Goal: Register for event/course

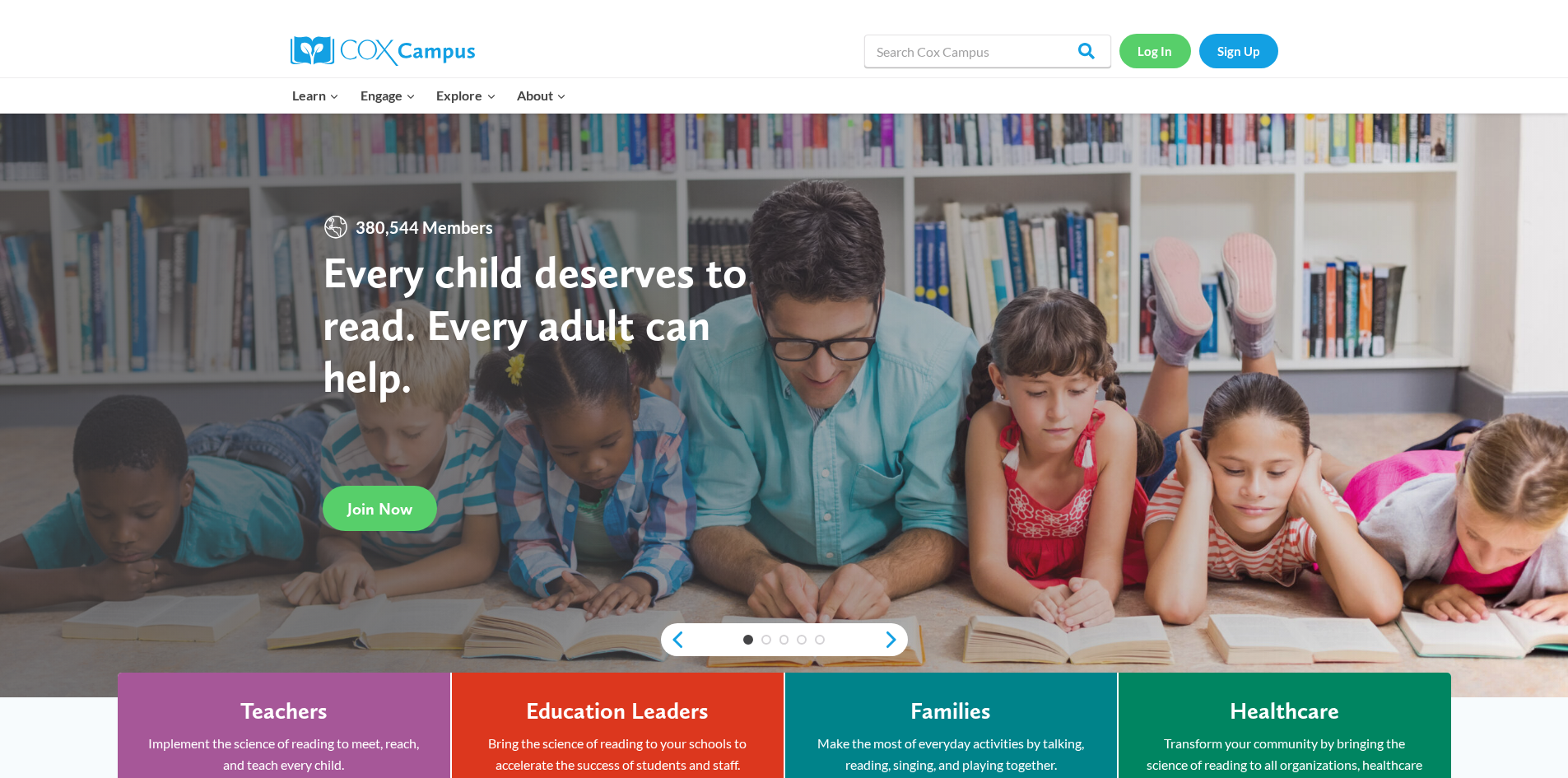
click at [1143, 40] on link "Log In" at bounding box center [1156, 51] width 72 height 34
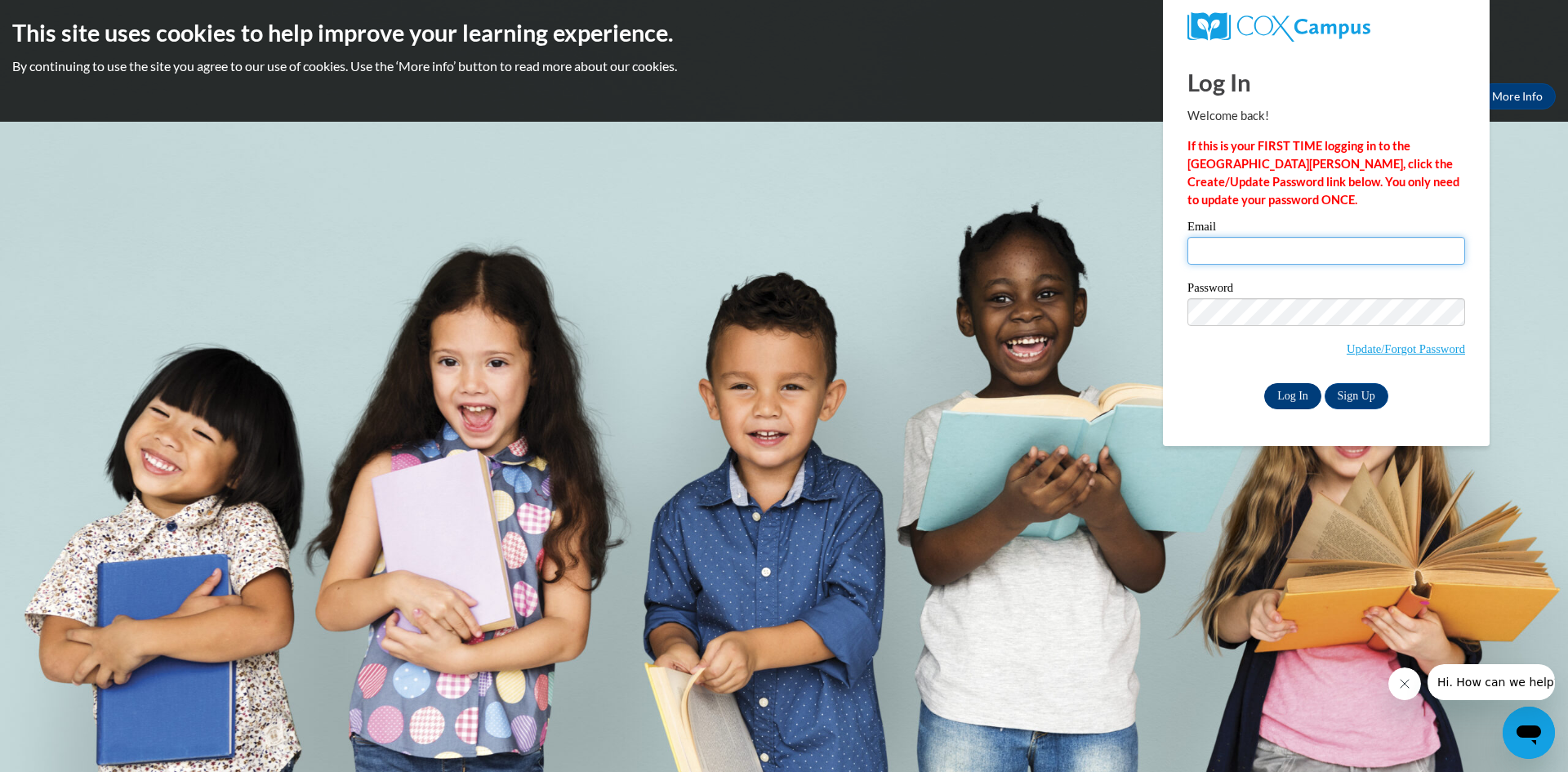
type input "eplumb@clintonville.k12.wi.us"
click at [1291, 396] on input "Log In" at bounding box center [1292, 396] width 58 height 26
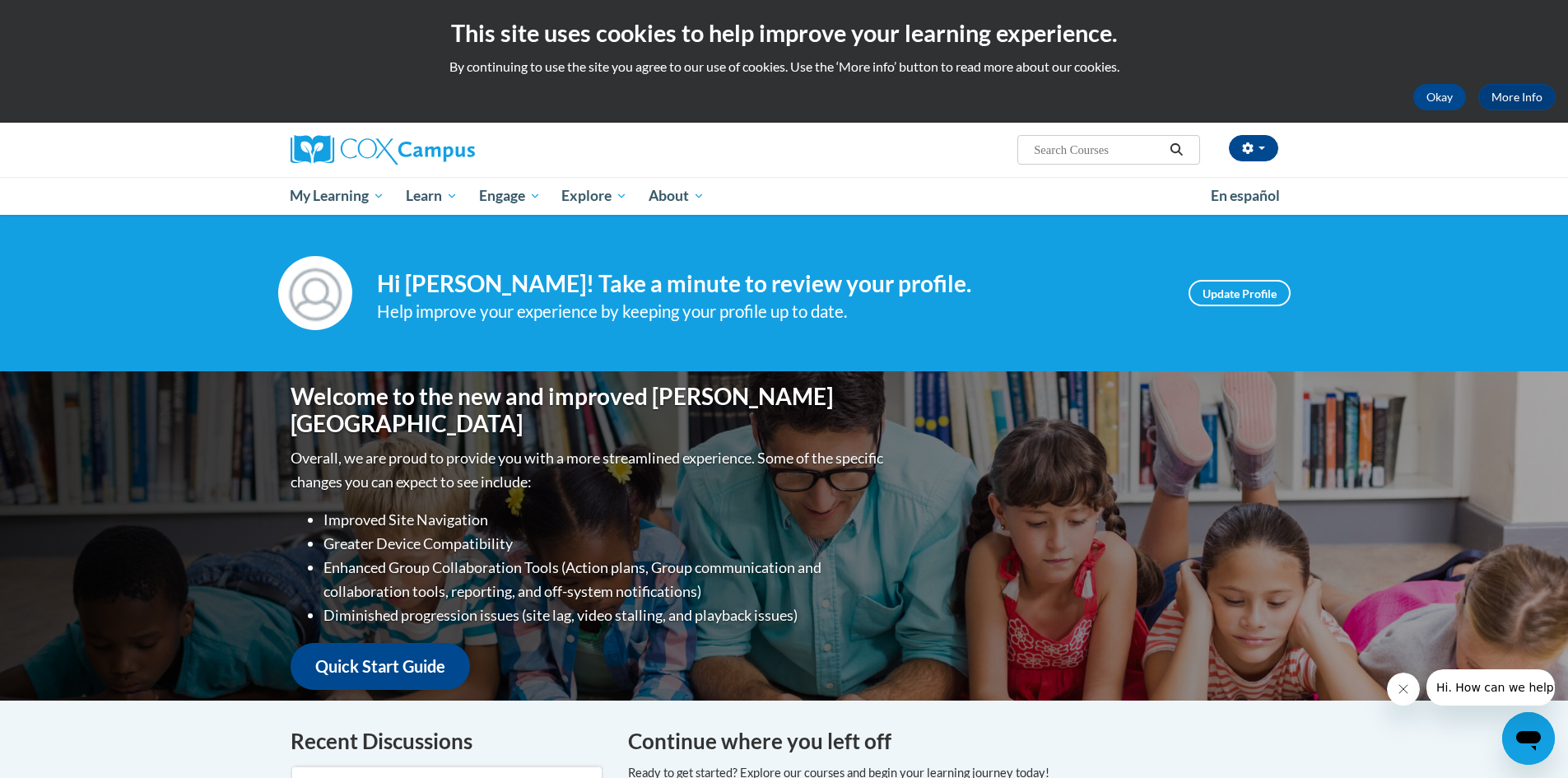
click at [1129, 144] on input "Search..." at bounding box center [1098, 150] width 132 height 20
click at [1131, 150] on input "systematic and e" at bounding box center [1098, 150] width 132 height 20
type input "systematic"
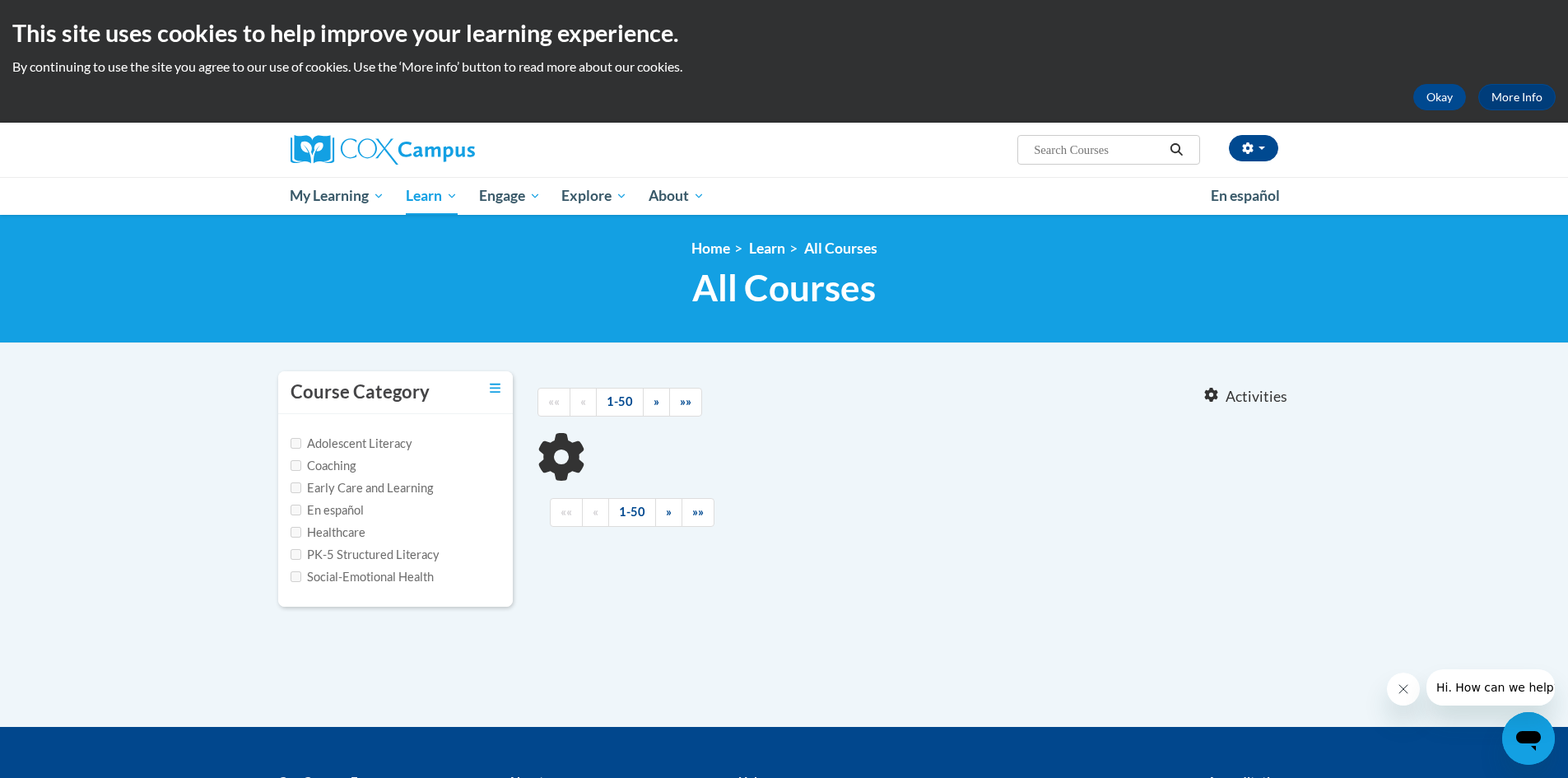
type input "systematic"
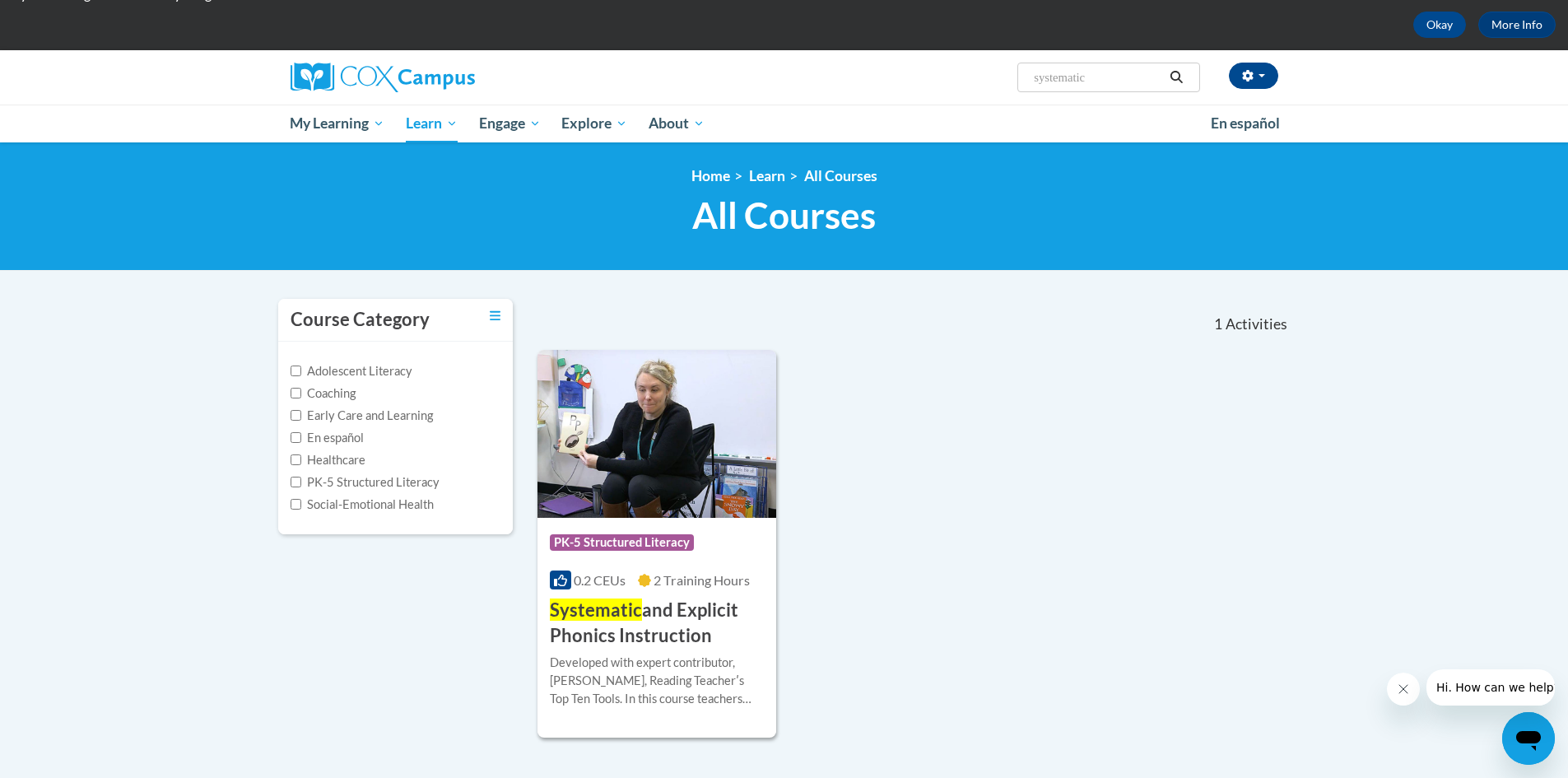
scroll to position [165, 0]
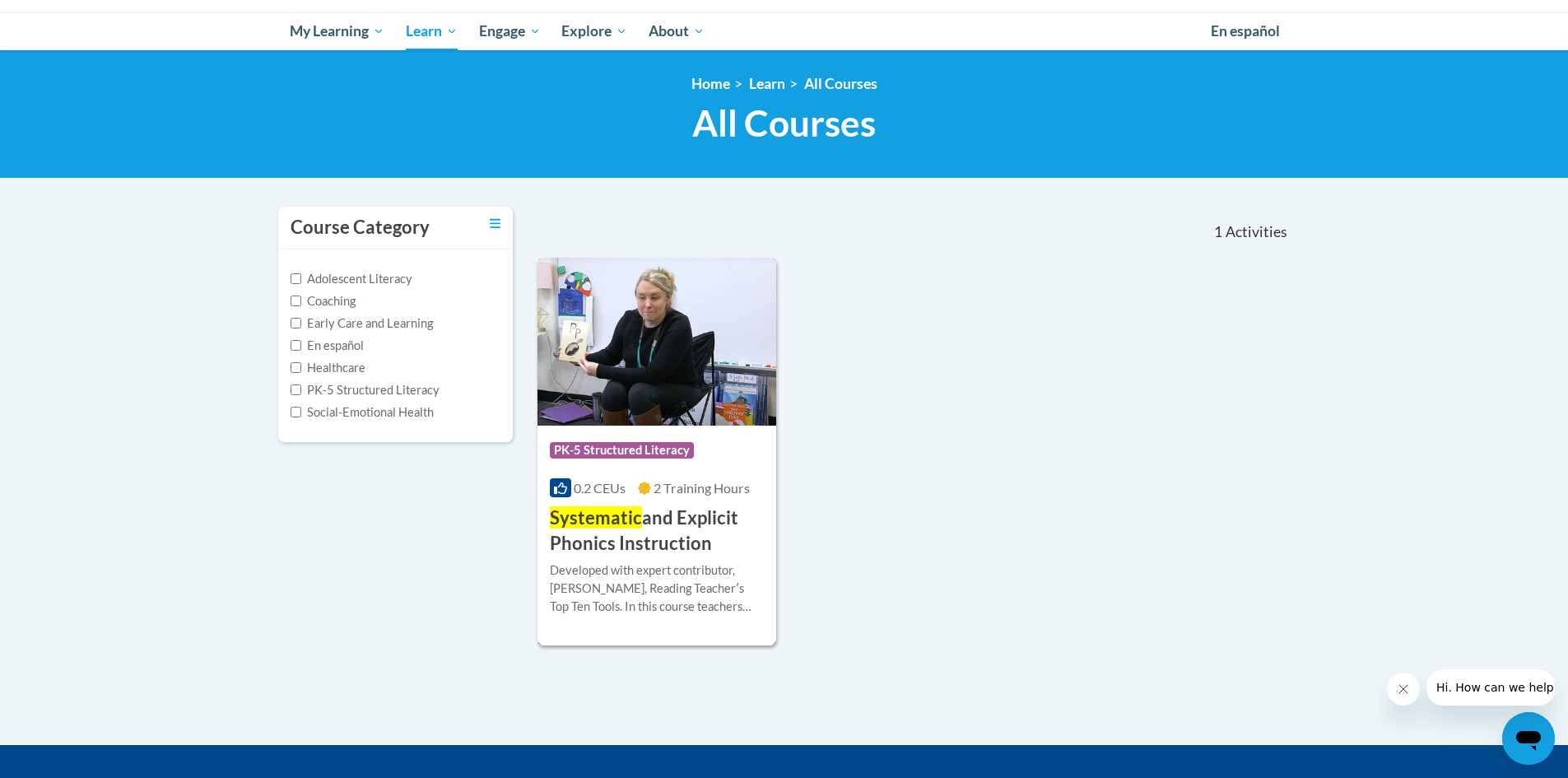
click at [634, 515] on span "Systematic" at bounding box center [596, 517] width 92 height 22
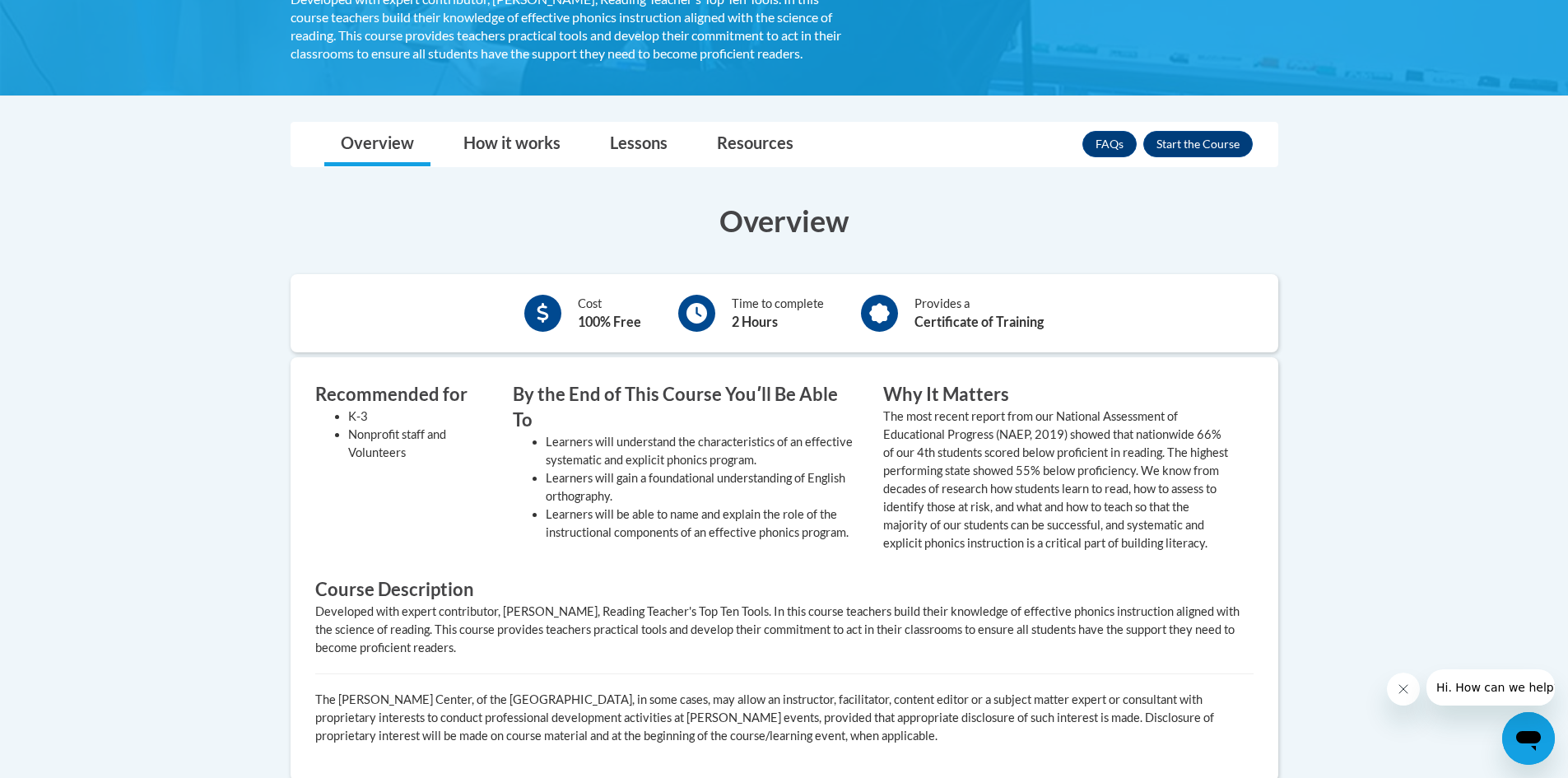
scroll to position [247, 0]
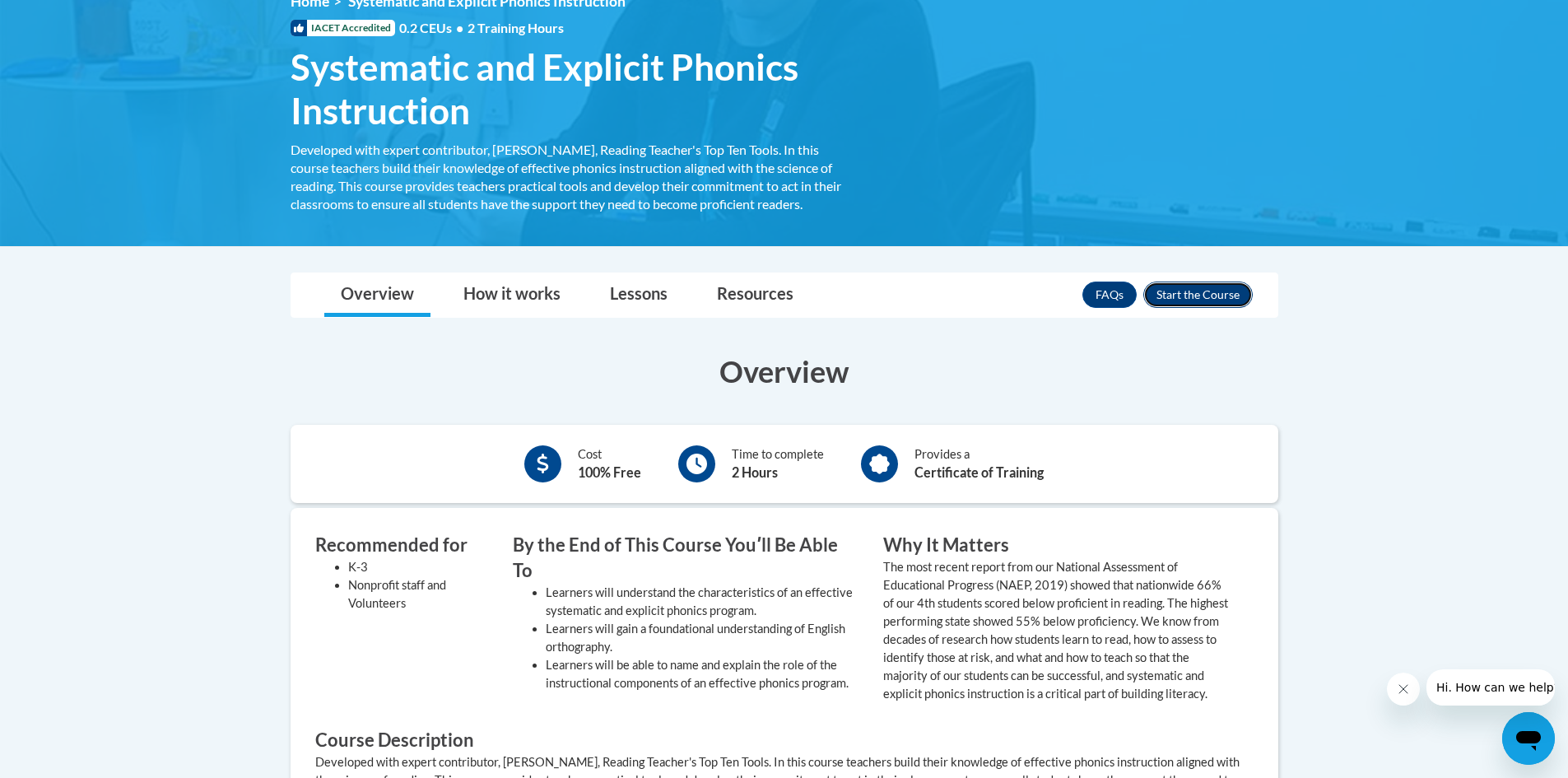
click at [1204, 295] on button "Enroll" at bounding box center [1197, 295] width 109 height 26
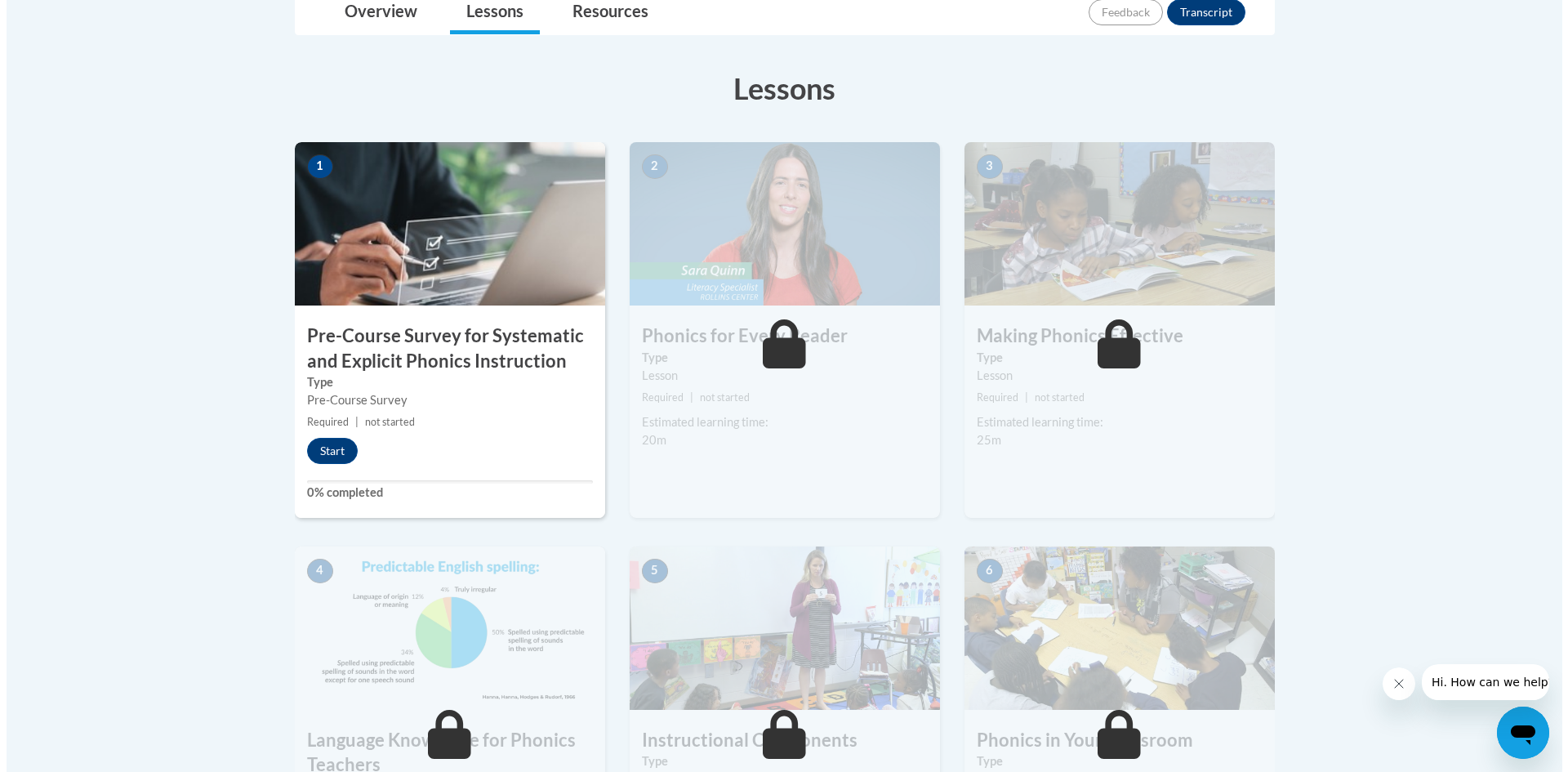
scroll to position [409, 0]
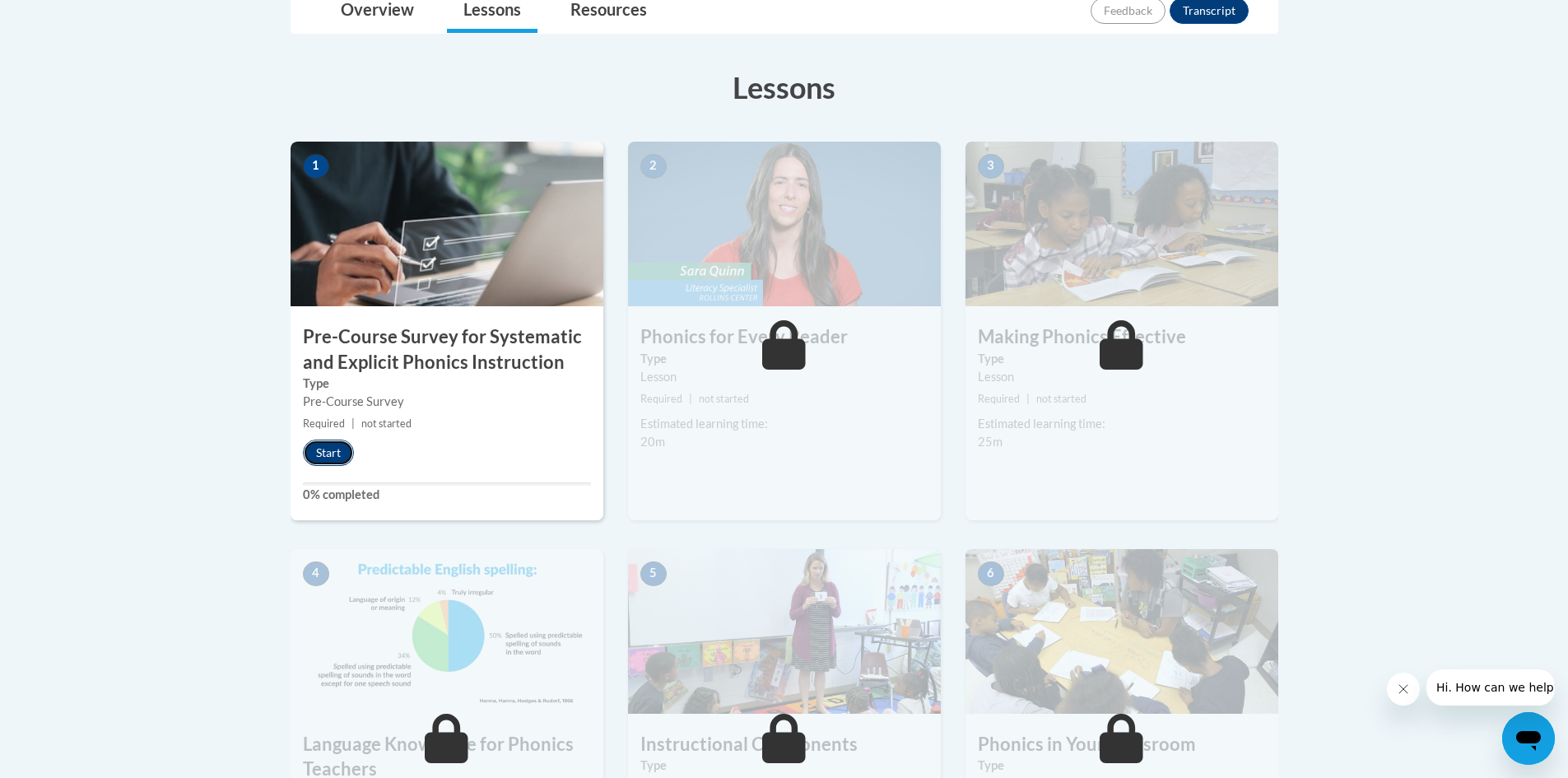
click at [339, 447] on button "Start" at bounding box center [328, 453] width 51 height 26
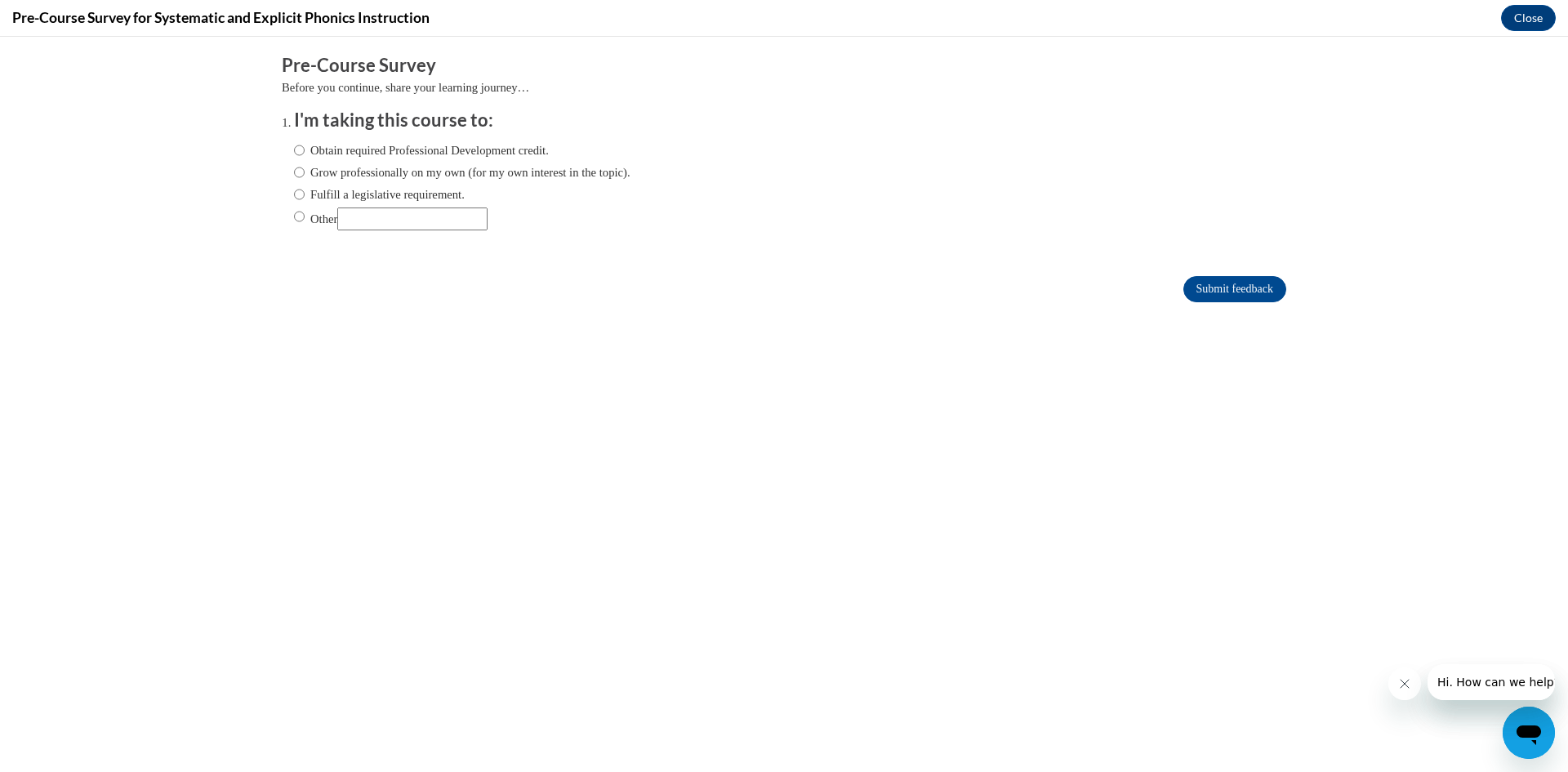
scroll to position [0, 0]
click at [294, 155] on input "Obtain required Professional Development credit." at bounding box center [299, 150] width 11 height 18
radio input "true"
click at [1205, 287] on input "Submit feedback" at bounding box center [1235, 289] width 103 height 26
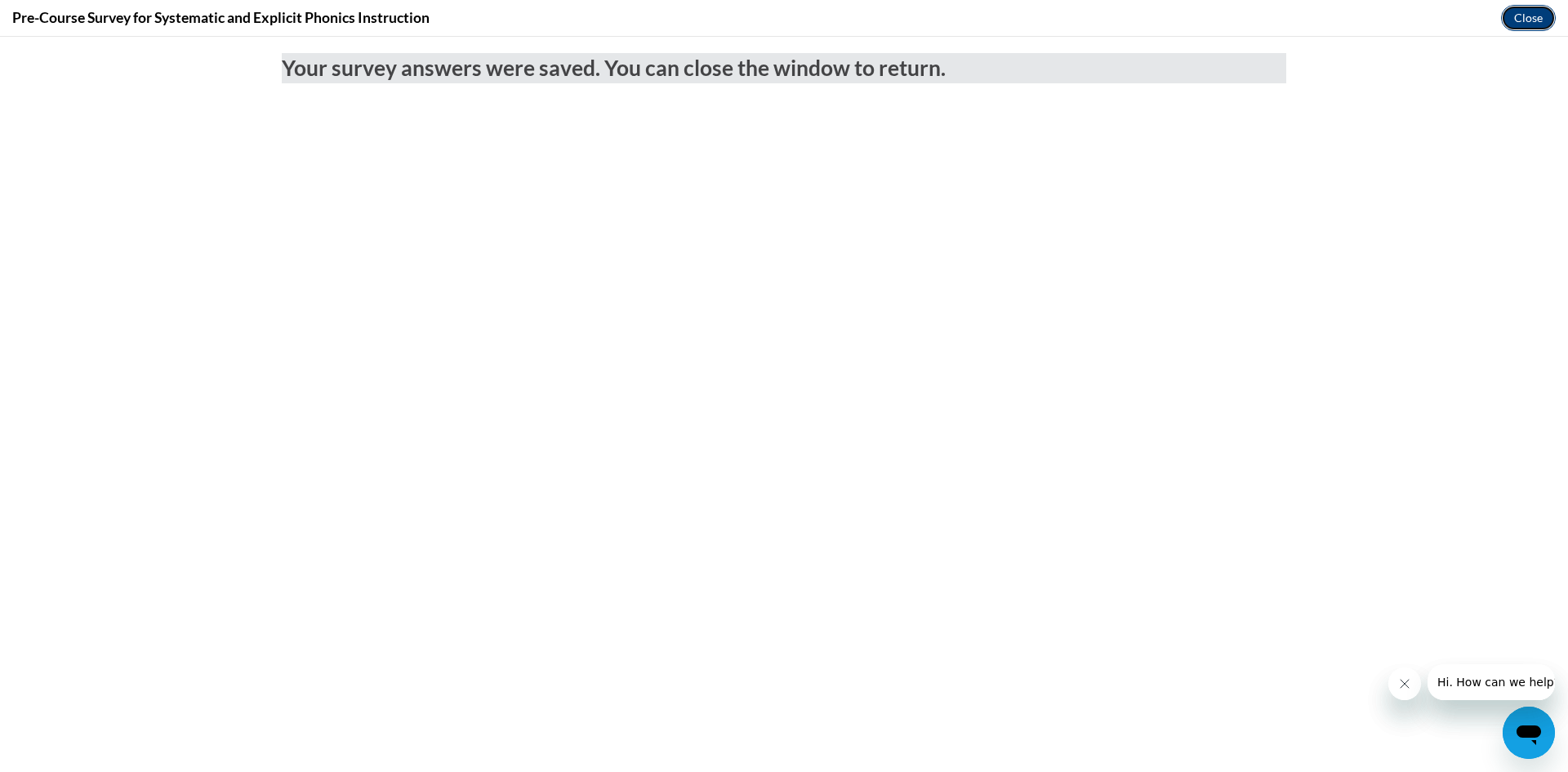
click at [1521, 21] on button "Close" at bounding box center [1527, 18] width 55 height 26
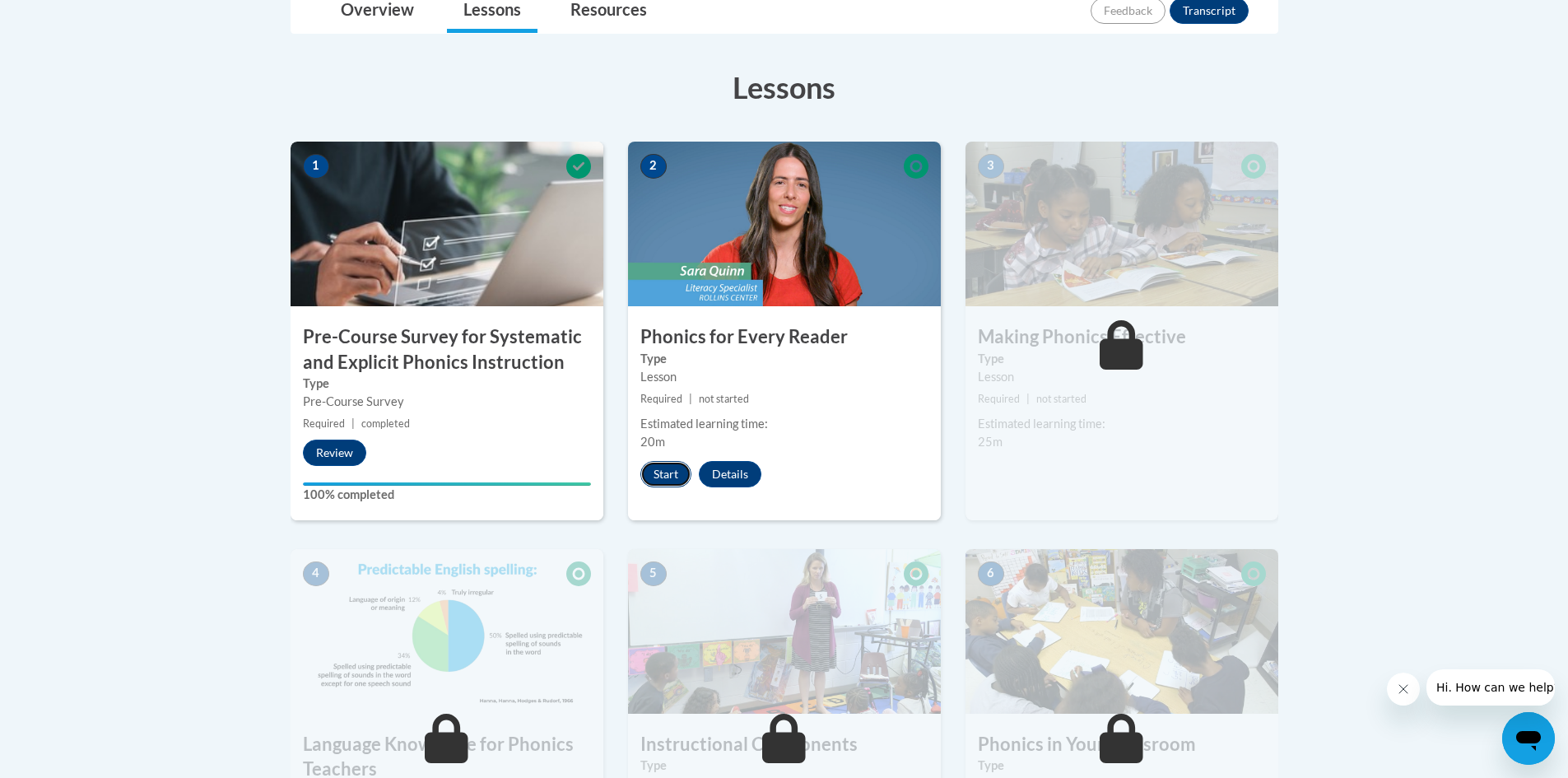
click at [670, 479] on button "Start" at bounding box center [665, 474] width 51 height 26
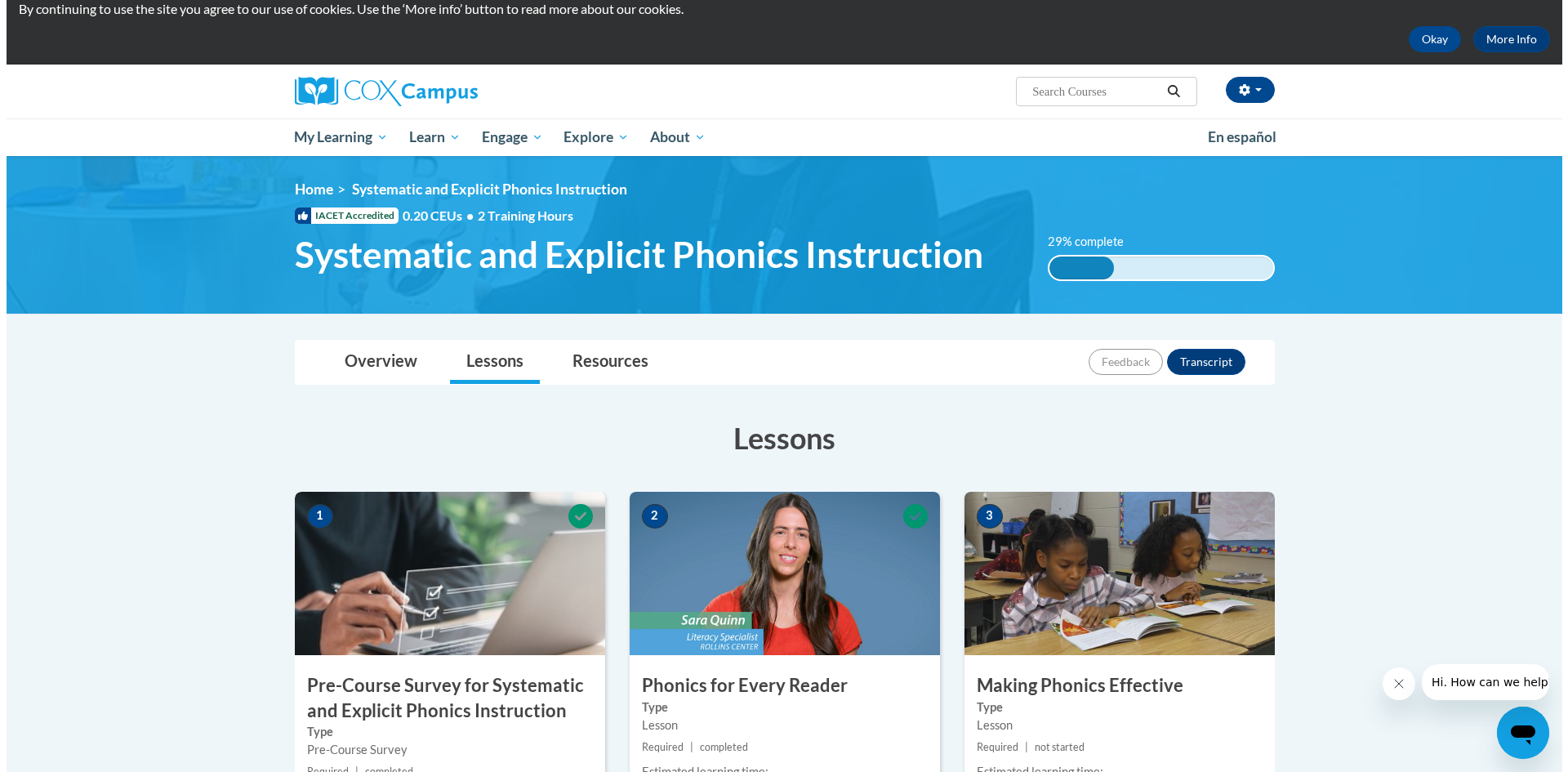
scroll to position [326, 0]
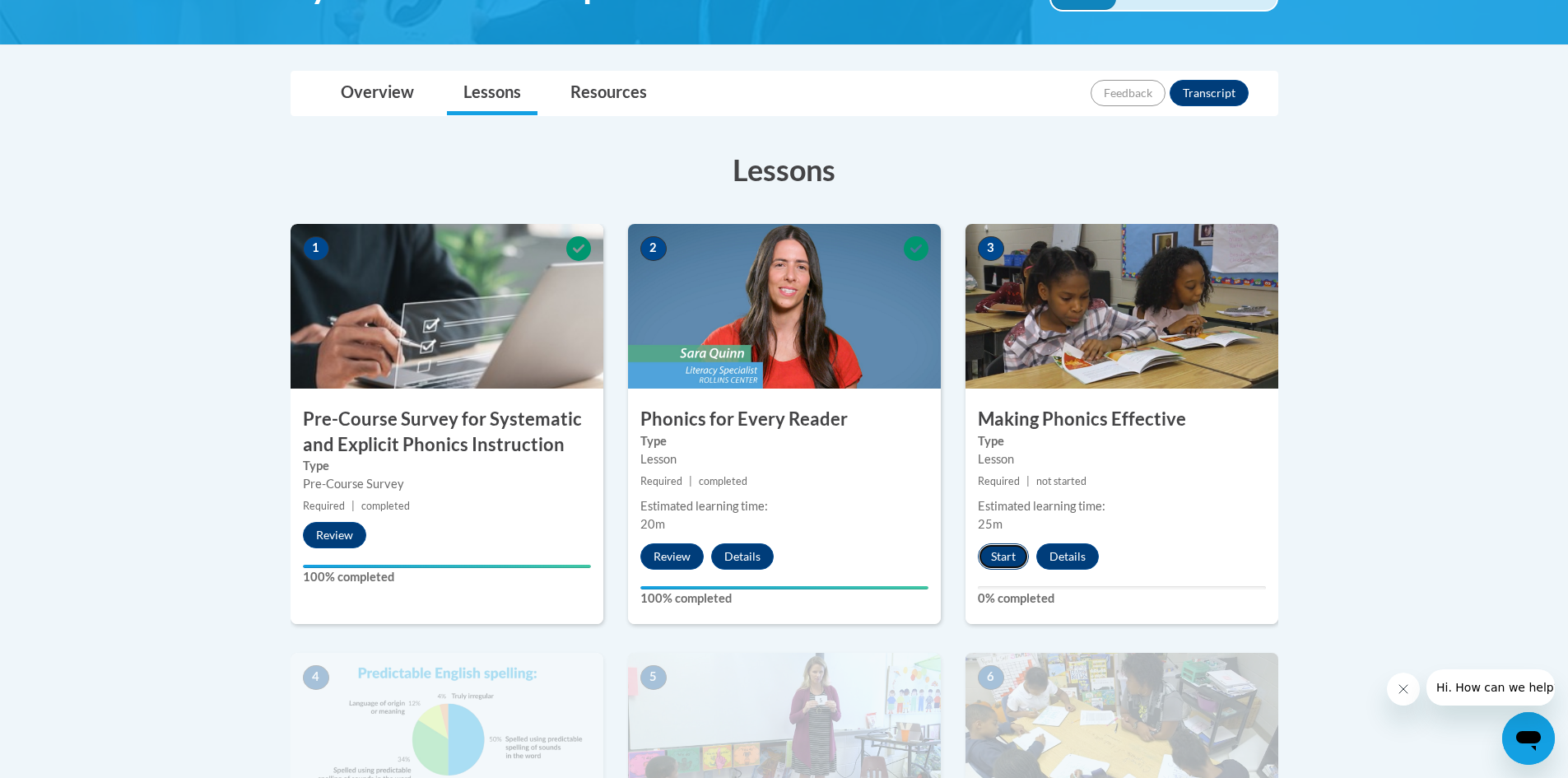
click at [1010, 552] on button "Start" at bounding box center [1003, 556] width 51 height 26
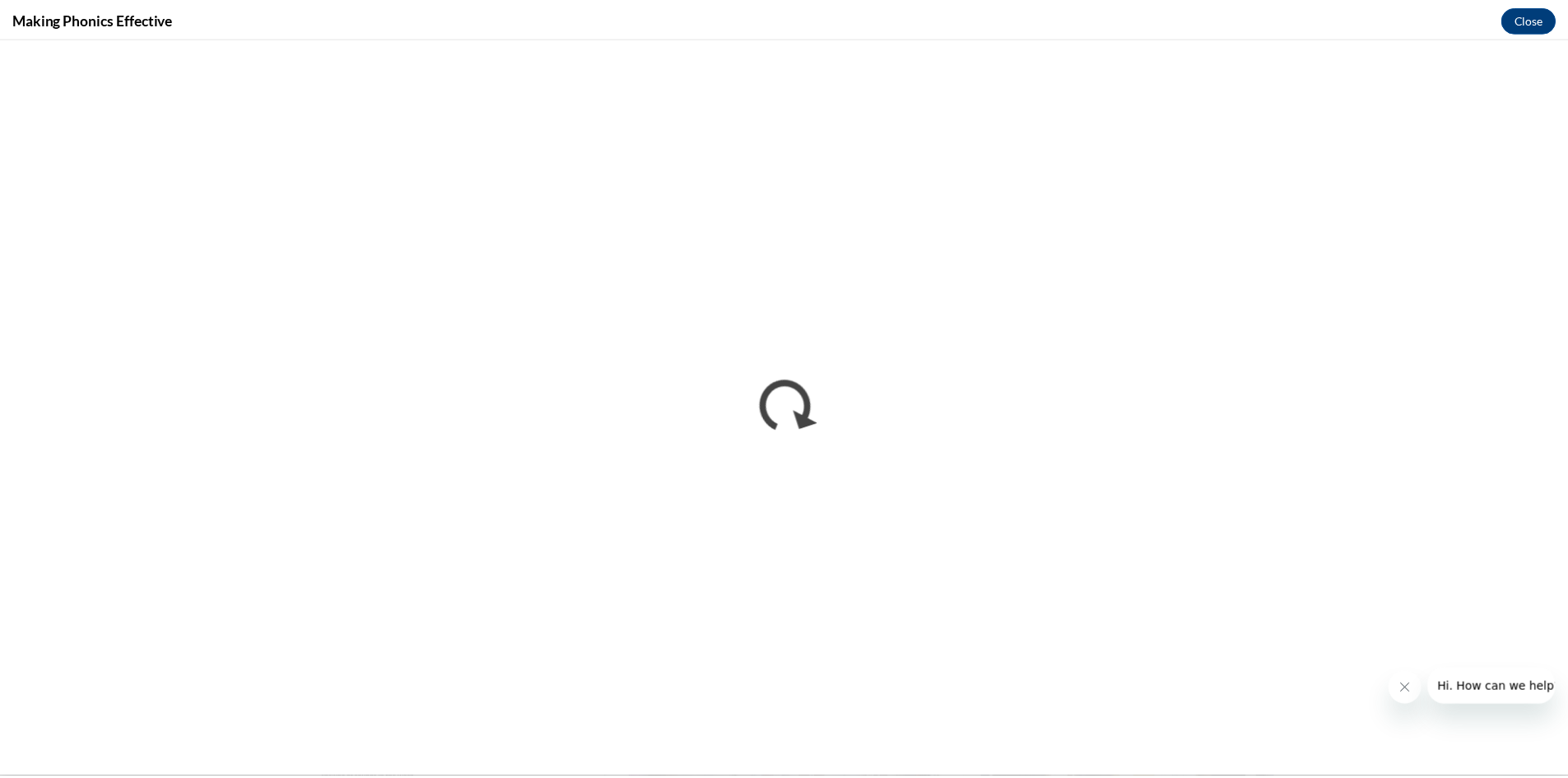
scroll to position [0, 0]
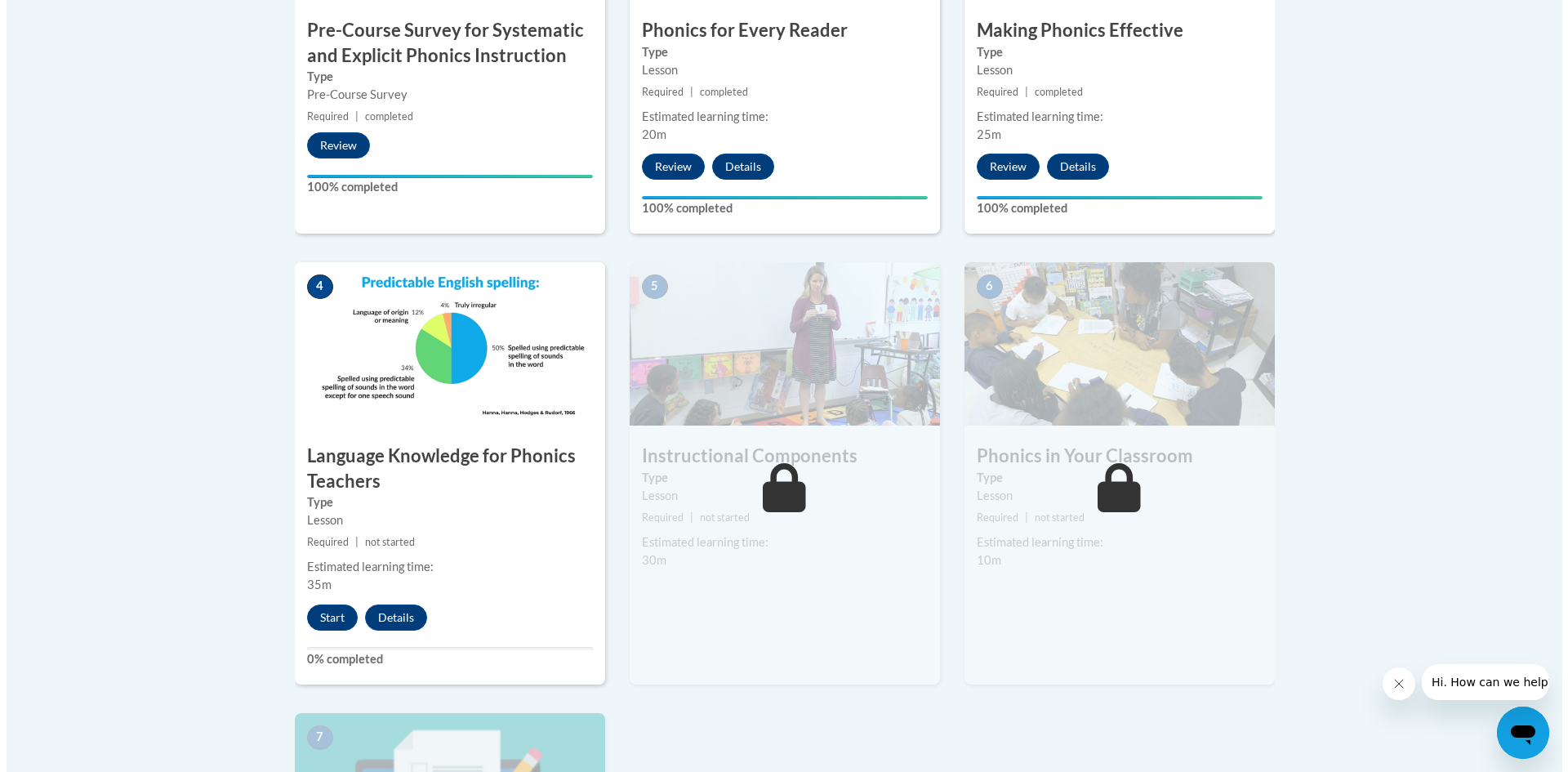
scroll to position [735, 0]
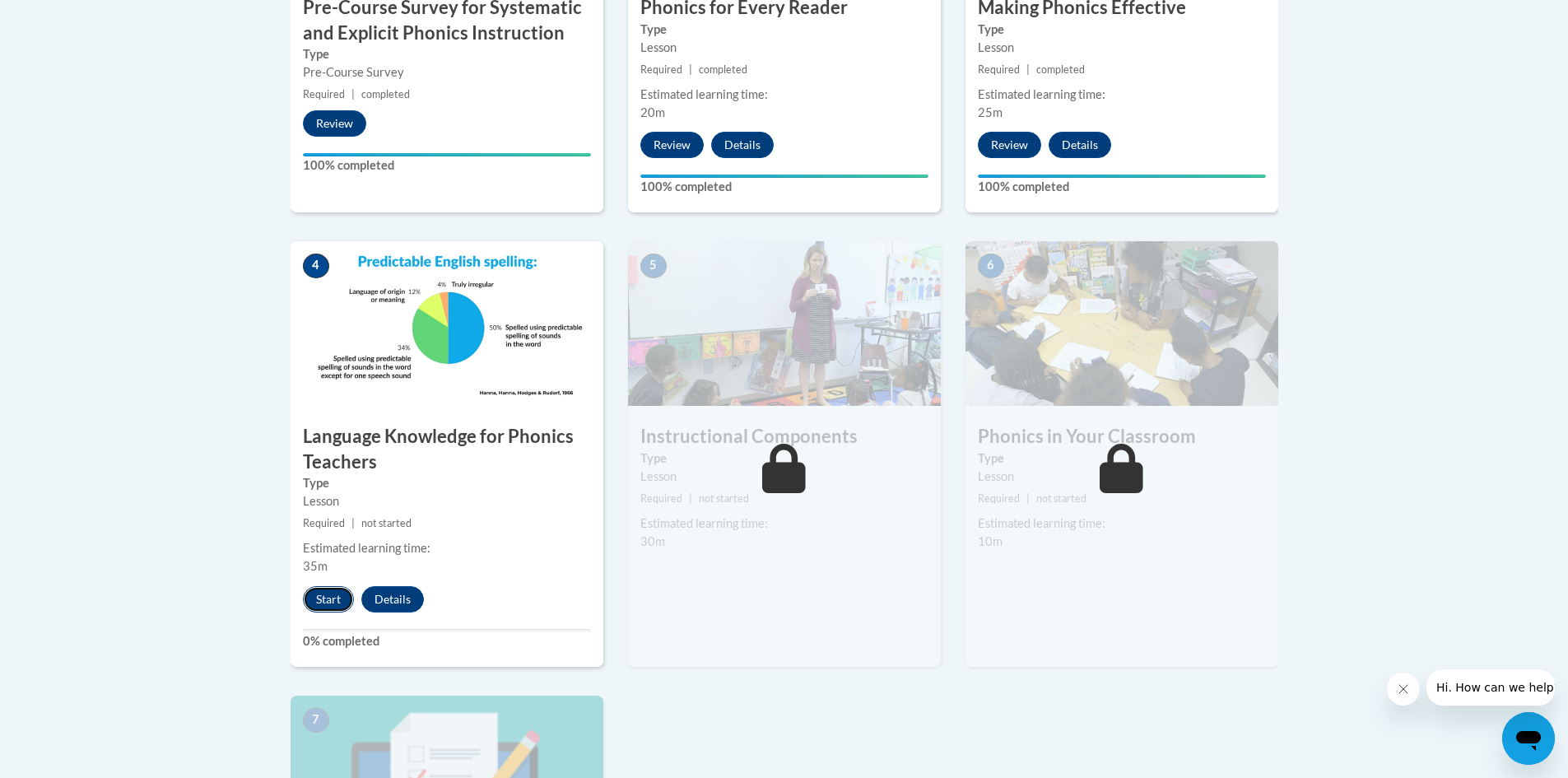
click at [339, 592] on button "Start" at bounding box center [328, 599] width 51 height 26
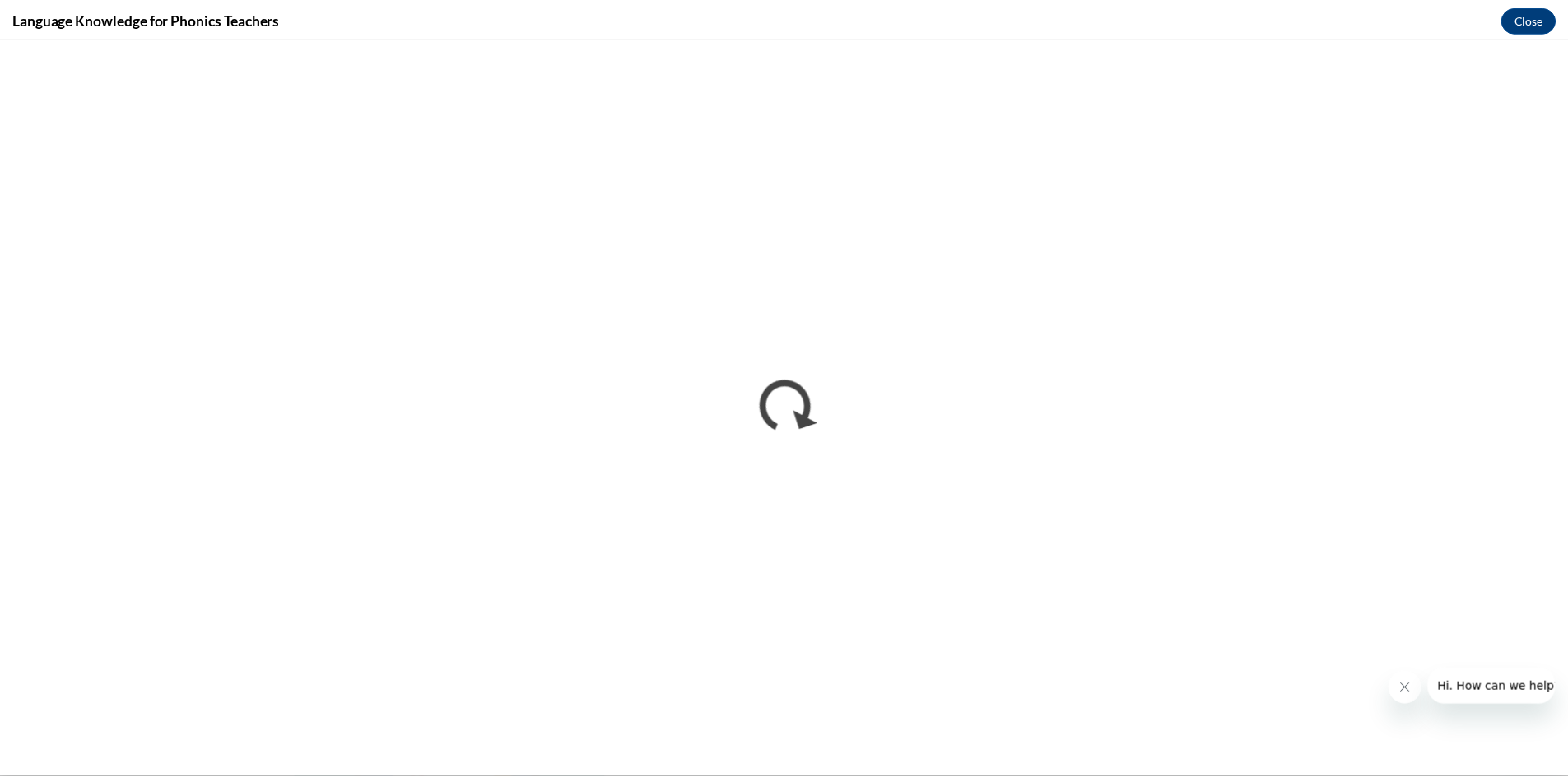
scroll to position [0, 0]
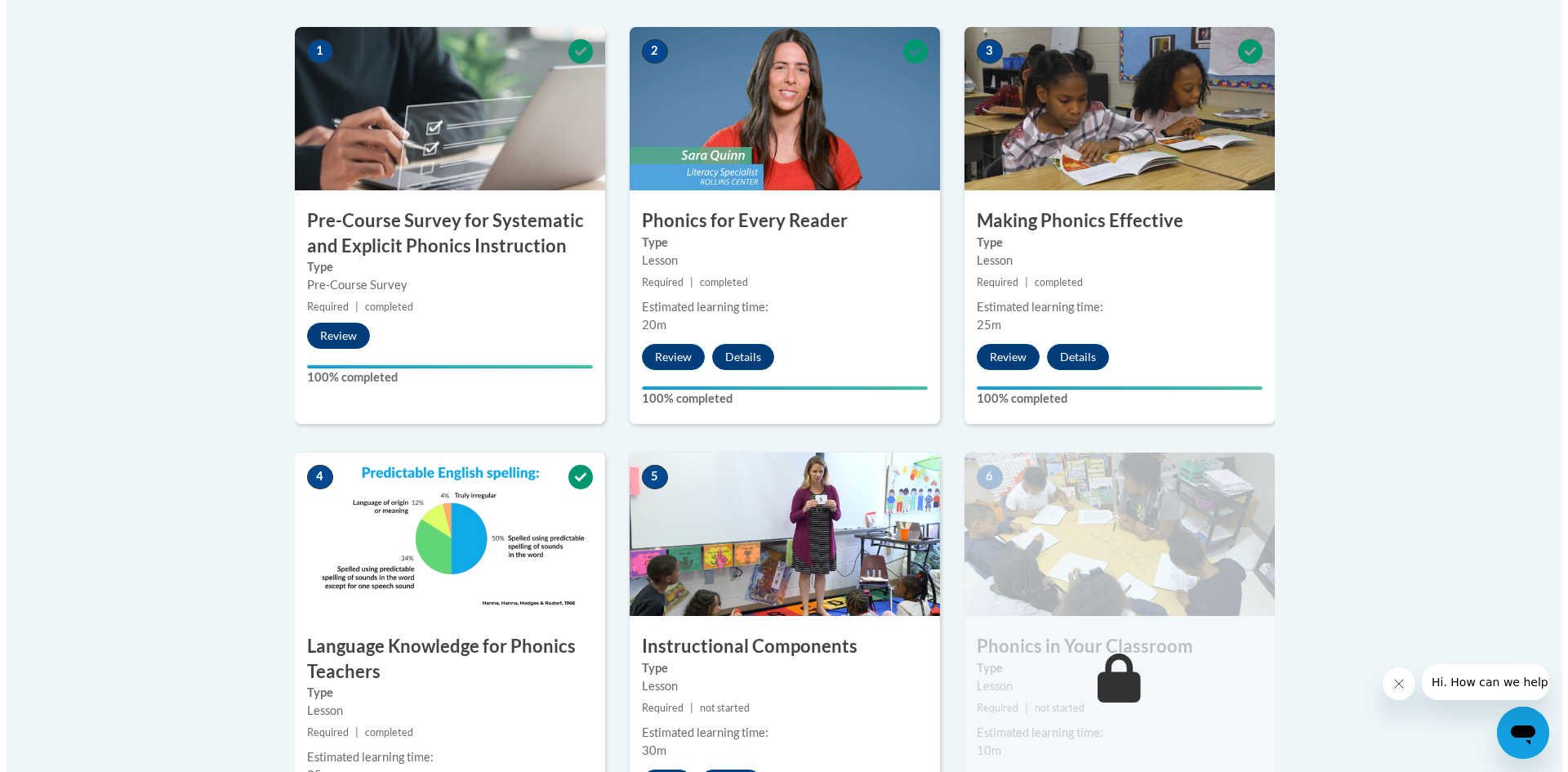
scroll to position [654, 0]
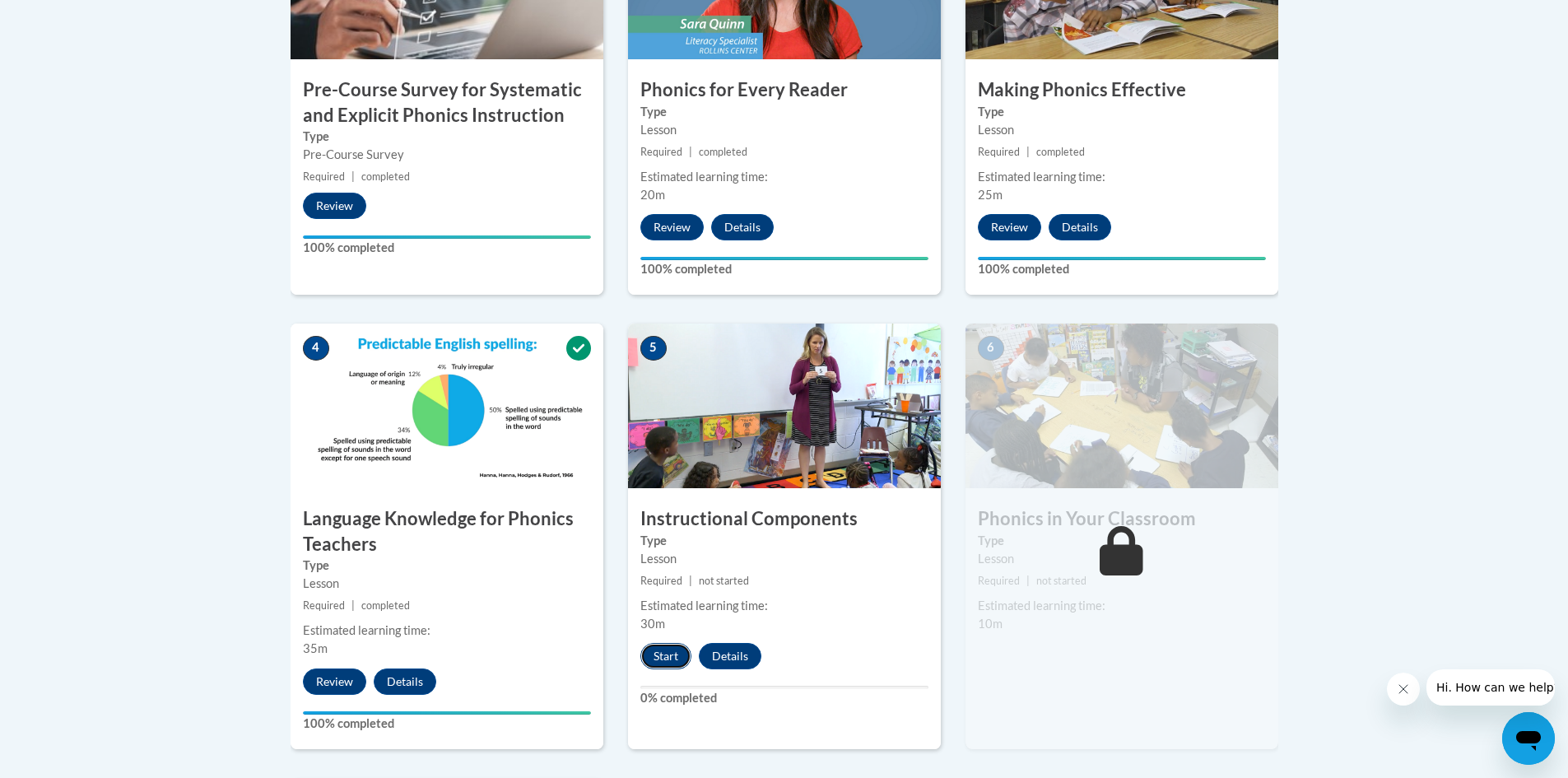
click at [666, 650] on button "Start" at bounding box center [665, 656] width 51 height 26
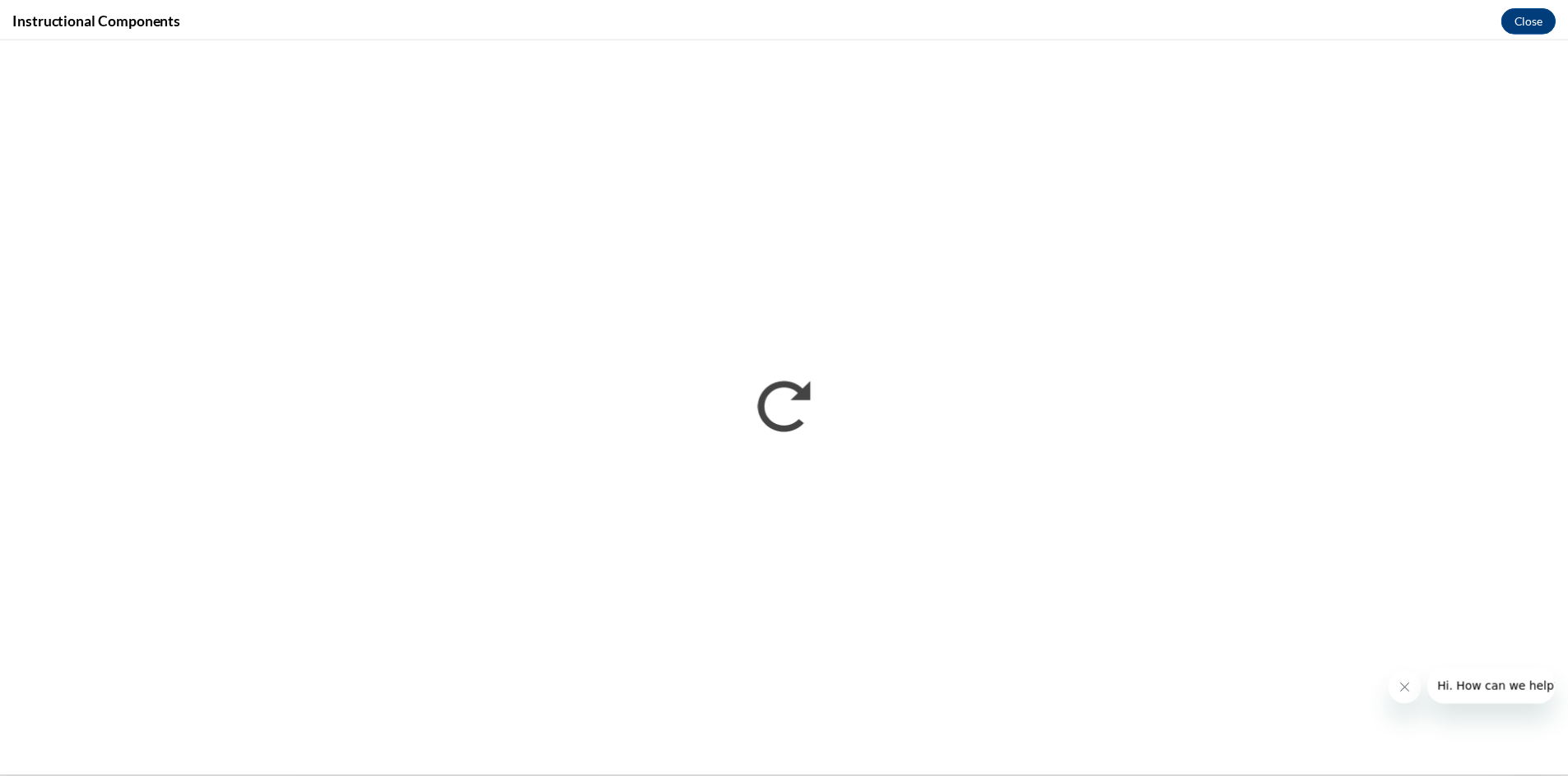
scroll to position [0, 0]
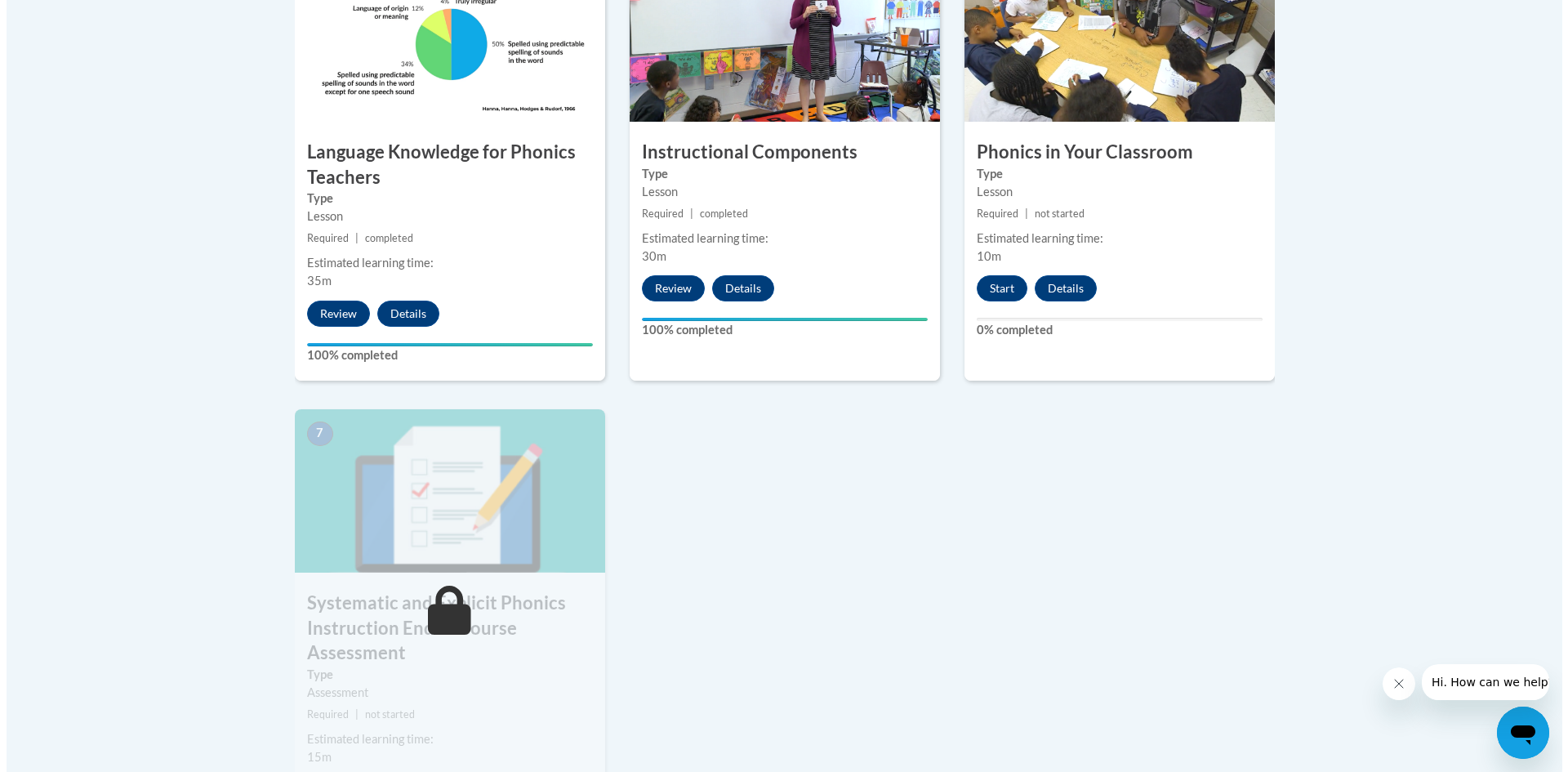
scroll to position [980, 0]
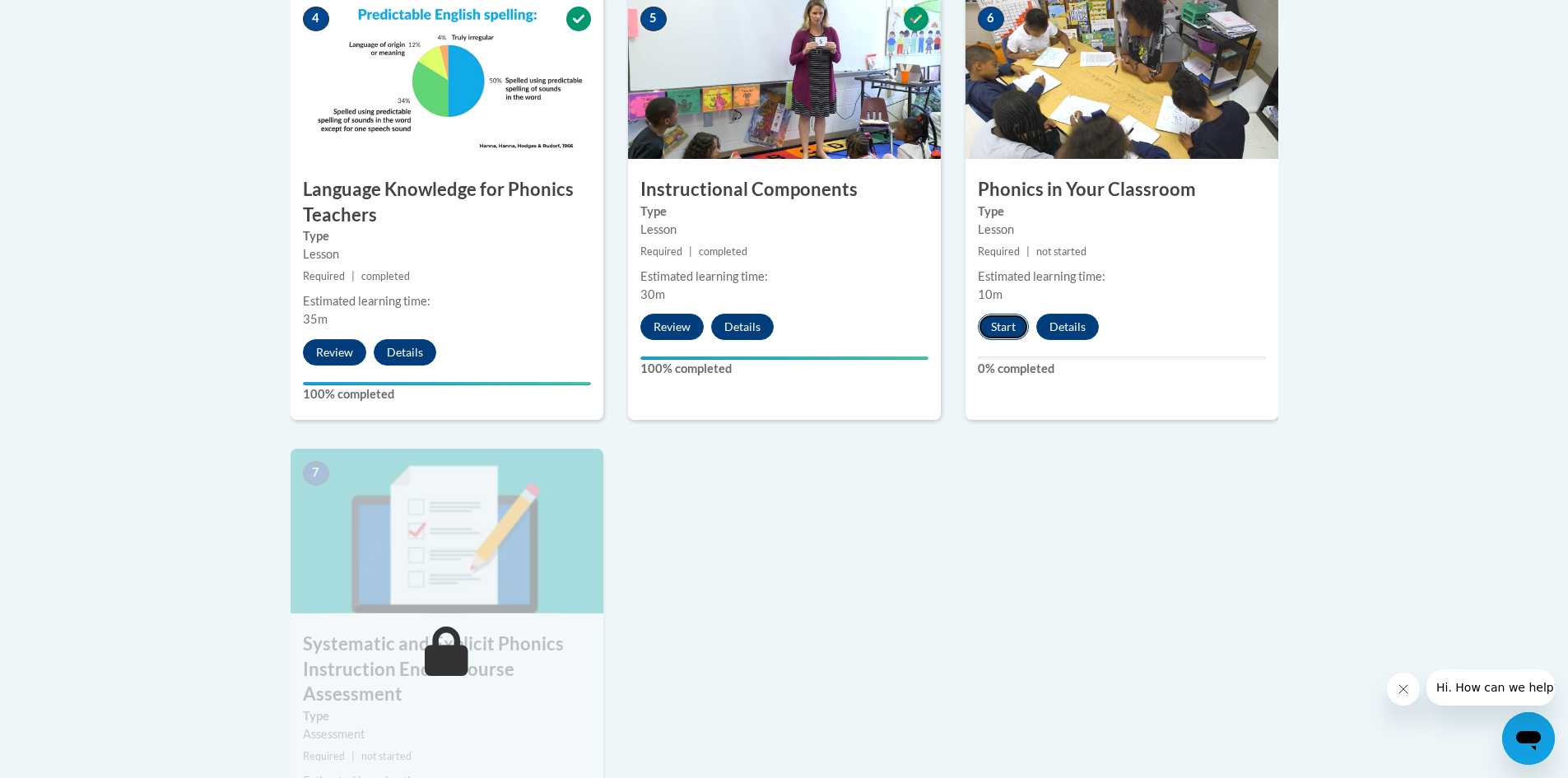
click at [995, 327] on button "Start" at bounding box center [1003, 327] width 51 height 26
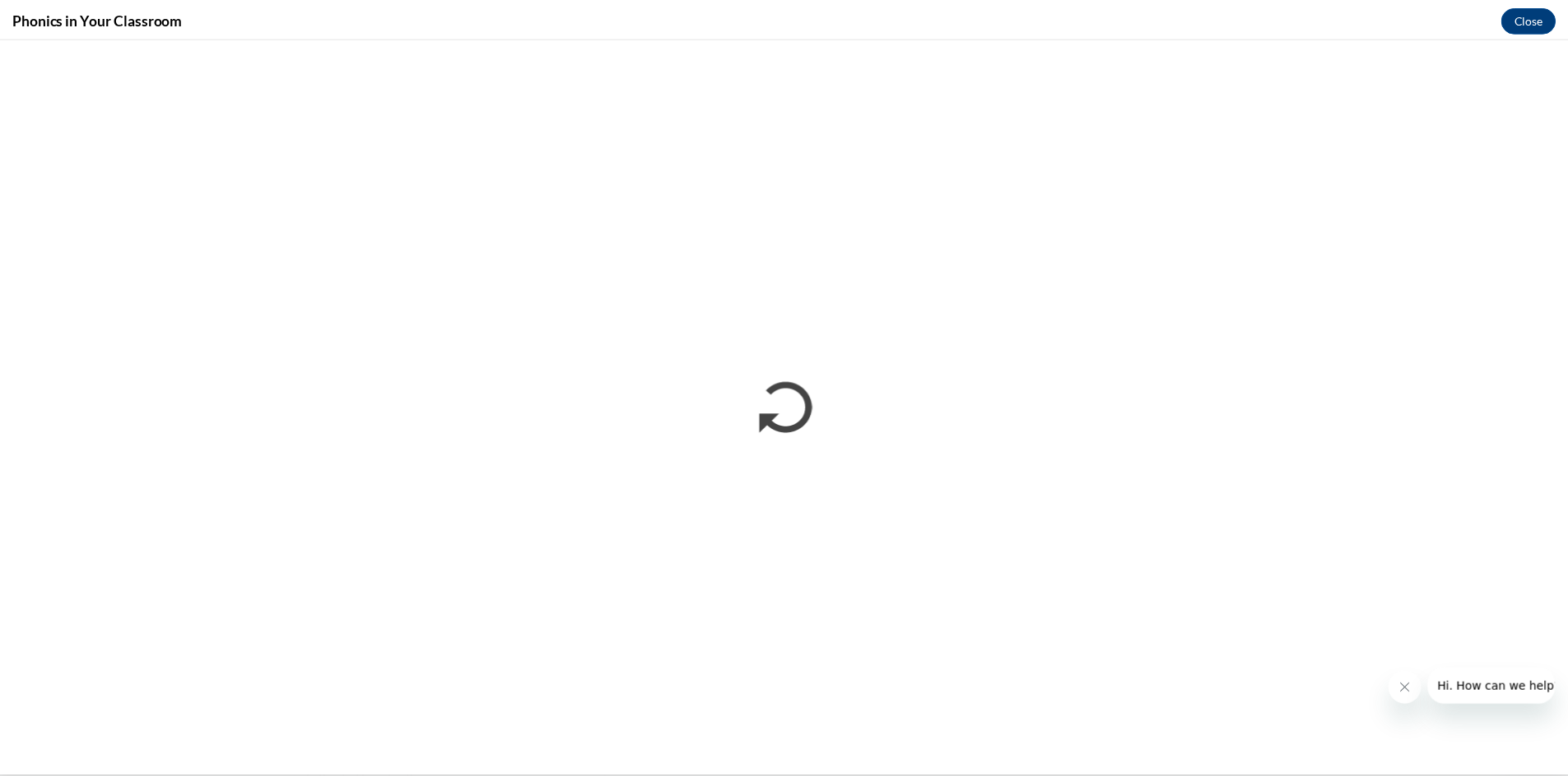
scroll to position [0, 0]
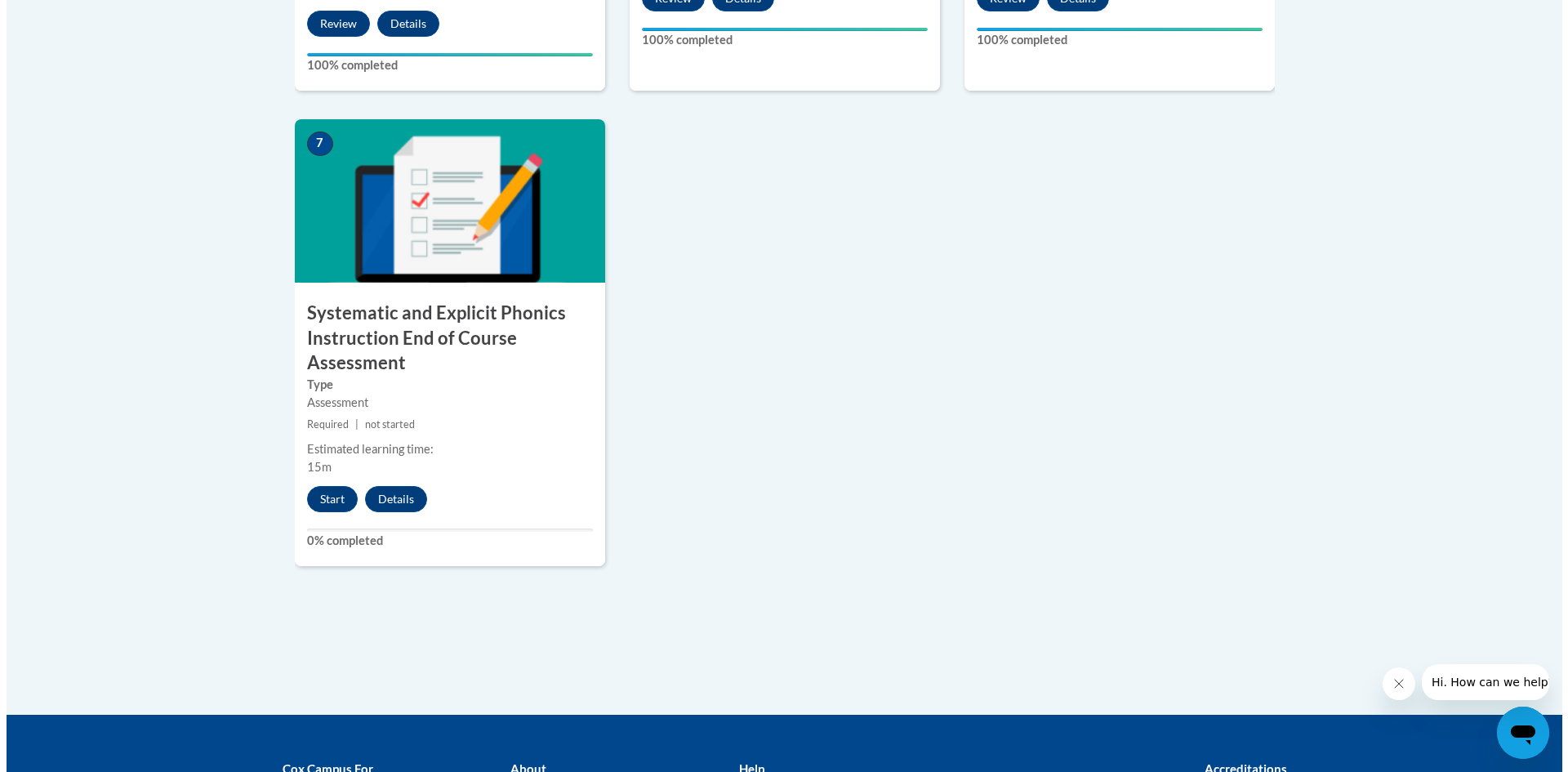
scroll to position [1307, 0]
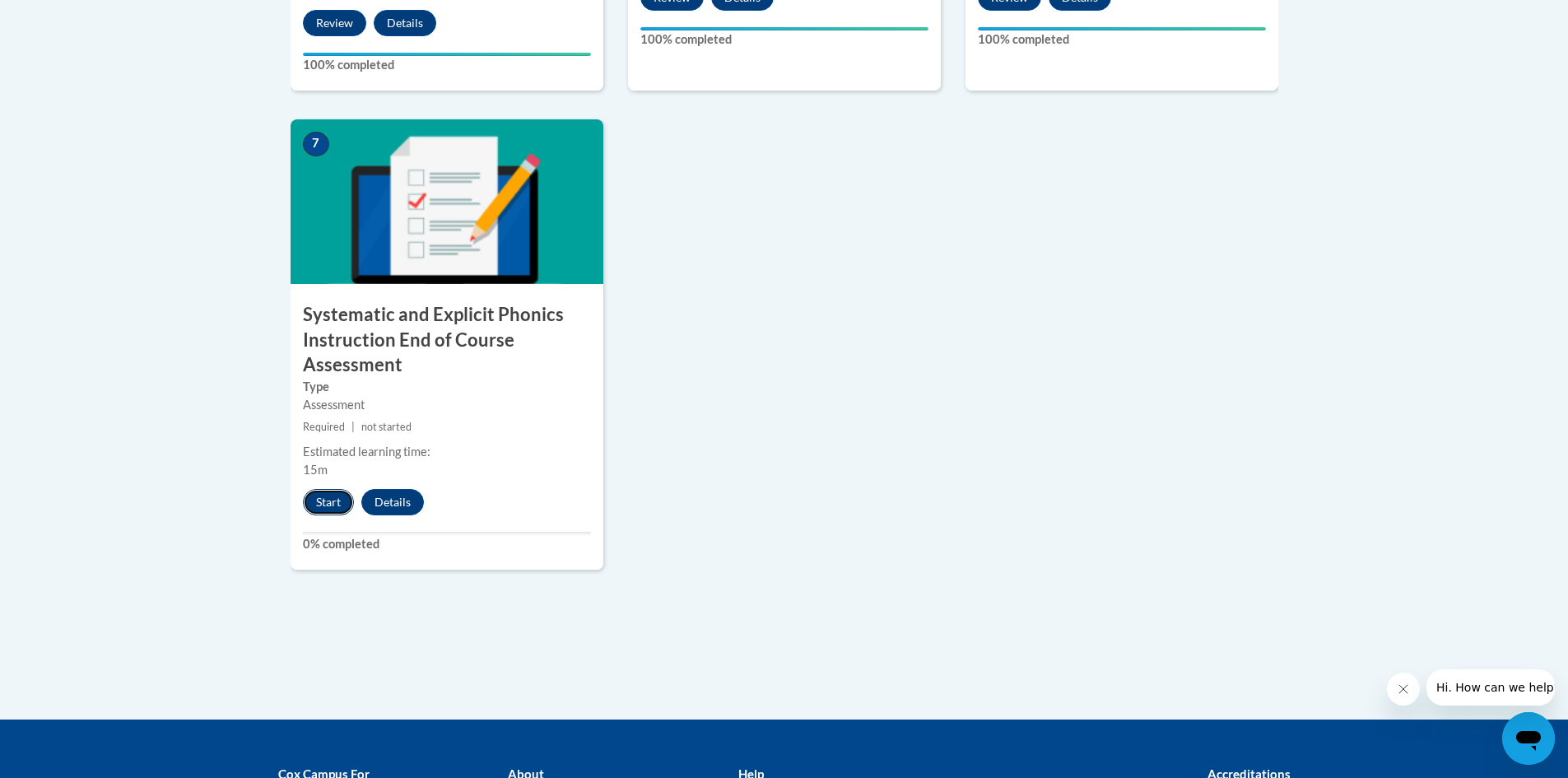
click at [333, 501] on button "Start" at bounding box center [328, 502] width 51 height 26
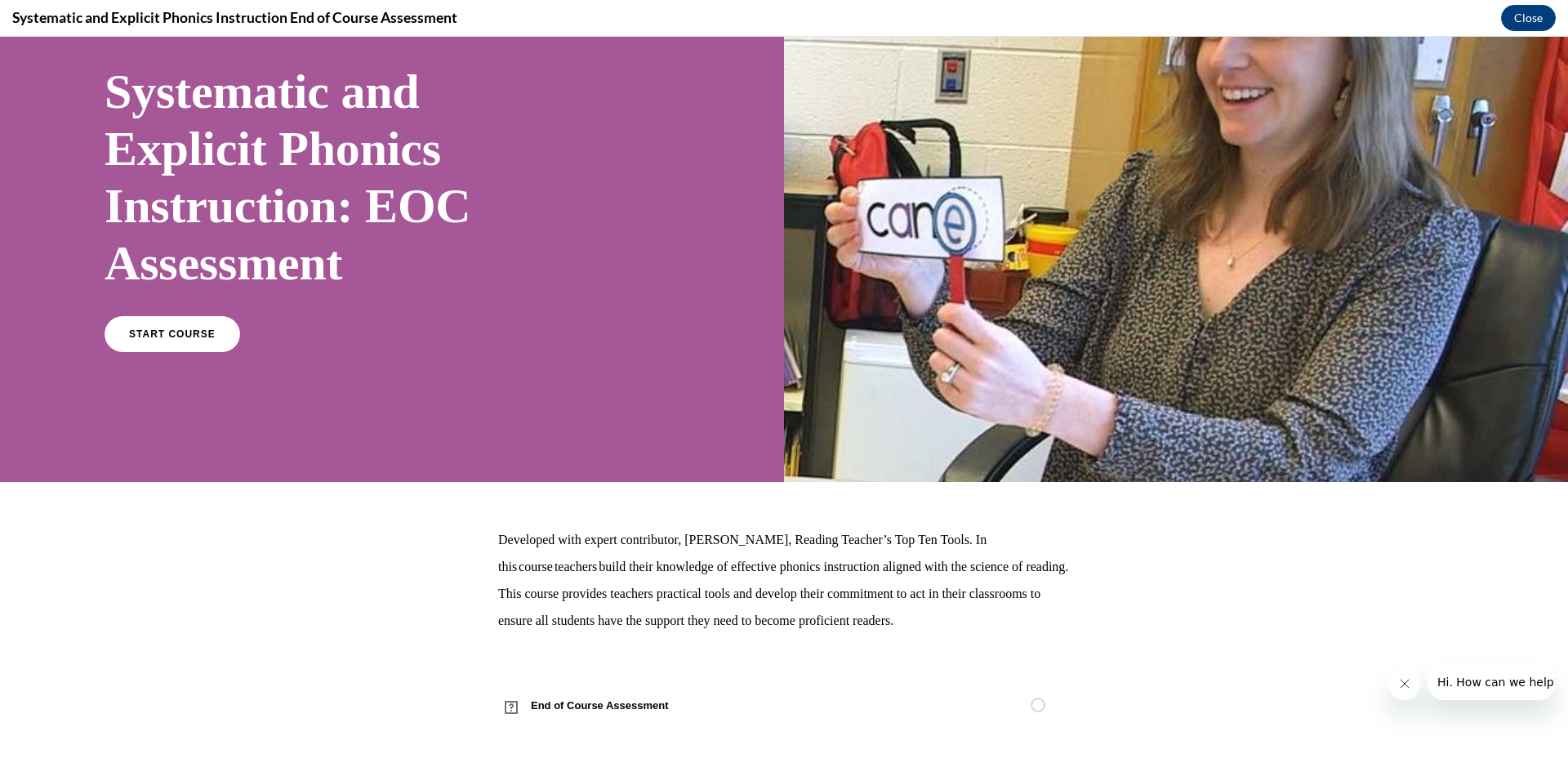
scroll to position [107, 0]
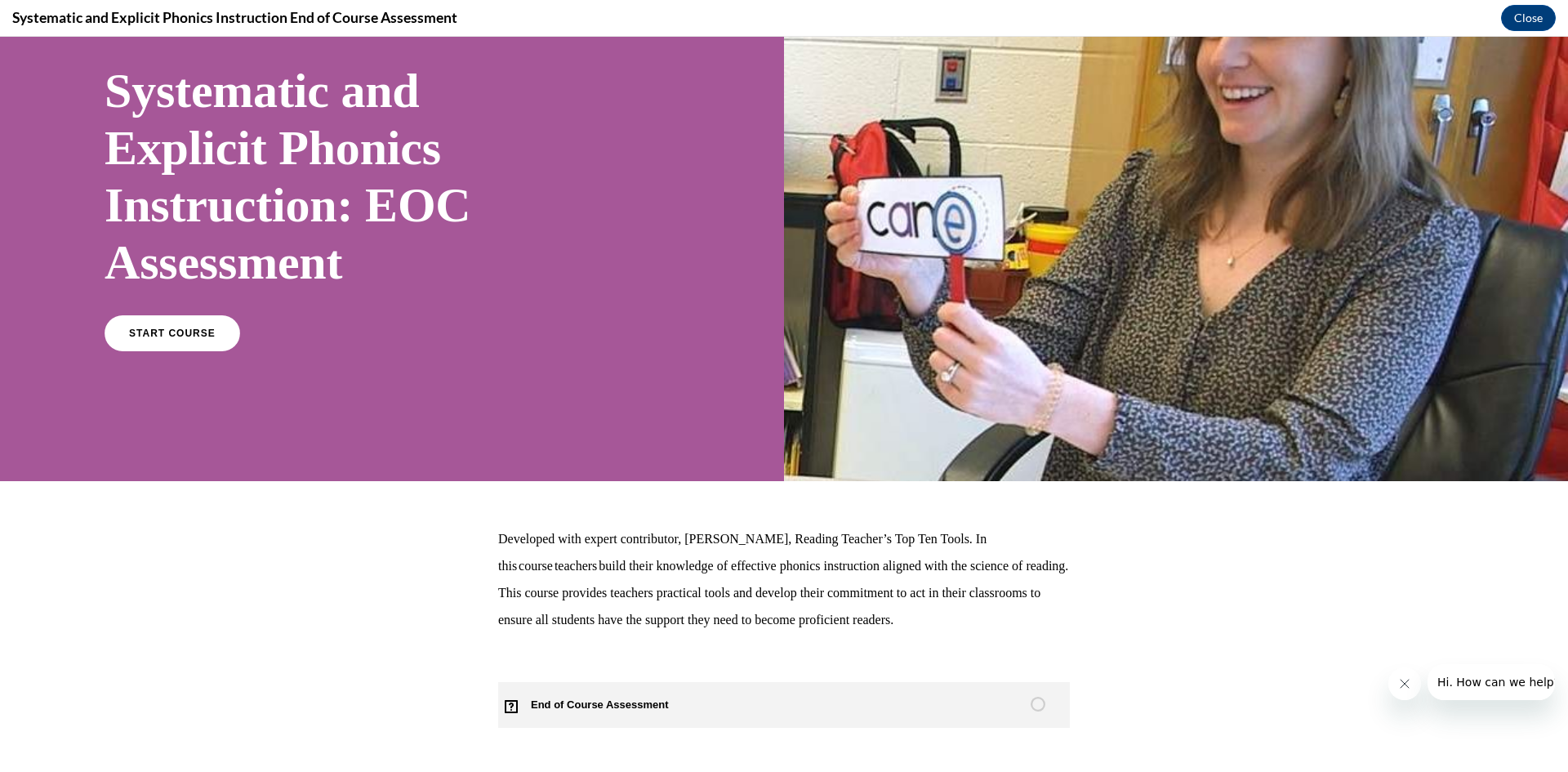
click at [559, 704] on span "End of Course Assessment" at bounding box center [609, 705] width 222 height 46
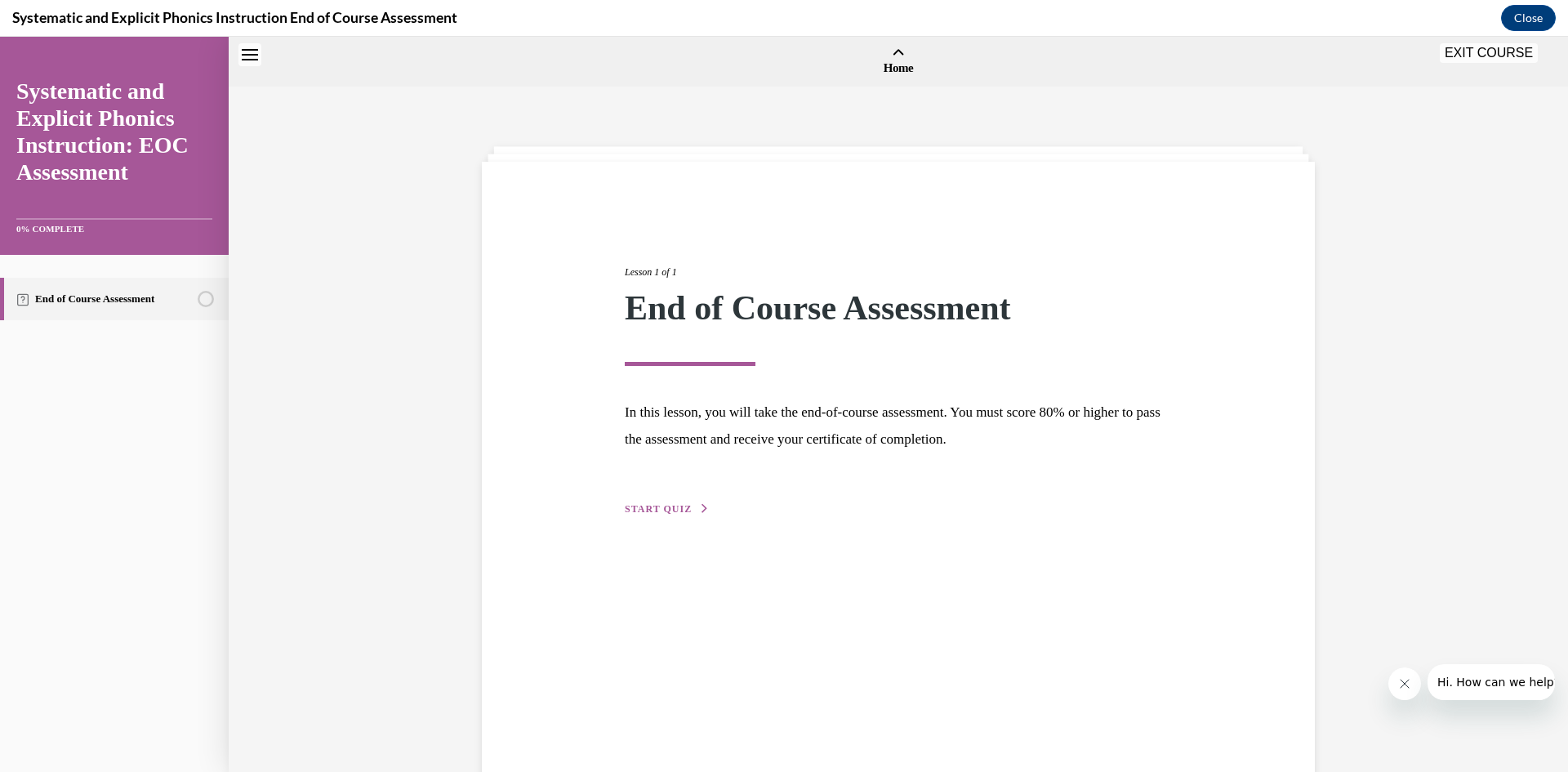
scroll to position [51, 0]
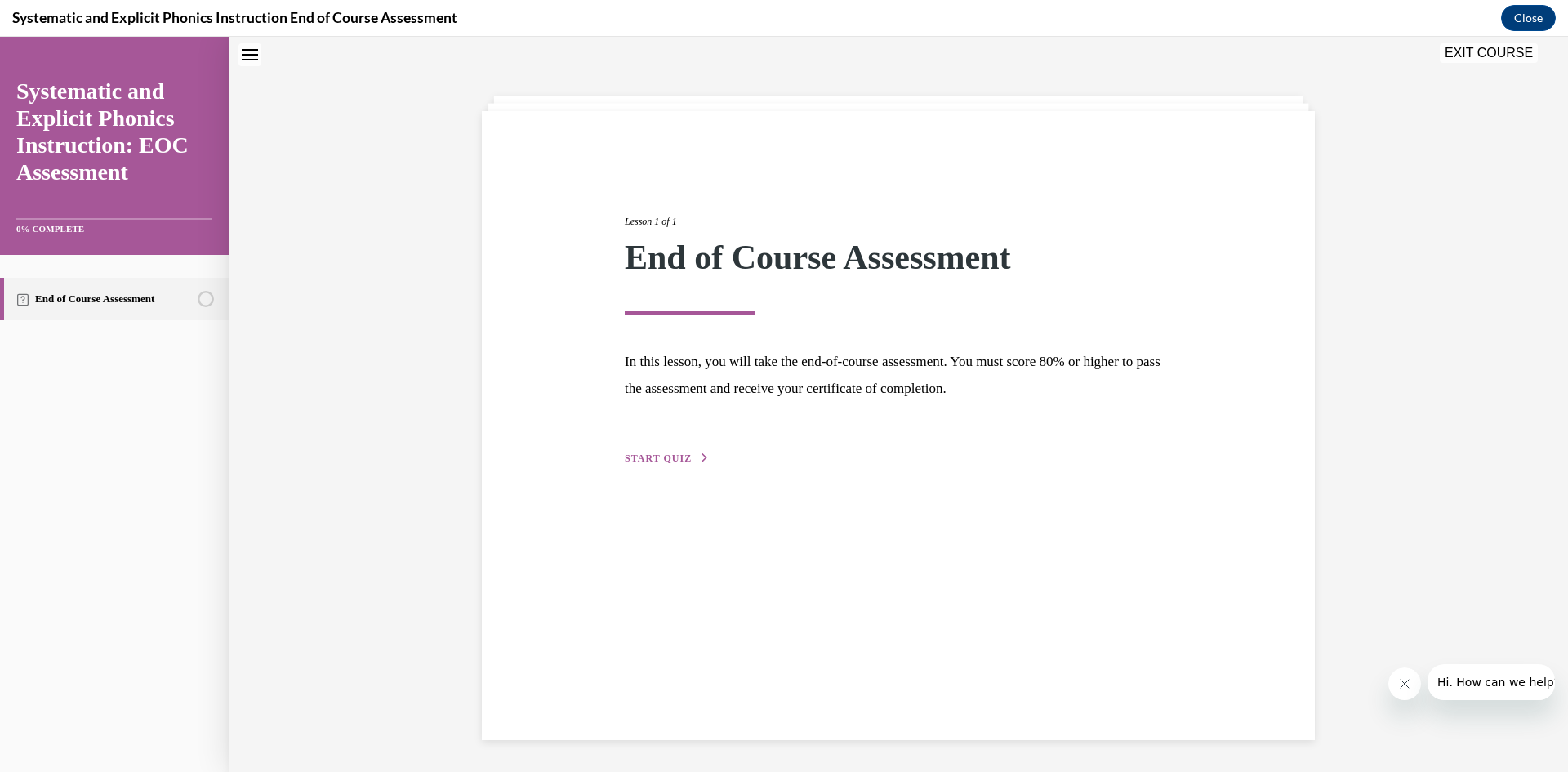
click at [669, 460] on span "START QUIZ" at bounding box center [659, 458] width 67 height 12
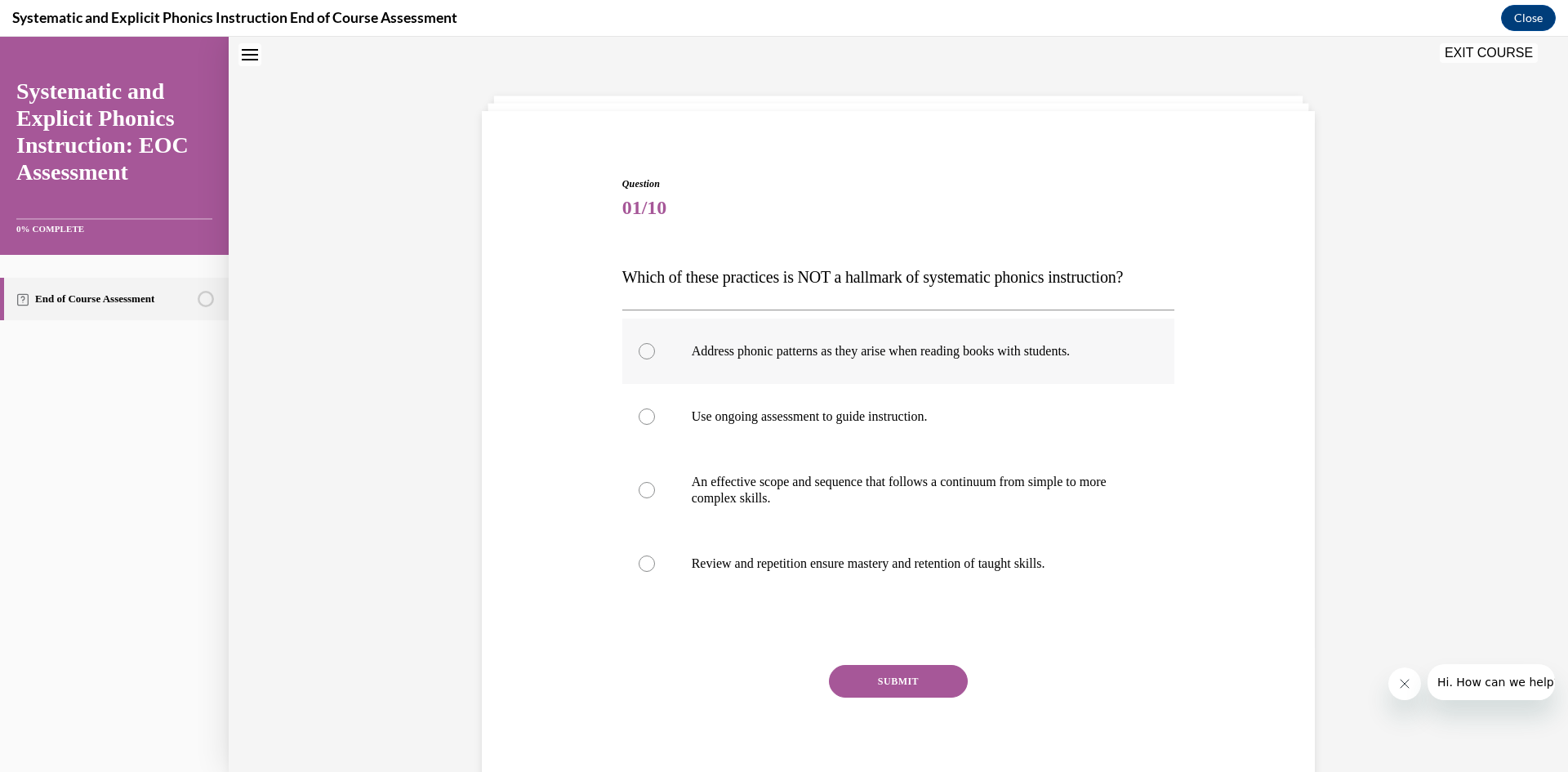
click at [795, 349] on p "Address phonic patterns as they arise when reading books with students." at bounding box center [912, 351] width 442 height 16
click at [905, 684] on button "SUBMIT" at bounding box center [899, 681] width 139 height 33
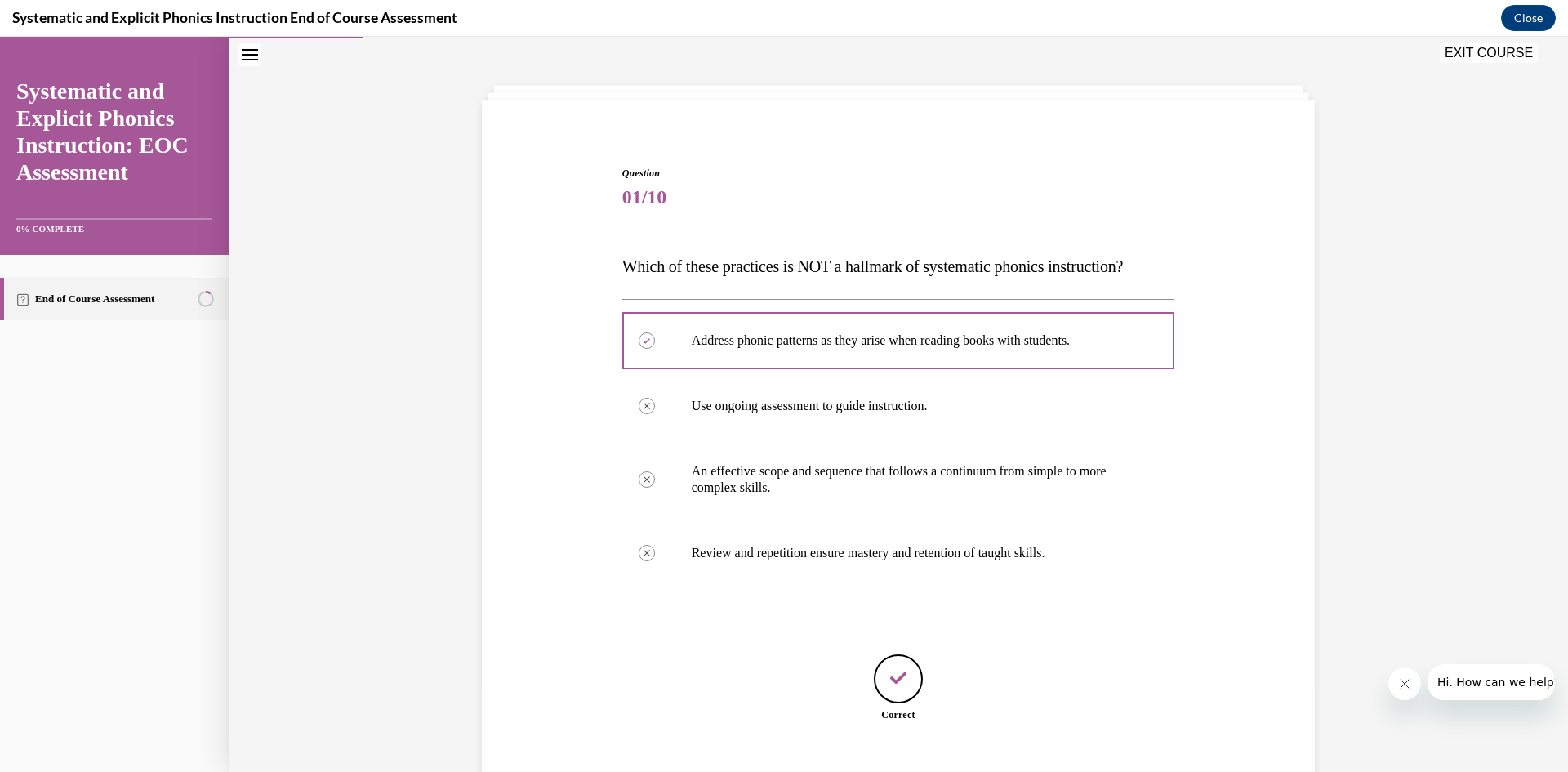
scroll to position [162, 0]
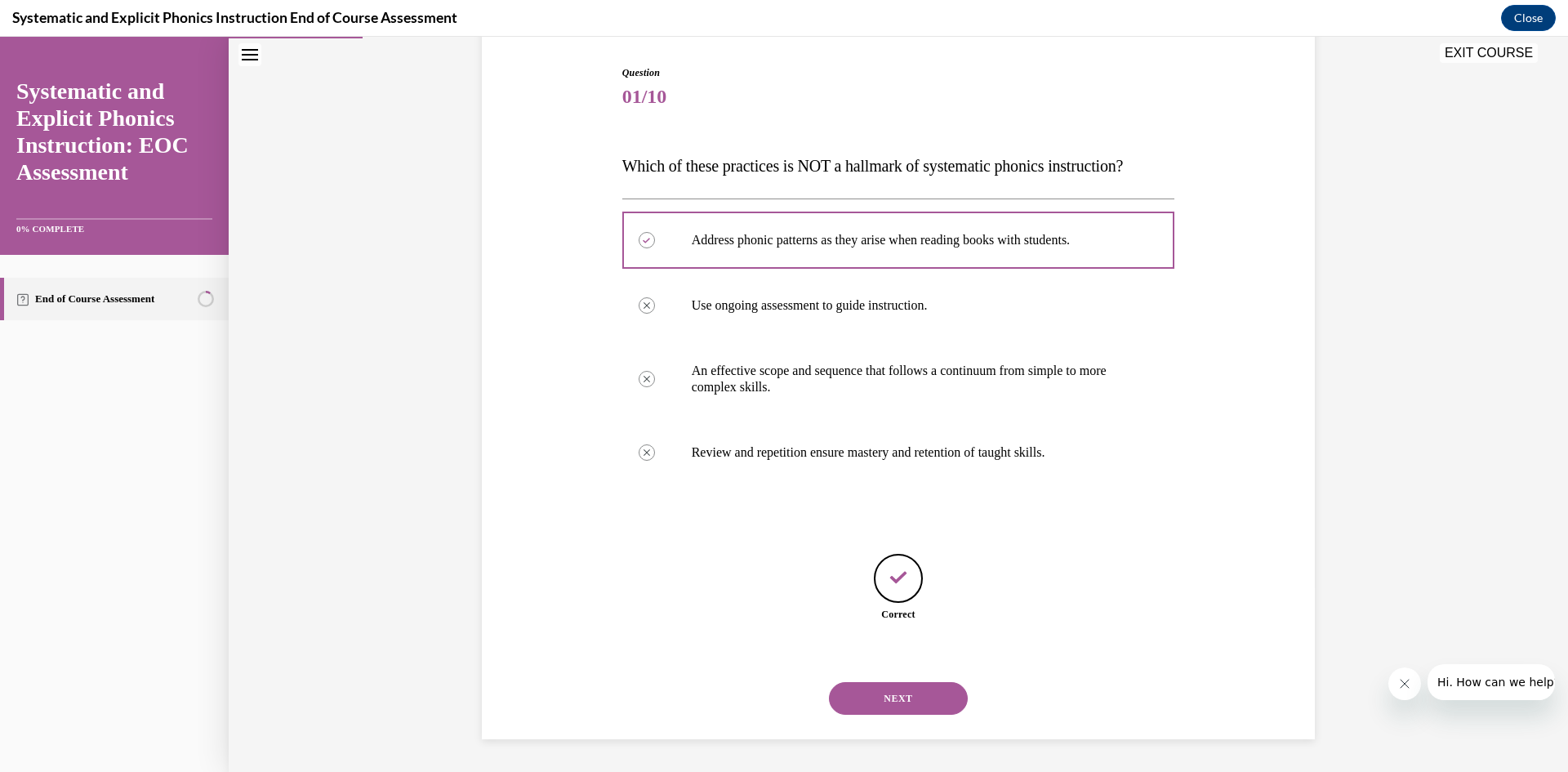
click at [926, 686] on button "NEXT" at bounding box center [899, 698] width 139 height 33
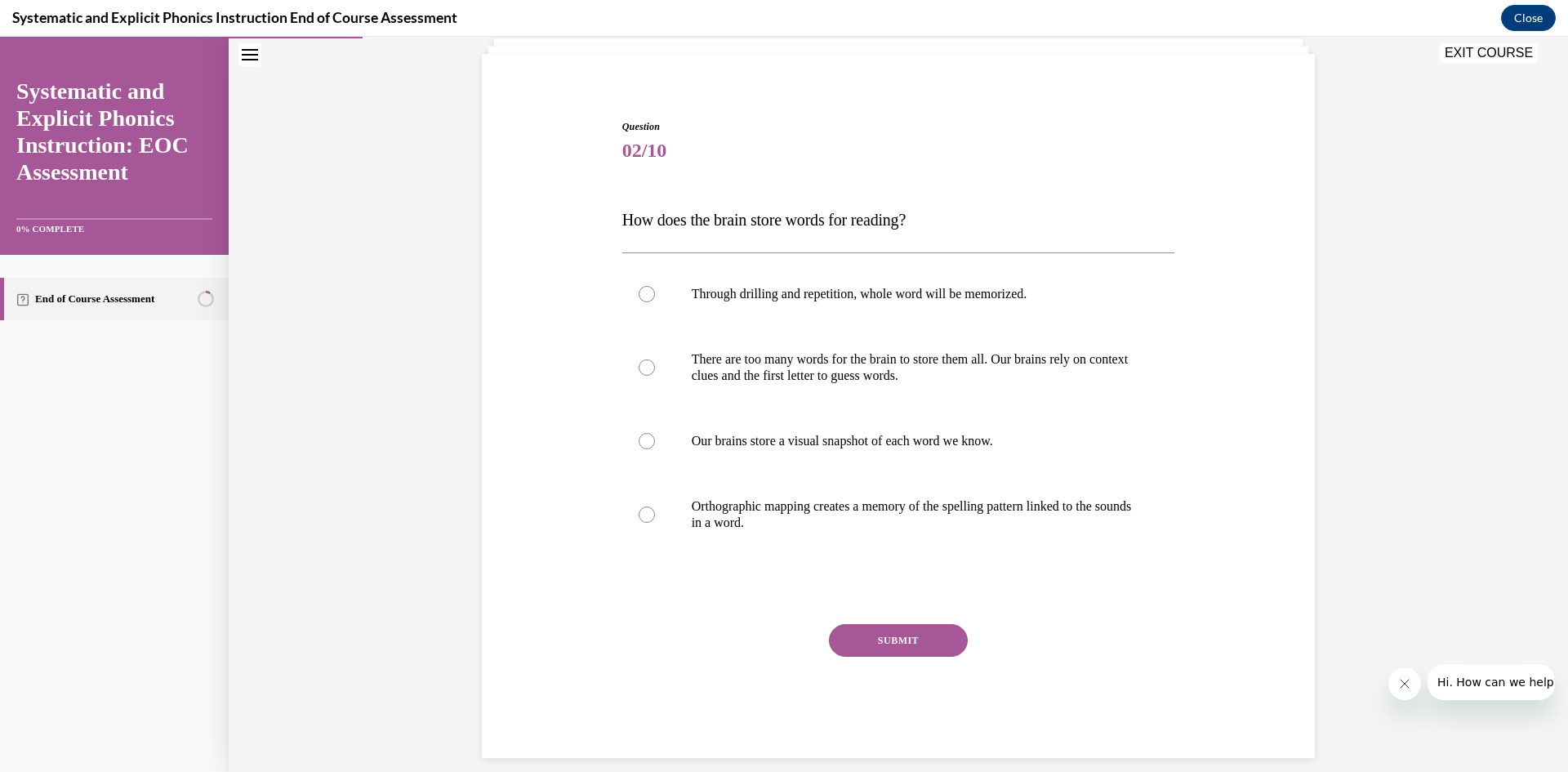
scroll to position [109, 0]
click at [723, 525] on p "Orthographic mapping creates a memory of the spelling pattern linked to the sou…" at bounding box center [912, 513] width 442 height 33
click at [897, 640] on button "SUBMIT" at bounding box center [899, 638] width 139 height 33
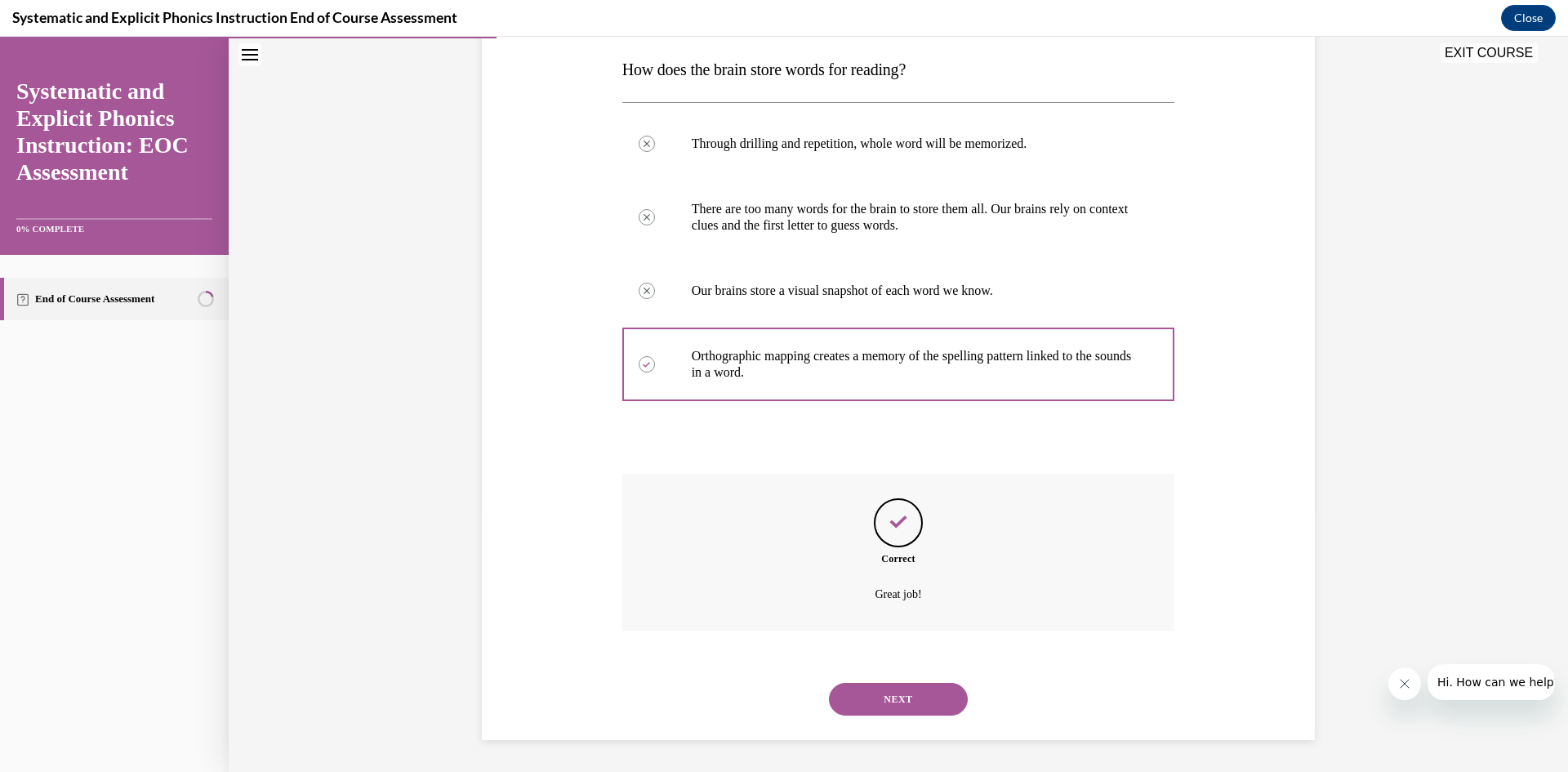
scroll to position [259, 0]
click at [890, 698] on button "NEXT" at bounding box center [899, 698] width 139 height 33
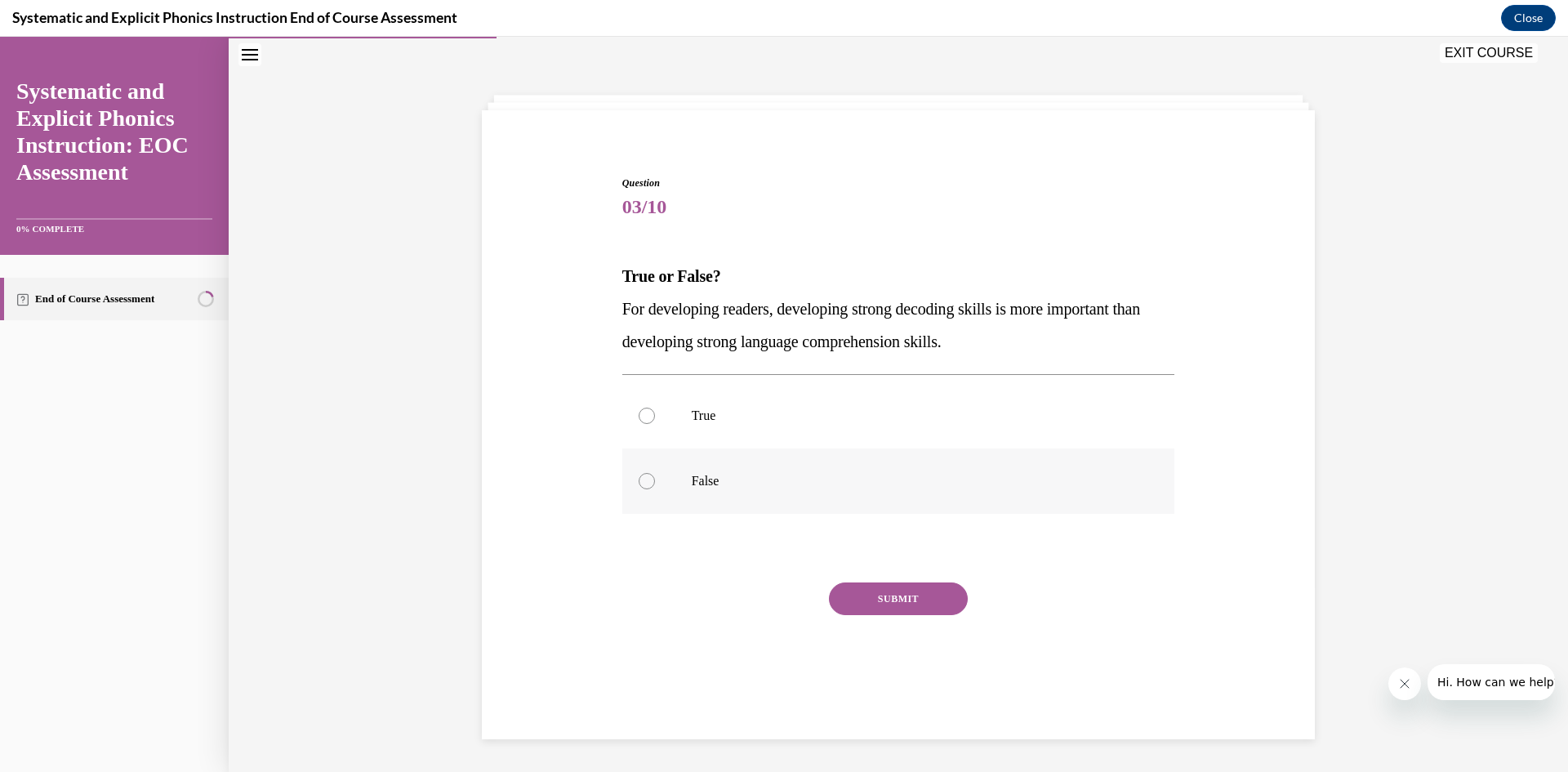
click at [706, 475] on p "False" at bounding box center [912, 481] width 442 height 16
click at [918, 602] on button "SUBMIT" at bounding box center [899, 598] width 139 height 33
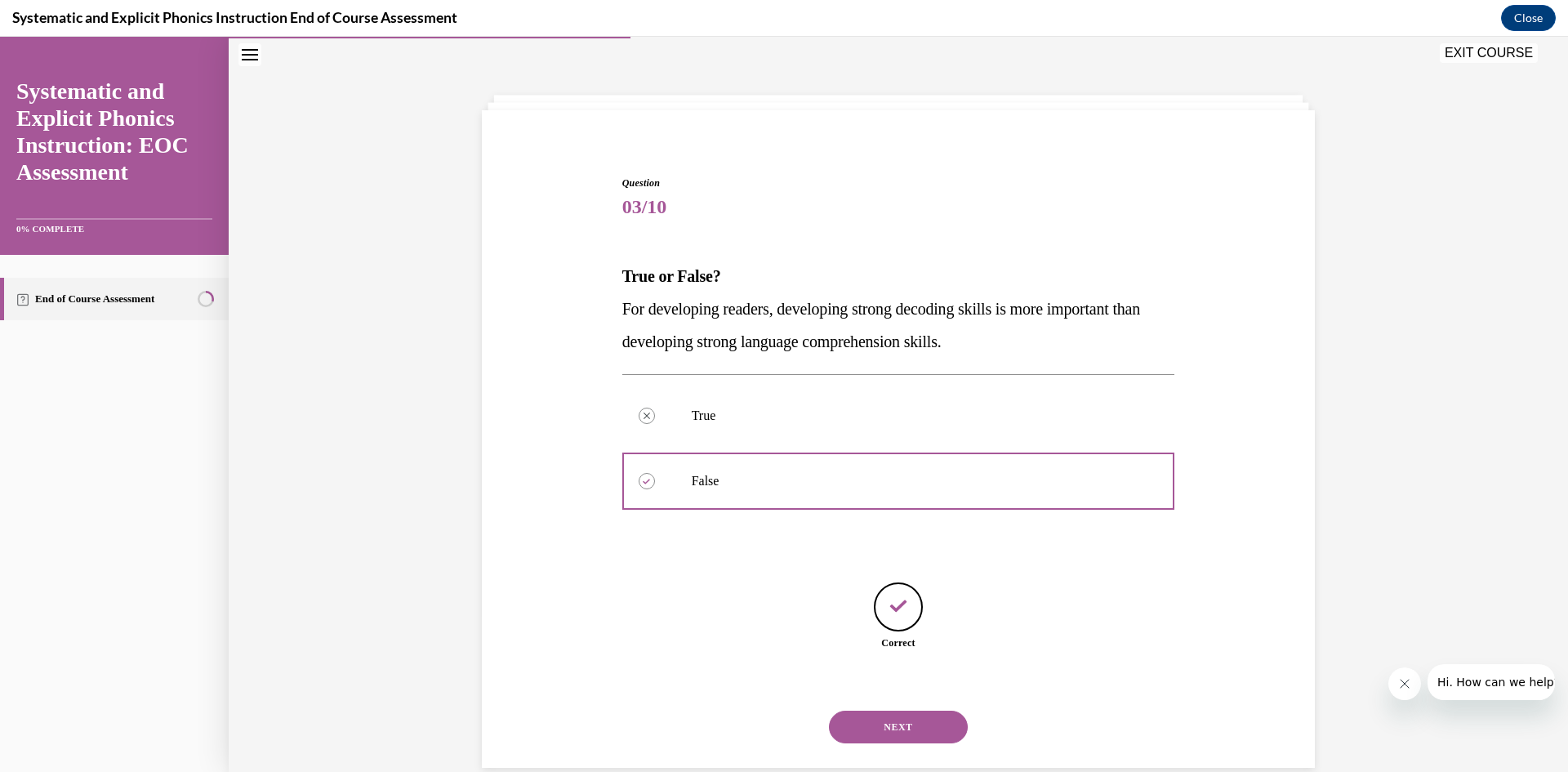
scroll to position [80, 0]
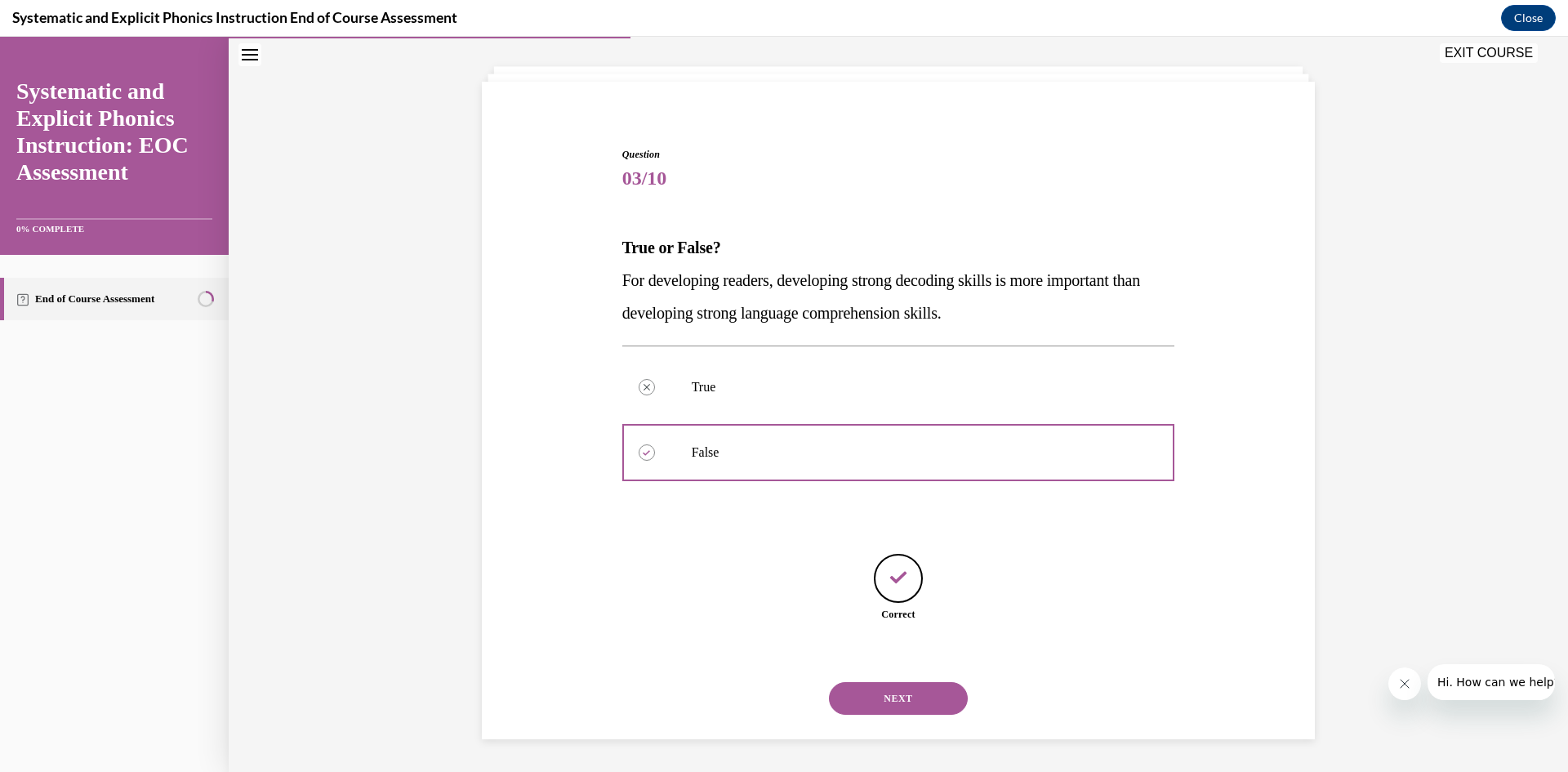
click at [904, 691] on button "NEXT" at bounding box center [899, 698] width 139 height 33
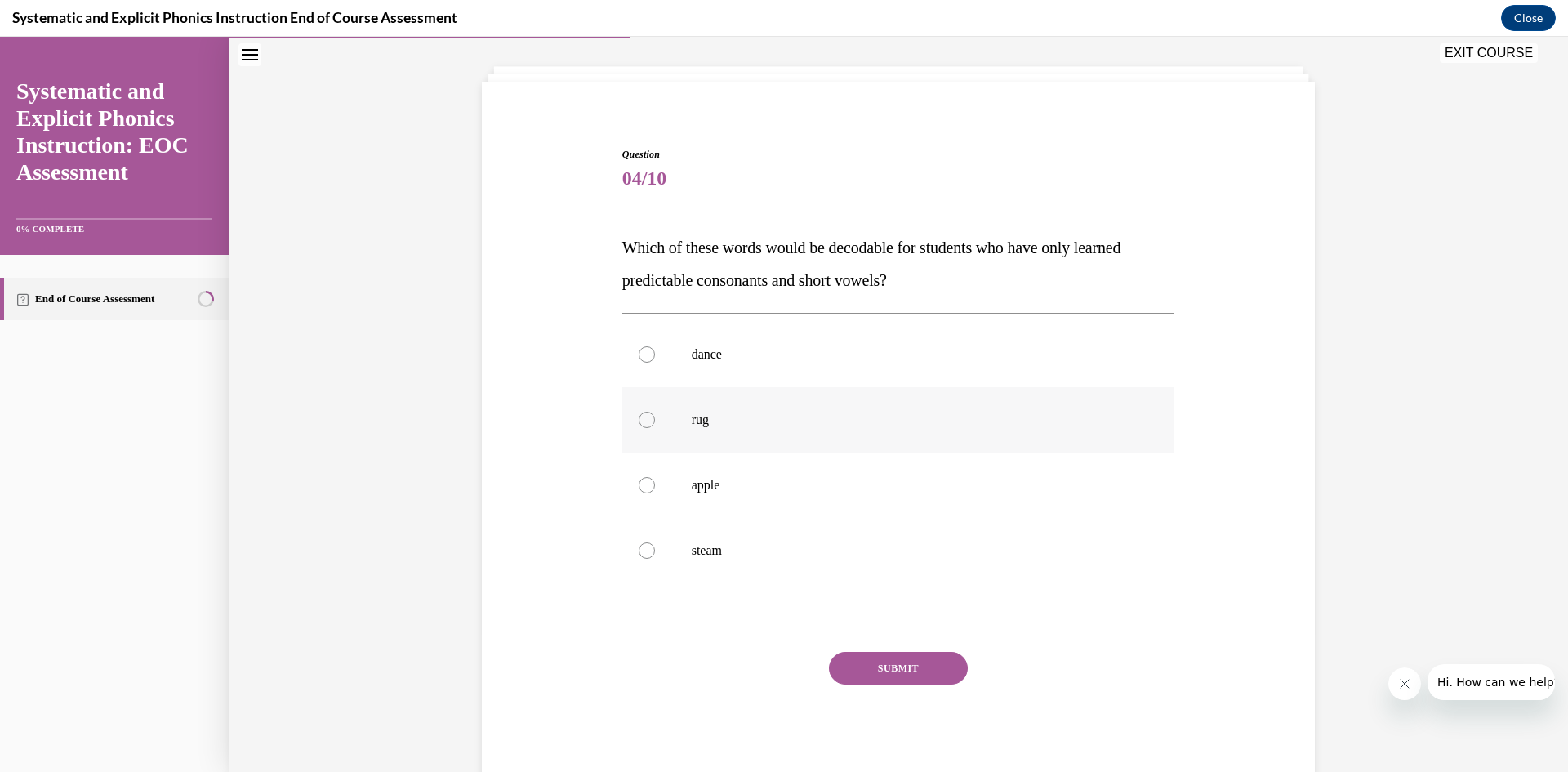
click at [698, 426] on p "rug" at bounding box center [912, 420] width 442 height 16
click at [913, 658] on button "SUBMIT" at bounding box center [899, 668] width 139 height 33
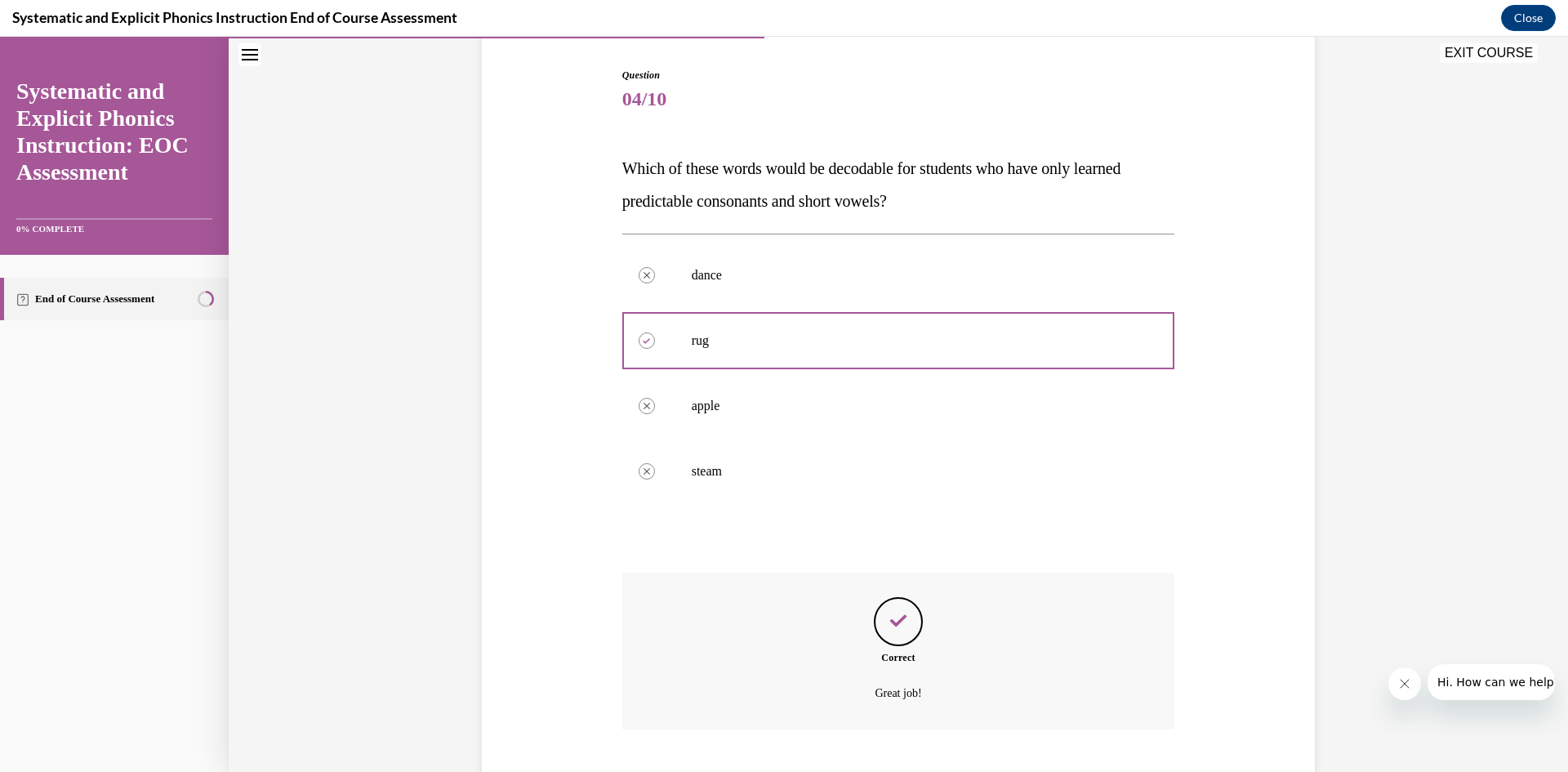
scroll to position [259, 0]
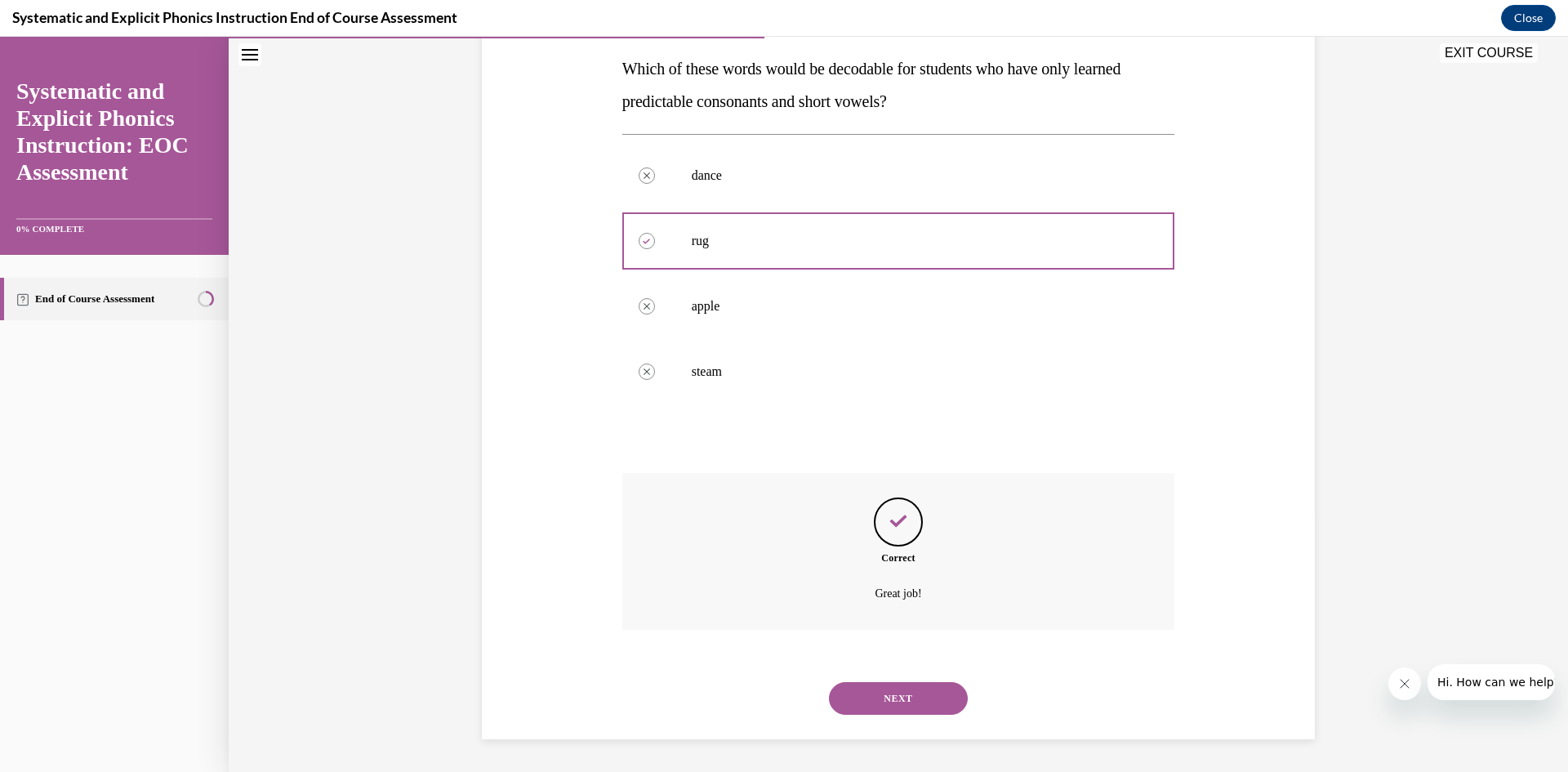
click at [882, 700] on button "NEXT" at bounding box center [899, 698] width 139 height 33
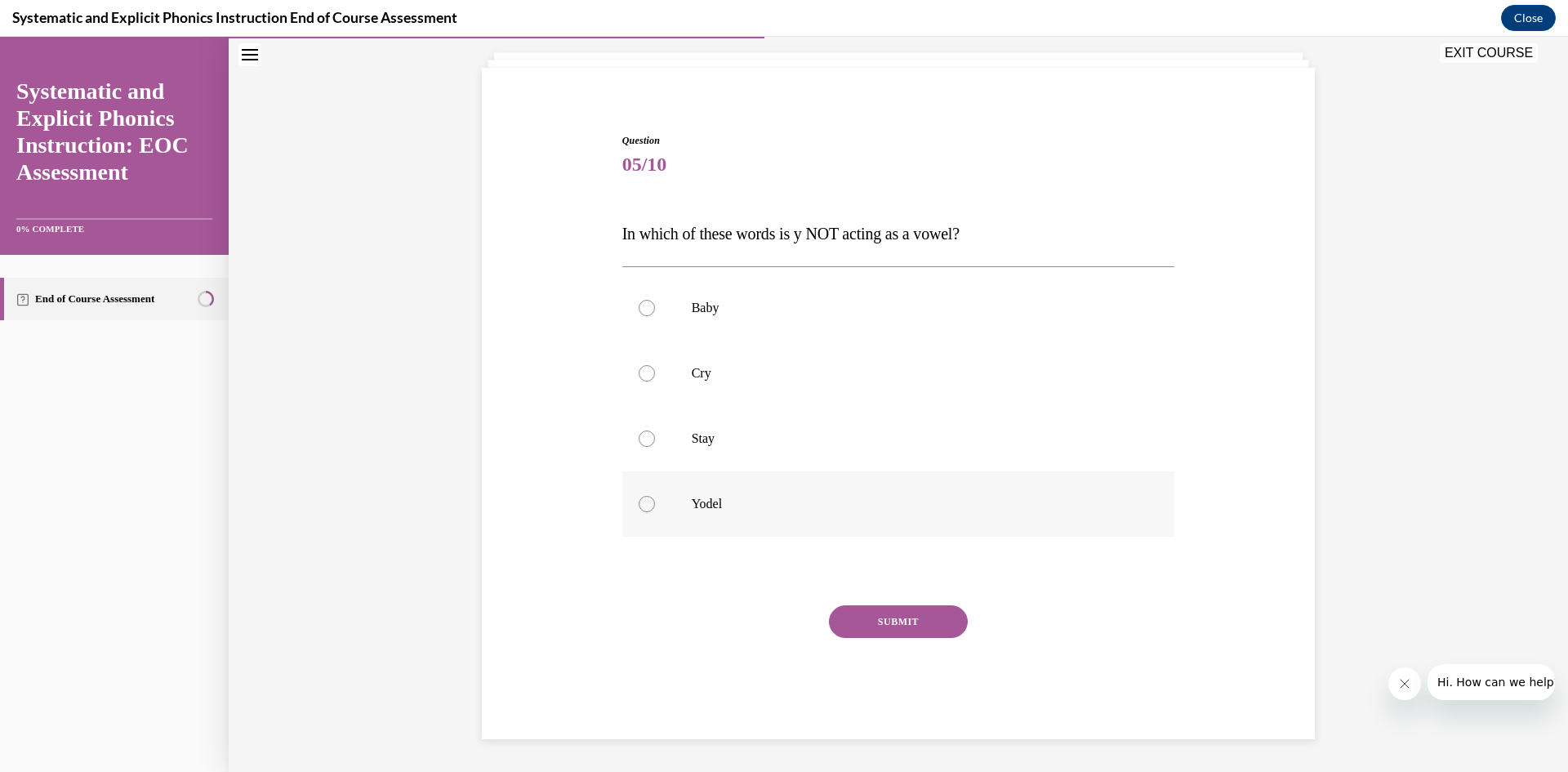
click at [728, 497] on p "Yodel" at bounding box center [912, 504] width 442 height 16
click at [880, 618] on button "SUBMIT" at bounding box center [899, 621] width 139 height 33
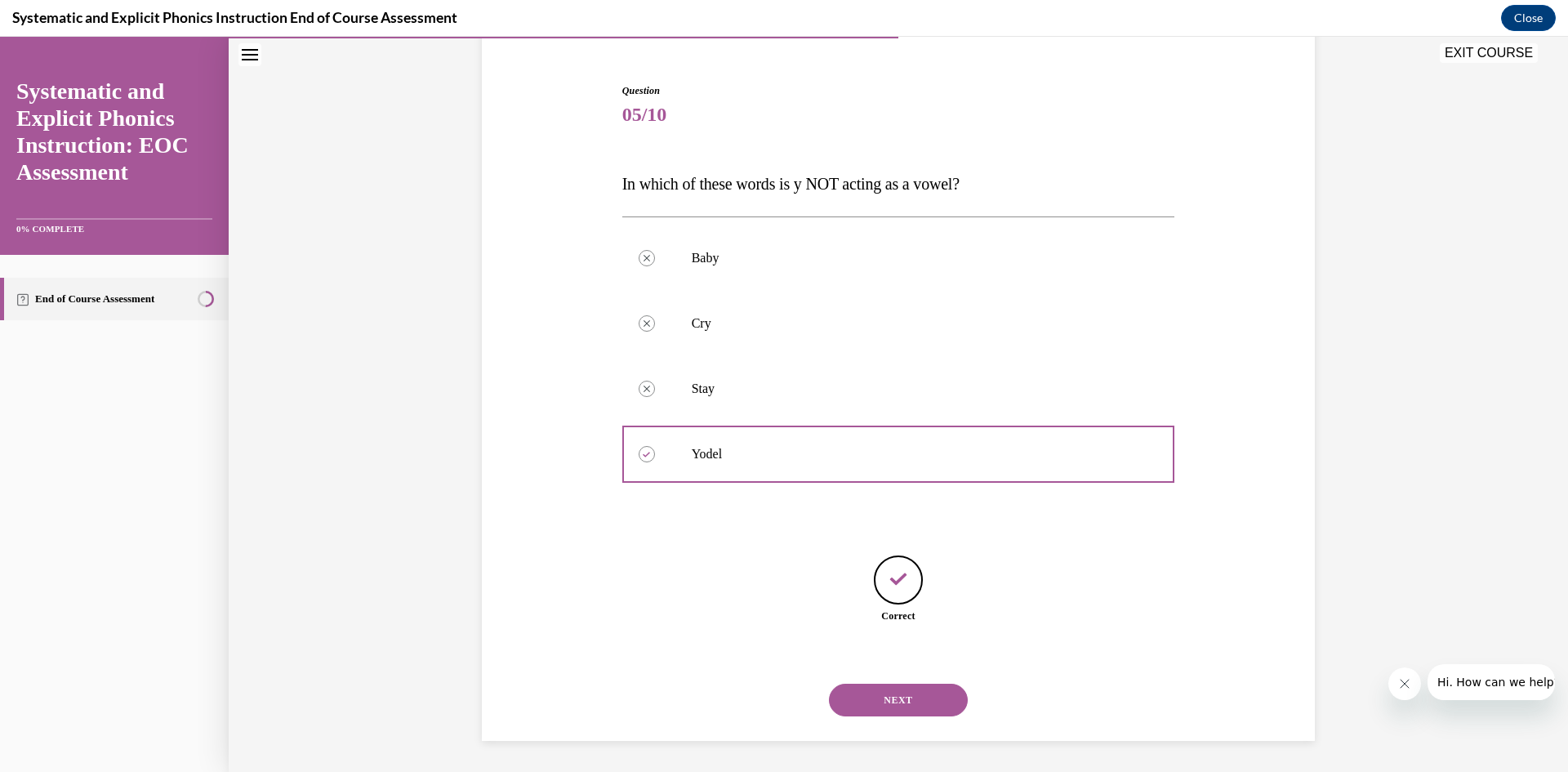
scroll to position [146, 0]
click at [890, 696] on button "NEXT" at bounding box center [899, 698] width 139 height 33
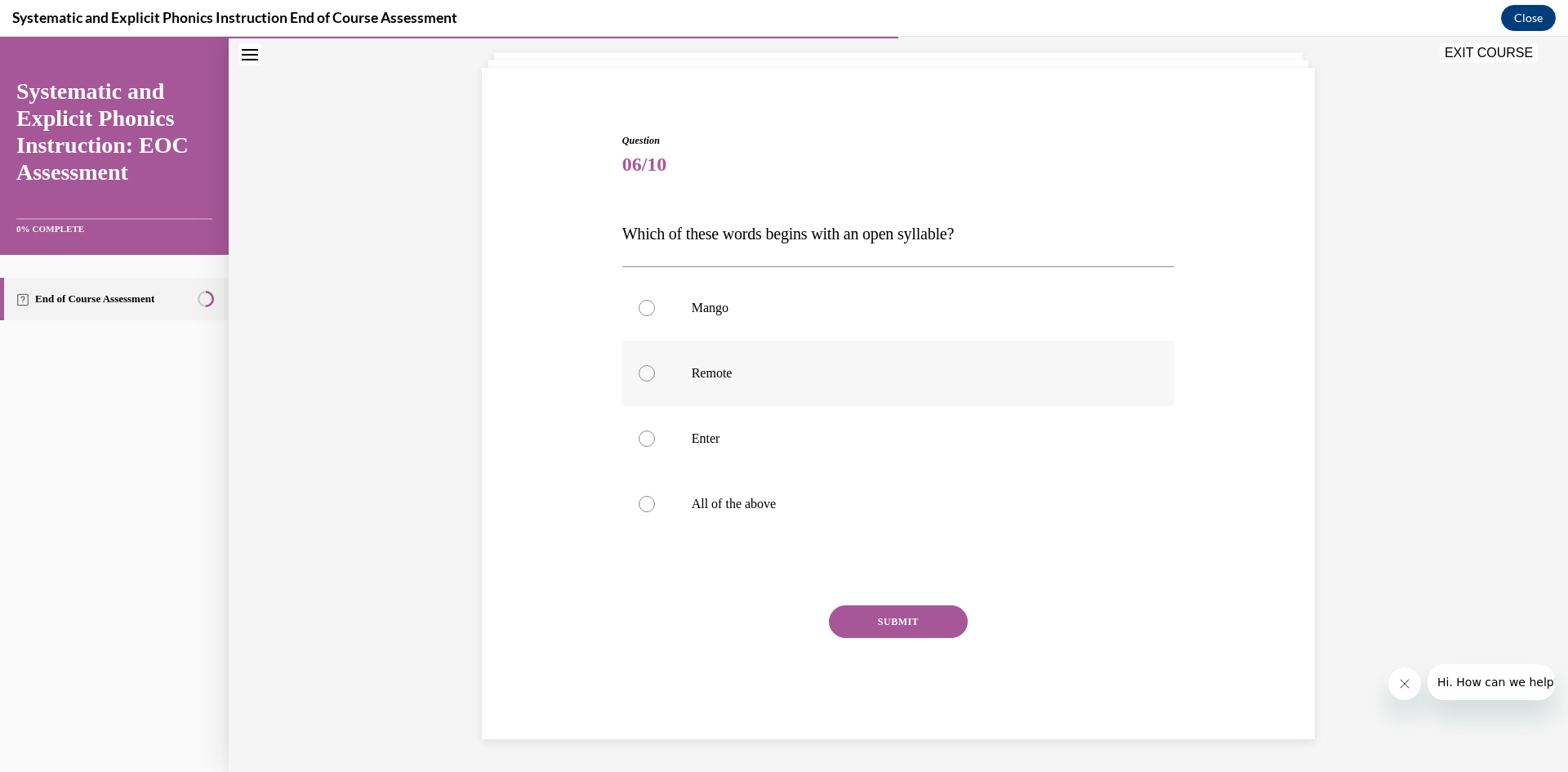
click at [702, 372] on p "Remote" at bounding box center [912, 373] width 442 height 16
click at [899, 624] on button "SUBMIT" at bounding box center [899, 621] width 139 height 33
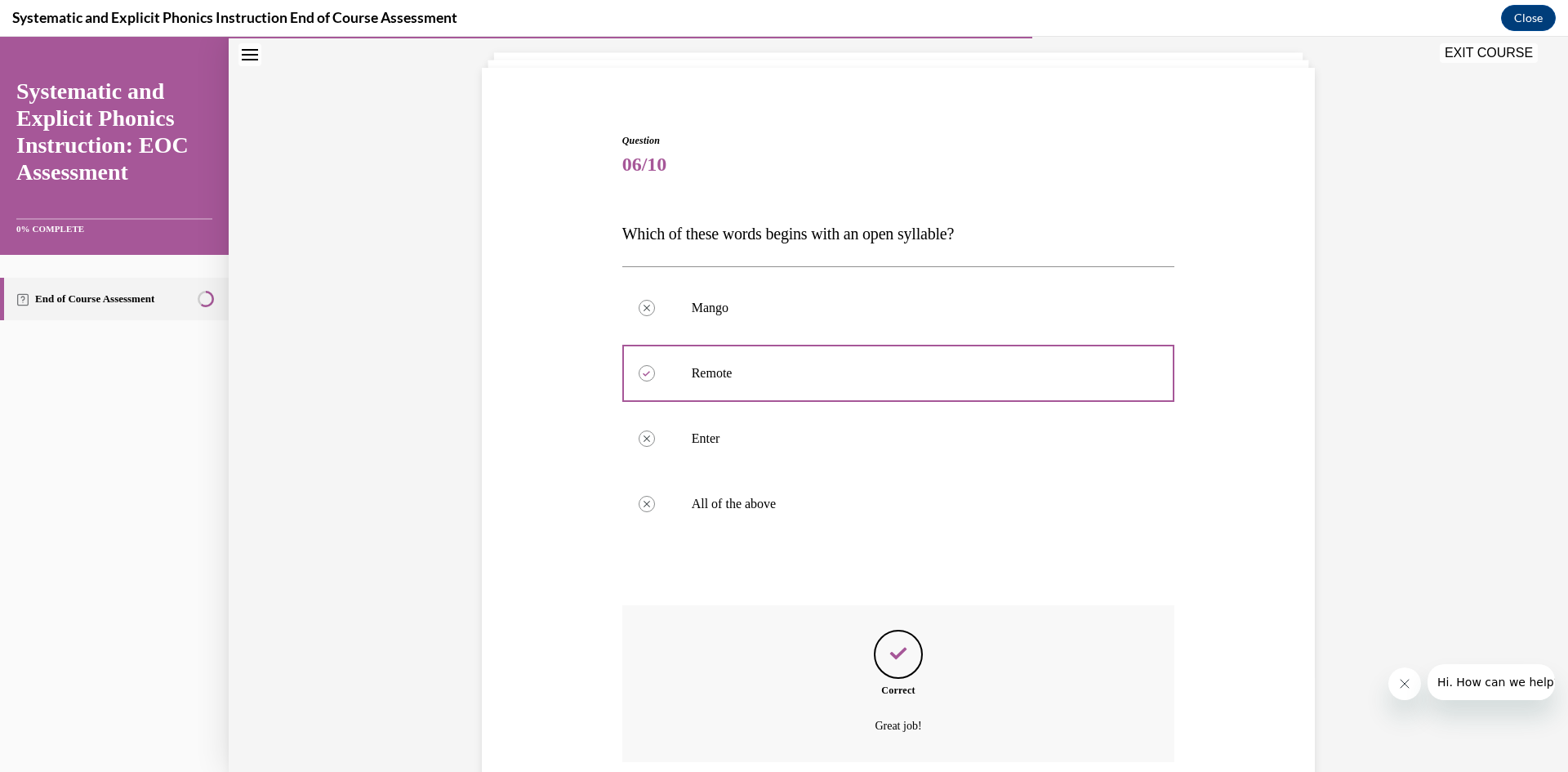
scroll to position [226, 0]
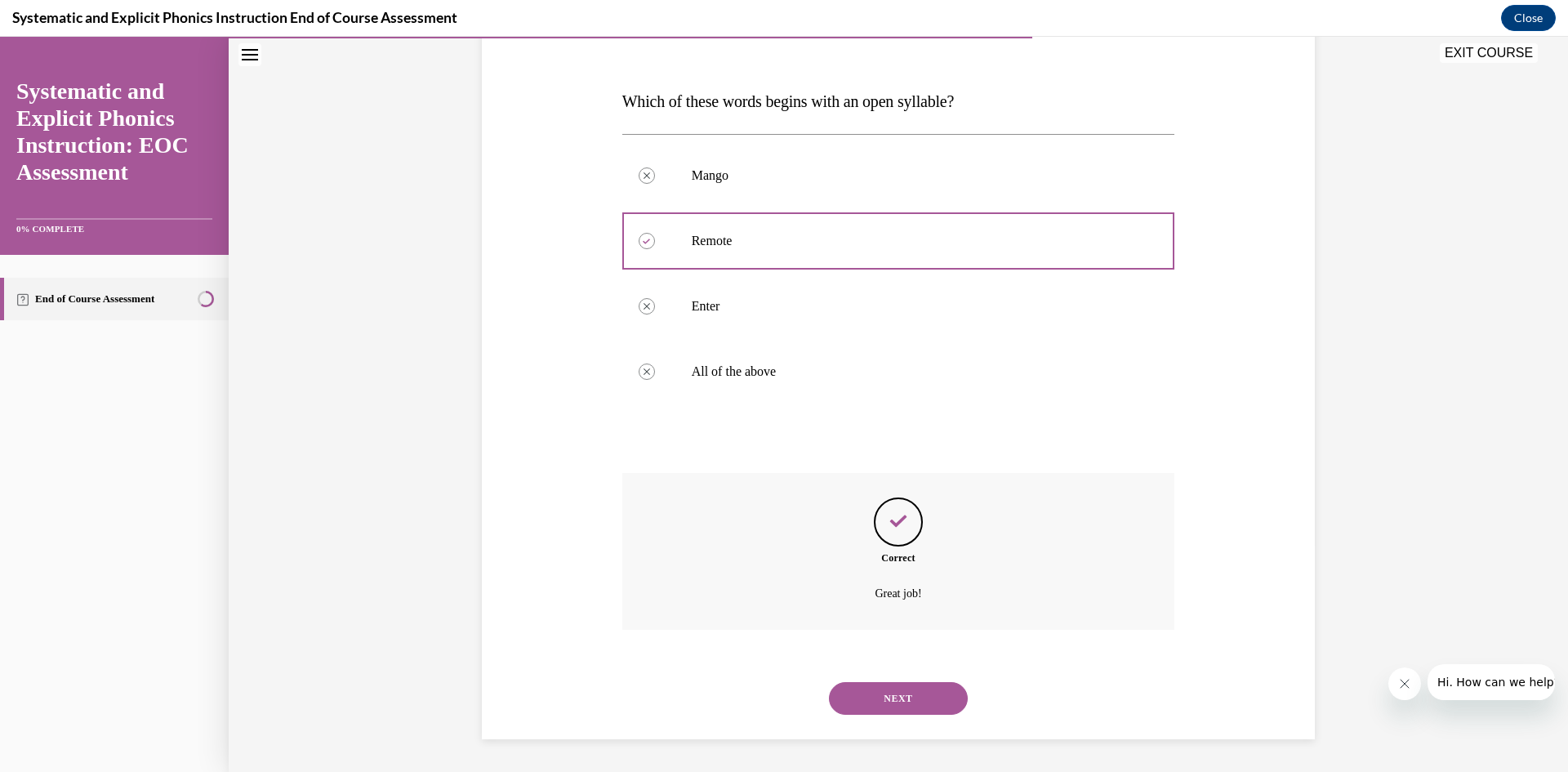
click at [890, 689] on button "NEXT" at bounding box center [899, 698] width 139 height 33
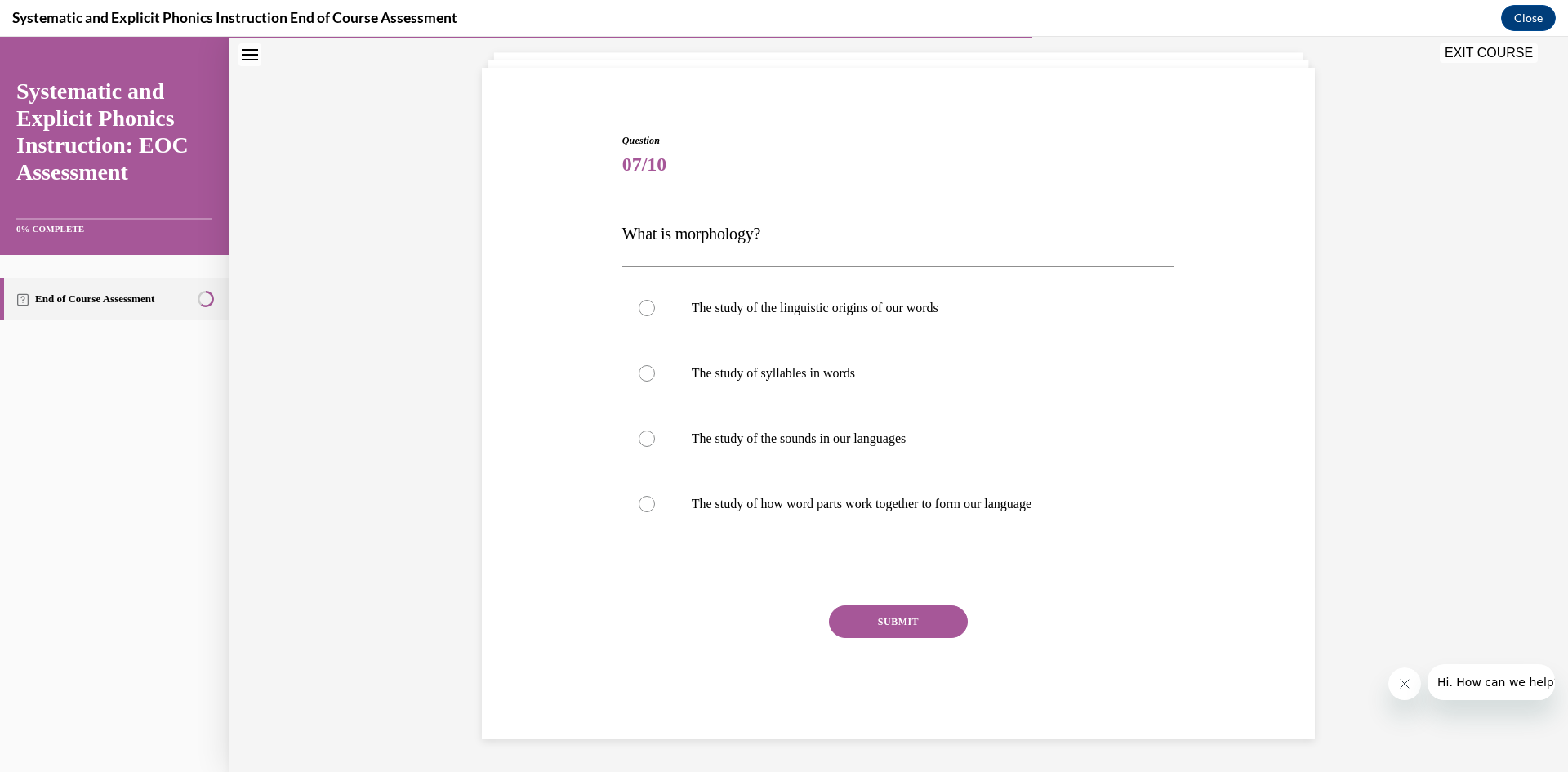
scroll to position [94, 0]
click at [977, 511] on p "The study of how word parts work together to form our language" at bounding box center [912, 504] width 442 height 16
click at [935, 620] on button "SUBMIT" at bounding box center [899, 621] width 139 height 33
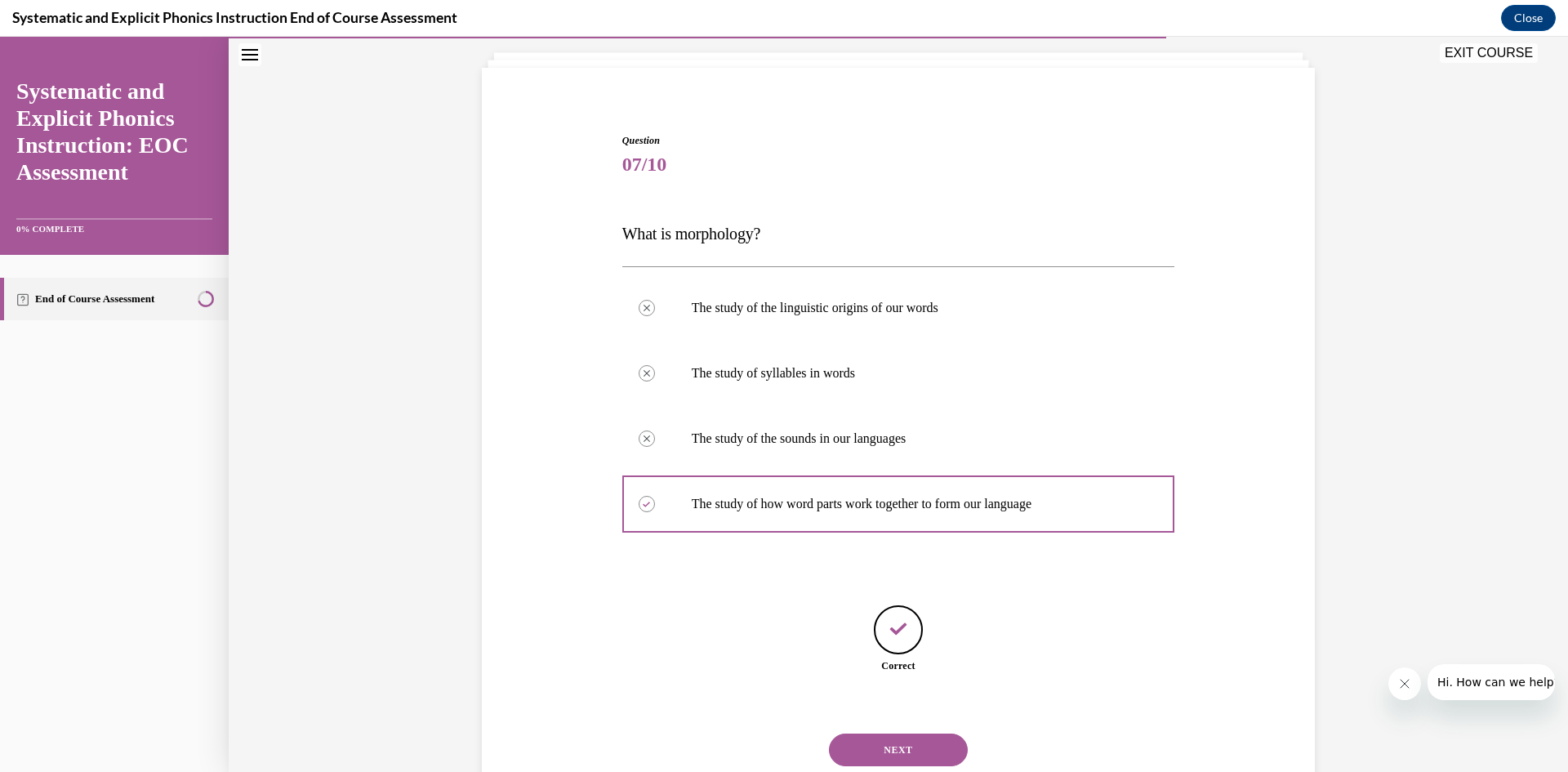
scroll to position [146, 0]
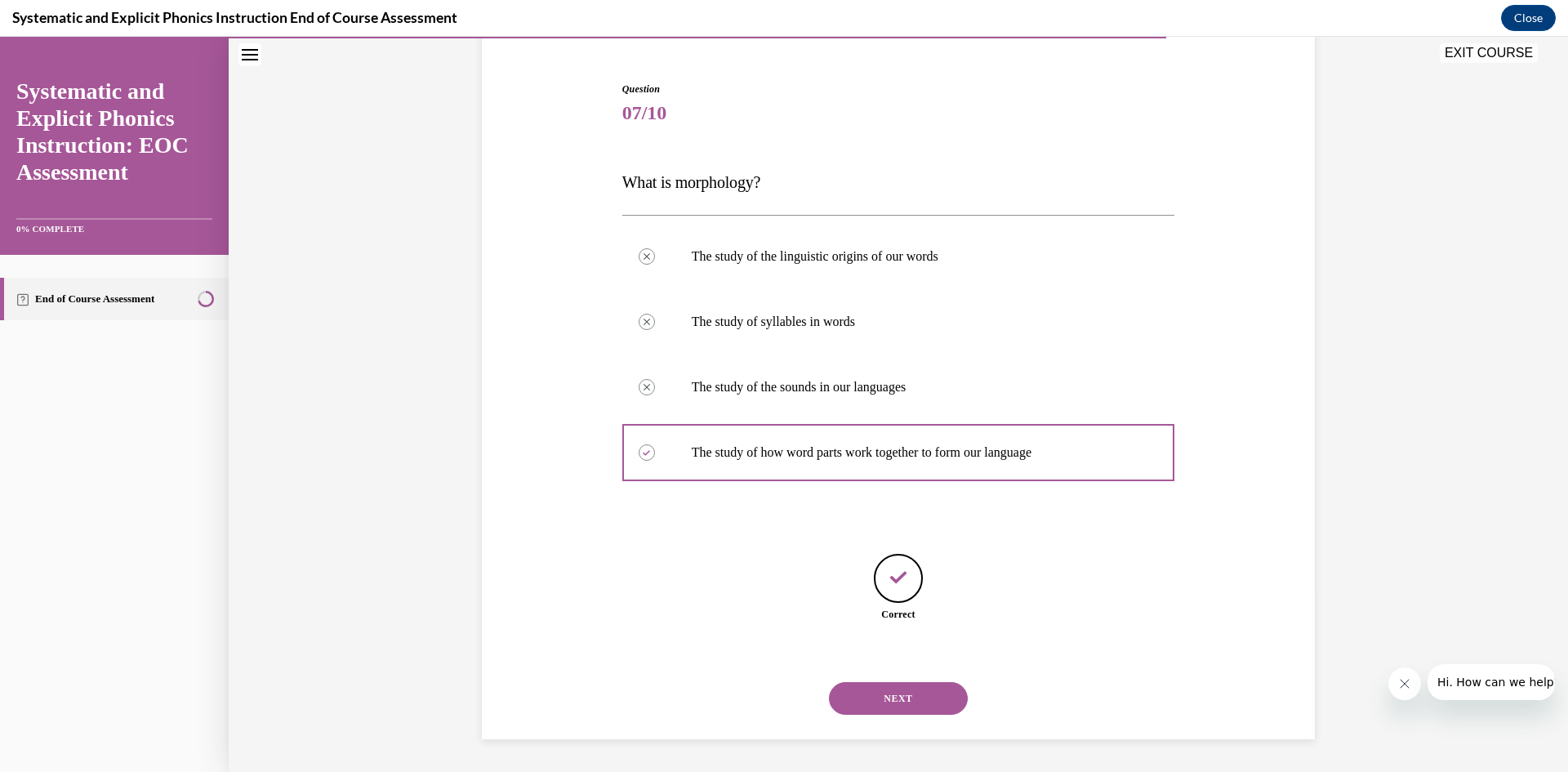
click at [894, 694] on button "NEXT" at bounding box center [899, 698] width 139 height 33
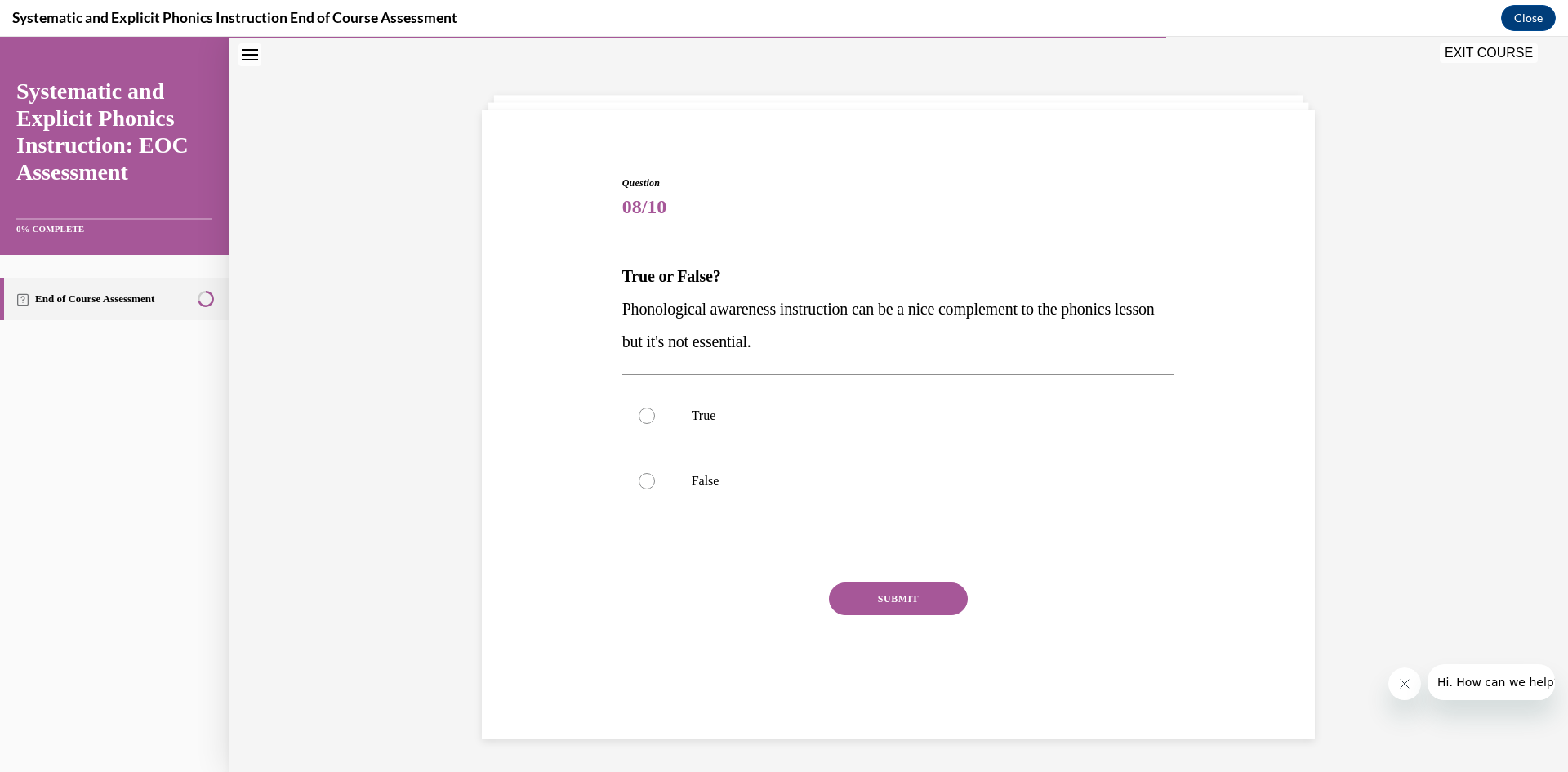
scroll to position [52, 0]
click at [700, 481] on p "False" at bounding box center [912, 481] width 442 height 16
click at [936, 587] on button "SUBMIT" at bounding box center [899, 598] width 139 height 33
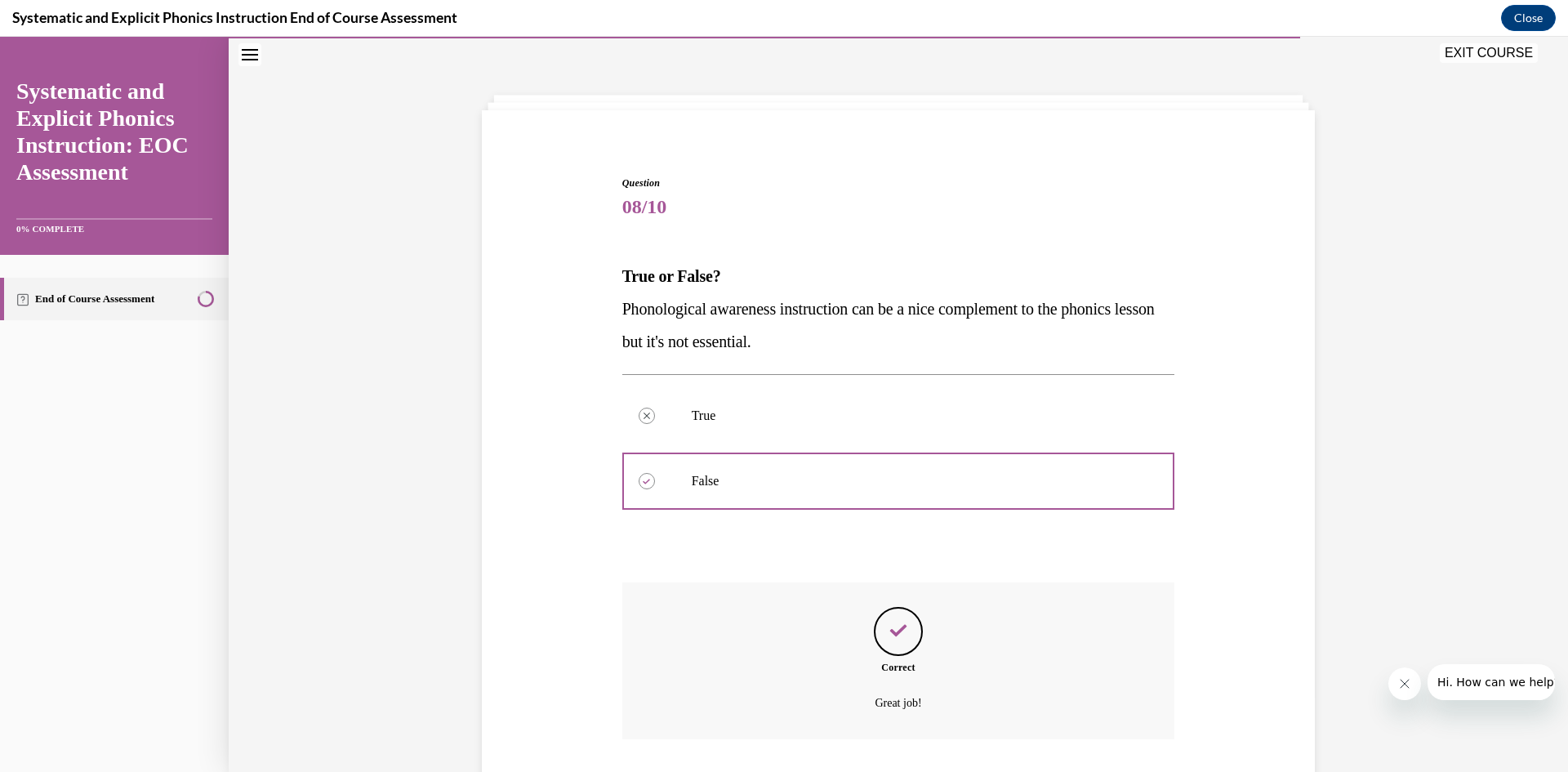
scroll to position [161, 0]
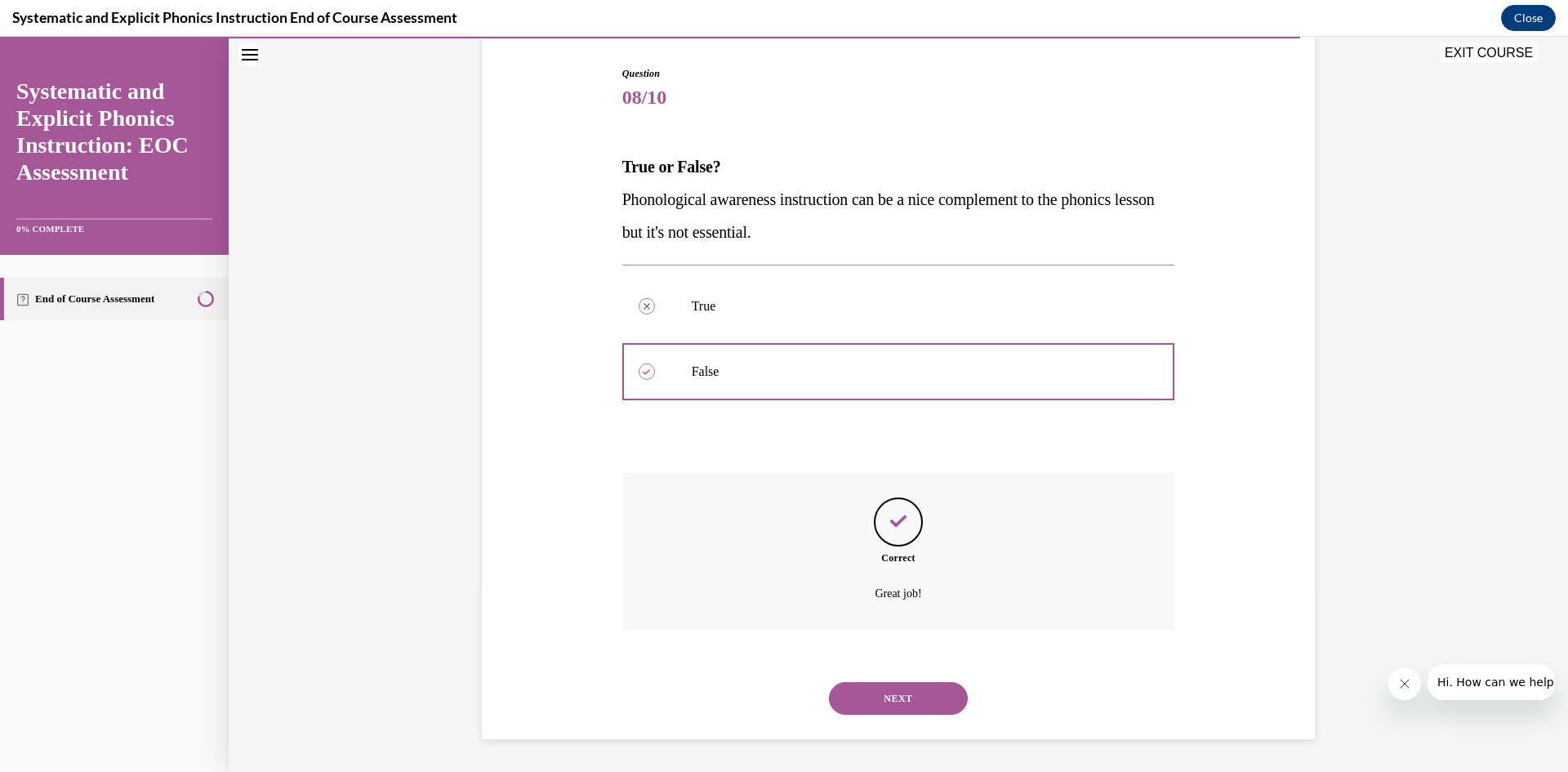
click at [906, 687] on button "NEXT" at bounding box center [899, 698] width 139 height 33
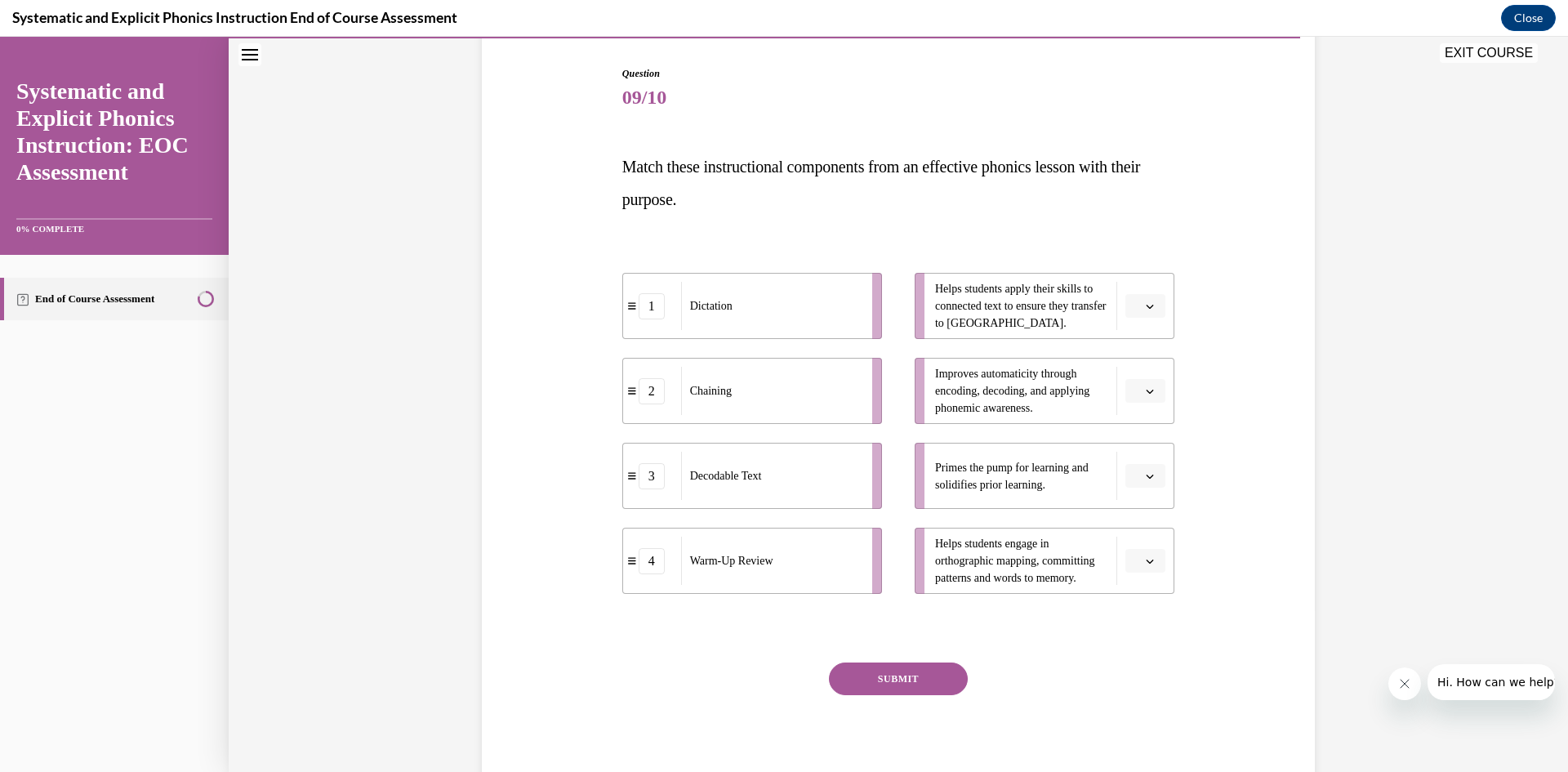
scroll to position [85, 0]
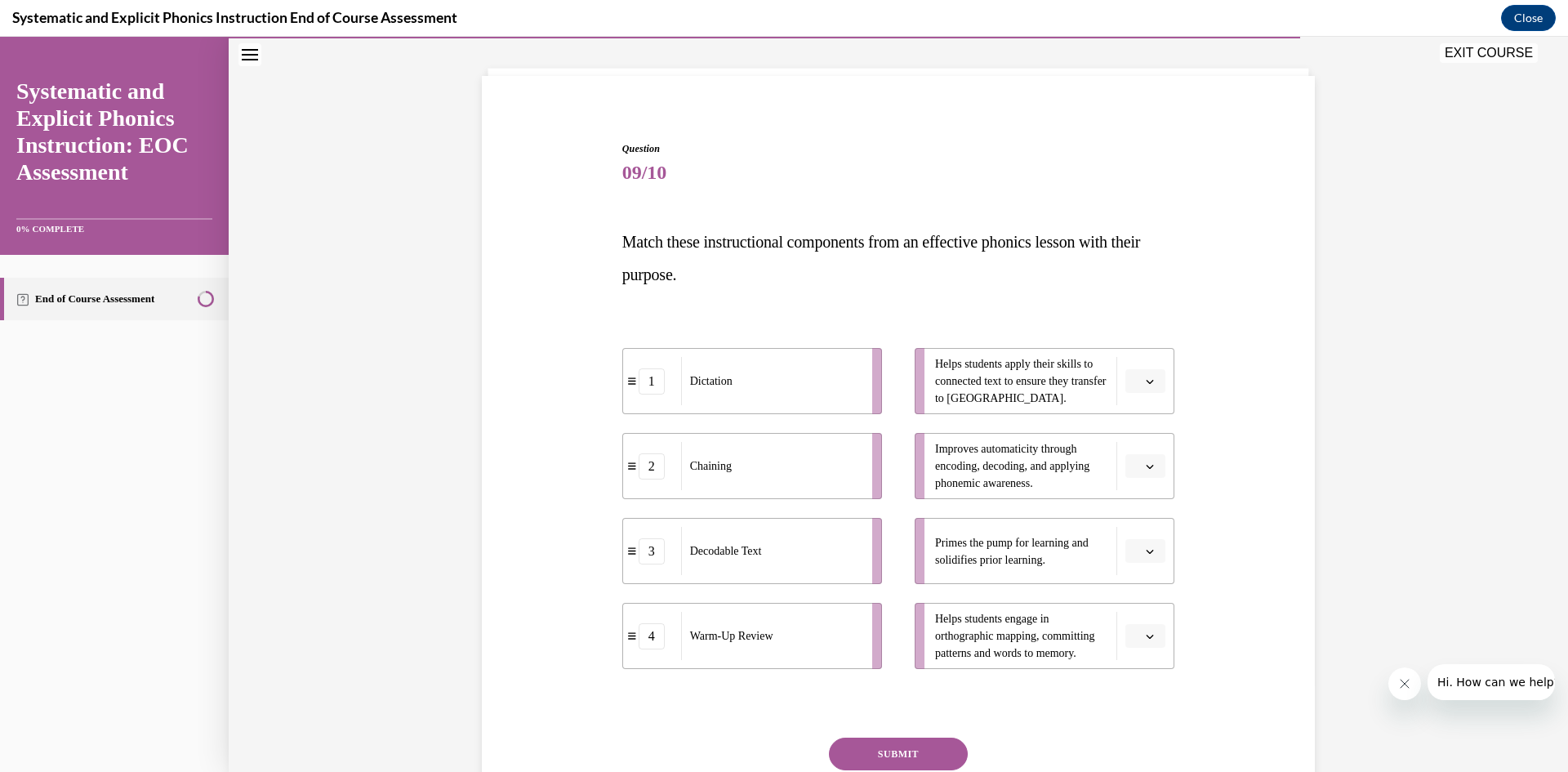
click at [1148, 551] on span "button" at bounding box center [1149, 552] width 12 height 12
click at [1141, 718] on div "4" at bounding box center [1137, 717] width 41 height 33
click at [1144, 386] on span "button" at bounding box center [1149, 382] width 12 height 12
click at [1147, 488] on div "2" at bounding box center [1137, 482] width 41 height 33
click at [1146, 463] on icon "button" at bounding box center [1149, 466] width 8 height 8
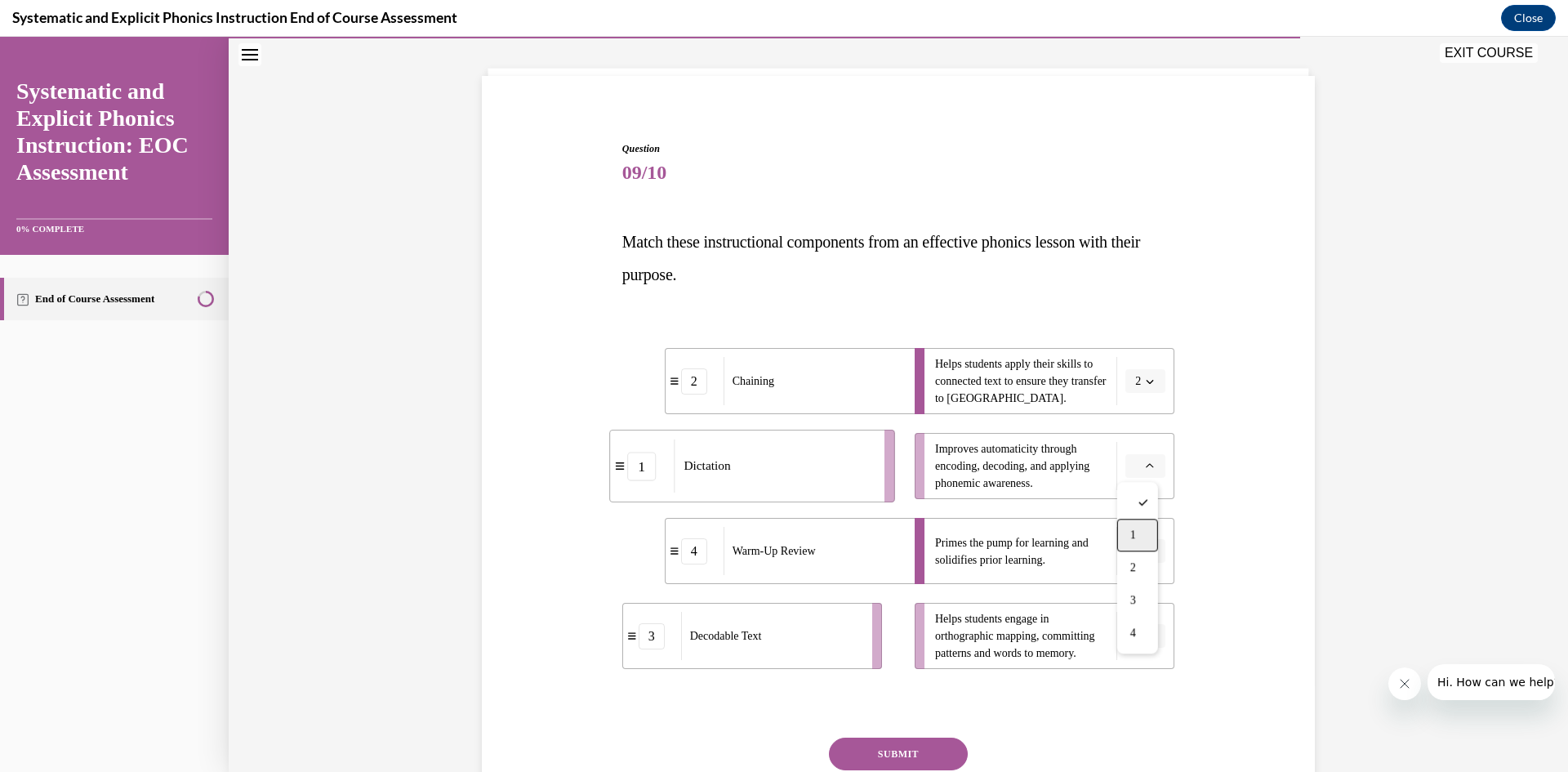
click at [1139, 532] on div "1" at bounding box center [1137, 535] width 41 height 33
click at [1144, 632] on span "button" at bounding box center [1149, 637] width 12 height 12
click at [1144, 542] on div "2" at bounding box center [1137, 534] width 41 height 33
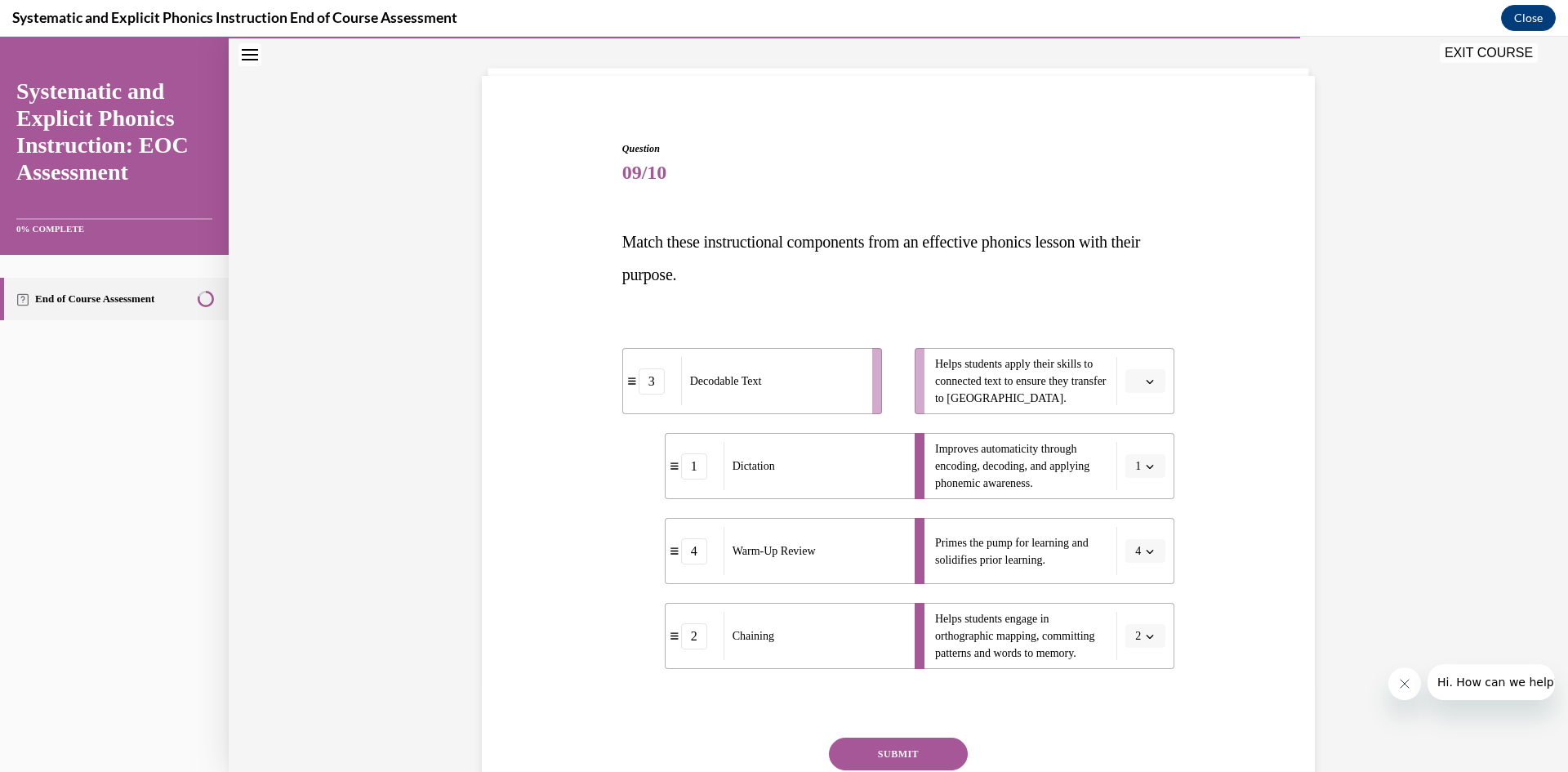
click at [1144, 376] on span "button" at bounding box center [1149, 382] width 12 height 12
click at [1152, 511] on div "3" at bounding box center [1137, 515] width 41 height 33
click at [902, 753] on button "SUBMIT" at bounding box center [899, 753] width 139 height 33
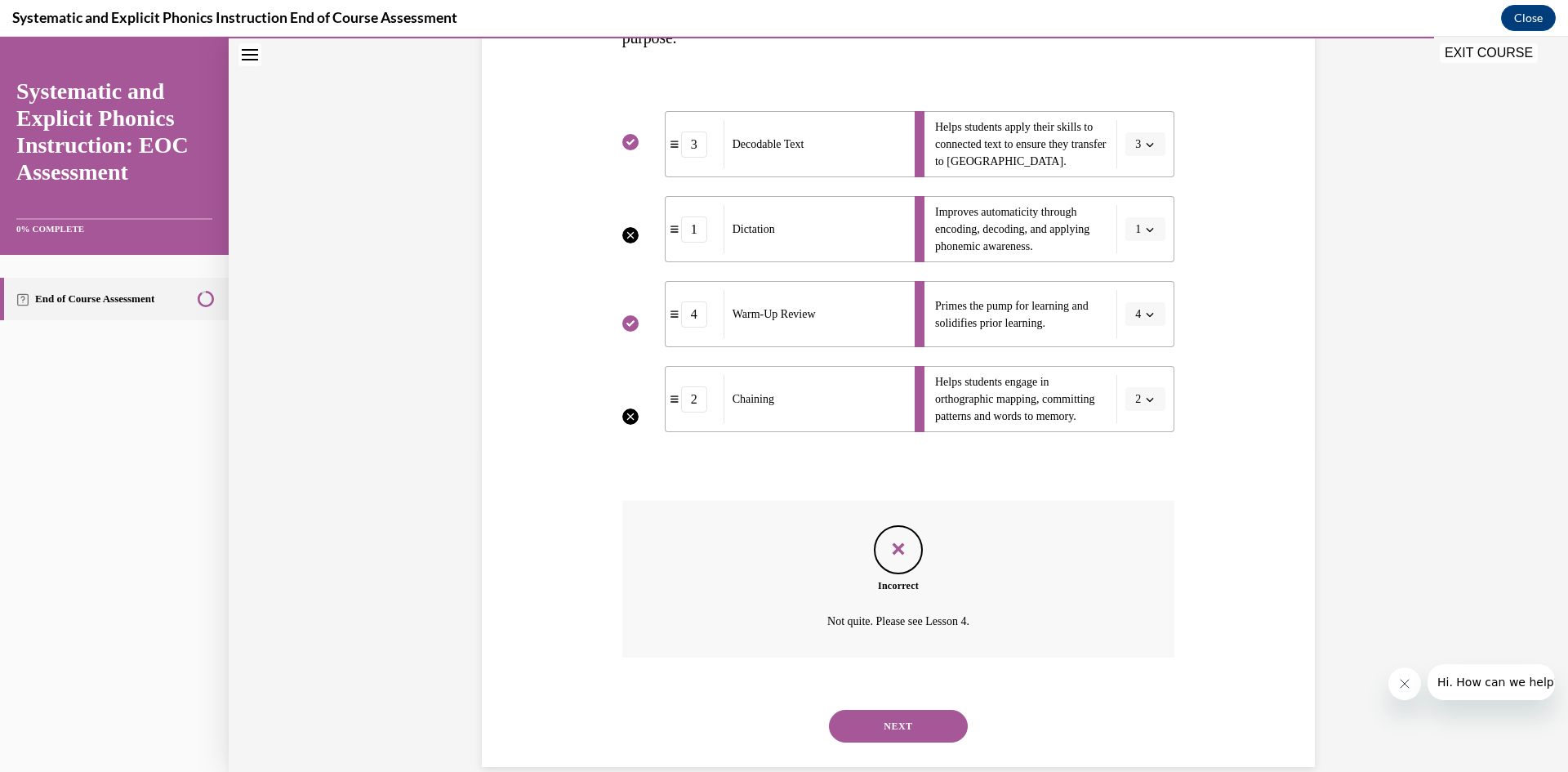
scroll to position [350, 0]
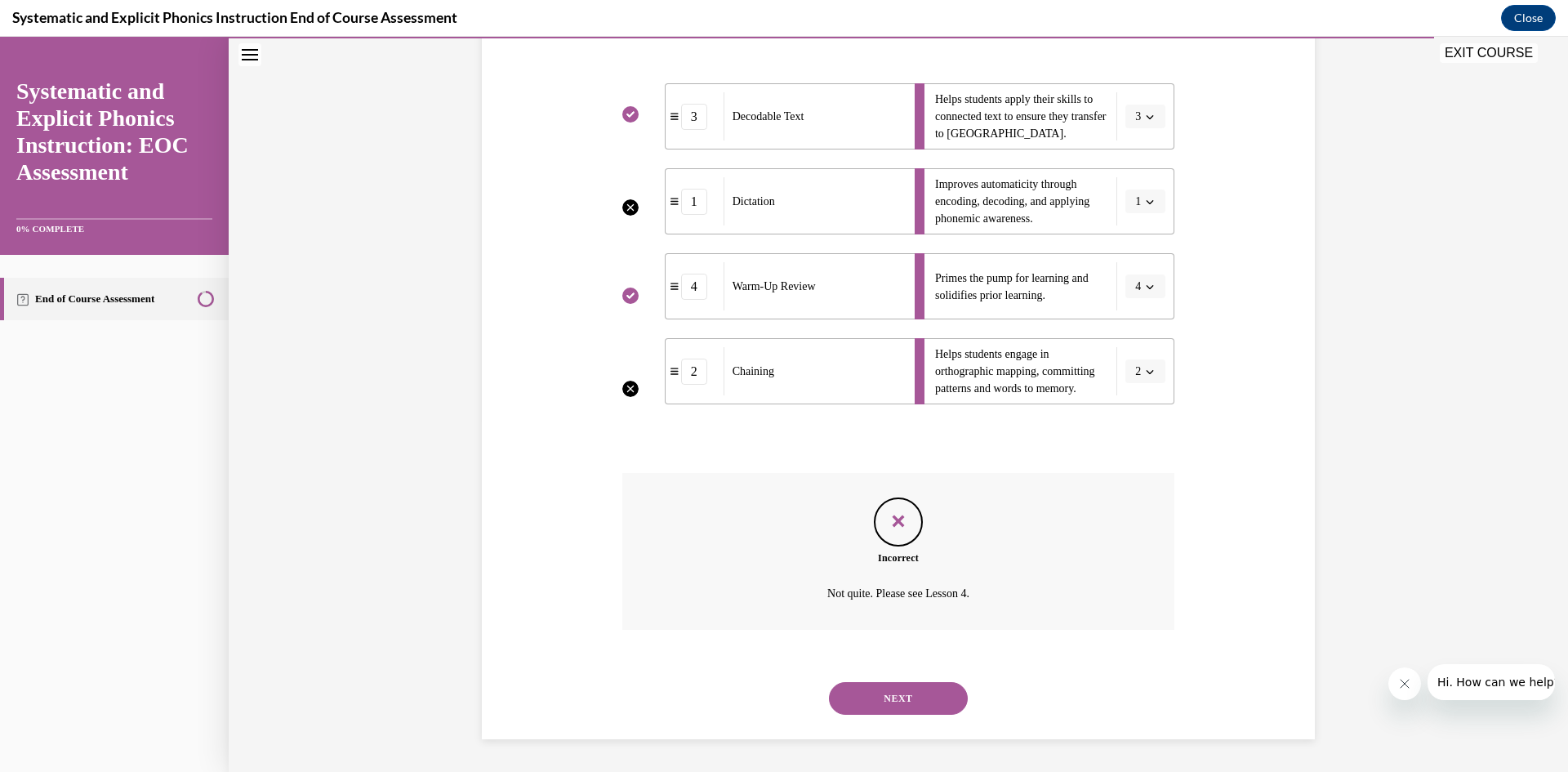
click at [895, 689] on button "NEXT" at bounding box center [899, 698] width 139 height 33
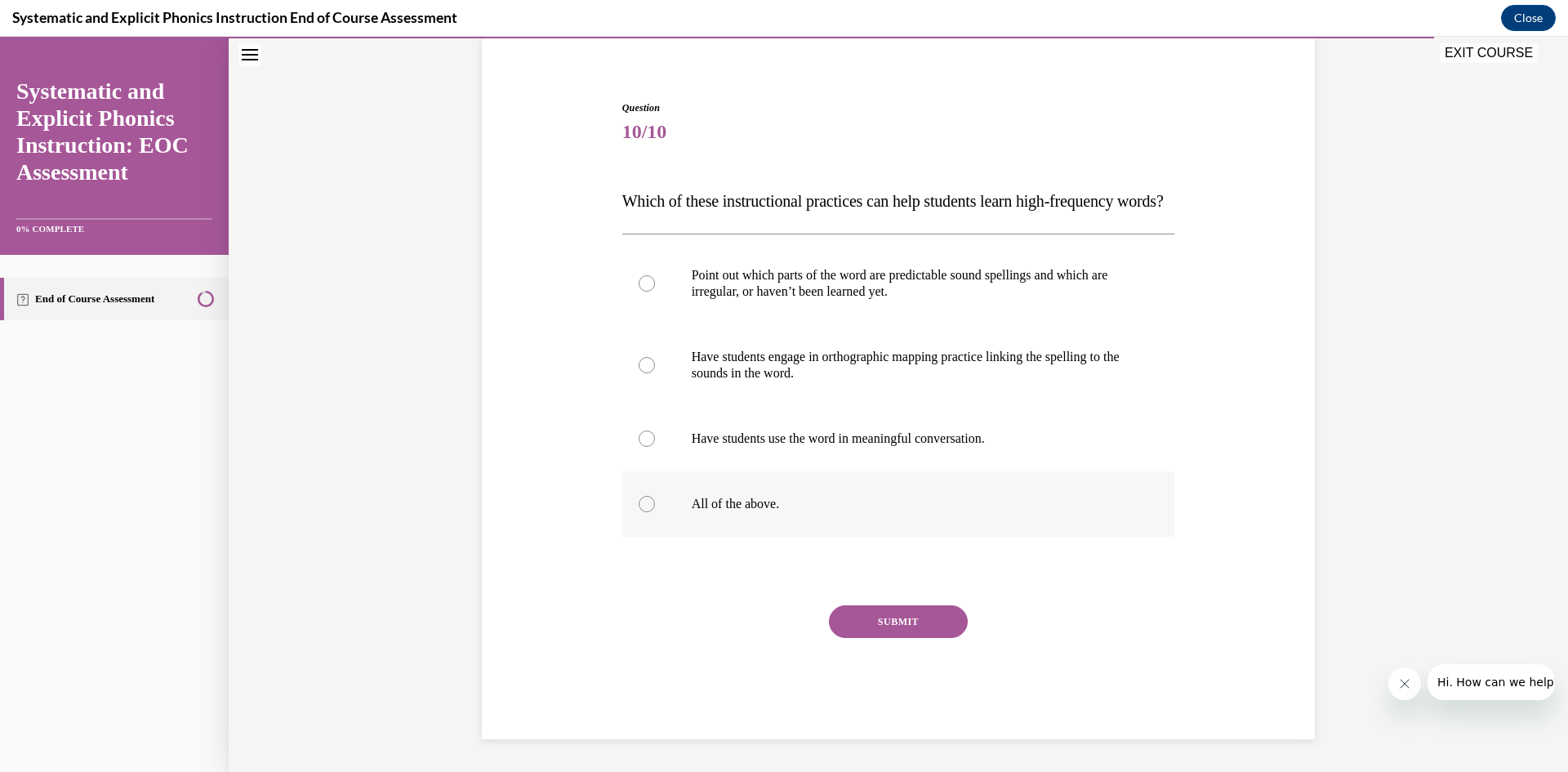
click at [737, 511] on p "All of the above." at bounding box center [912, 504] width 442 height 16
click at [896, 614] on button "SUBMIT" at bounding box center [899, 621] width 139 height 33
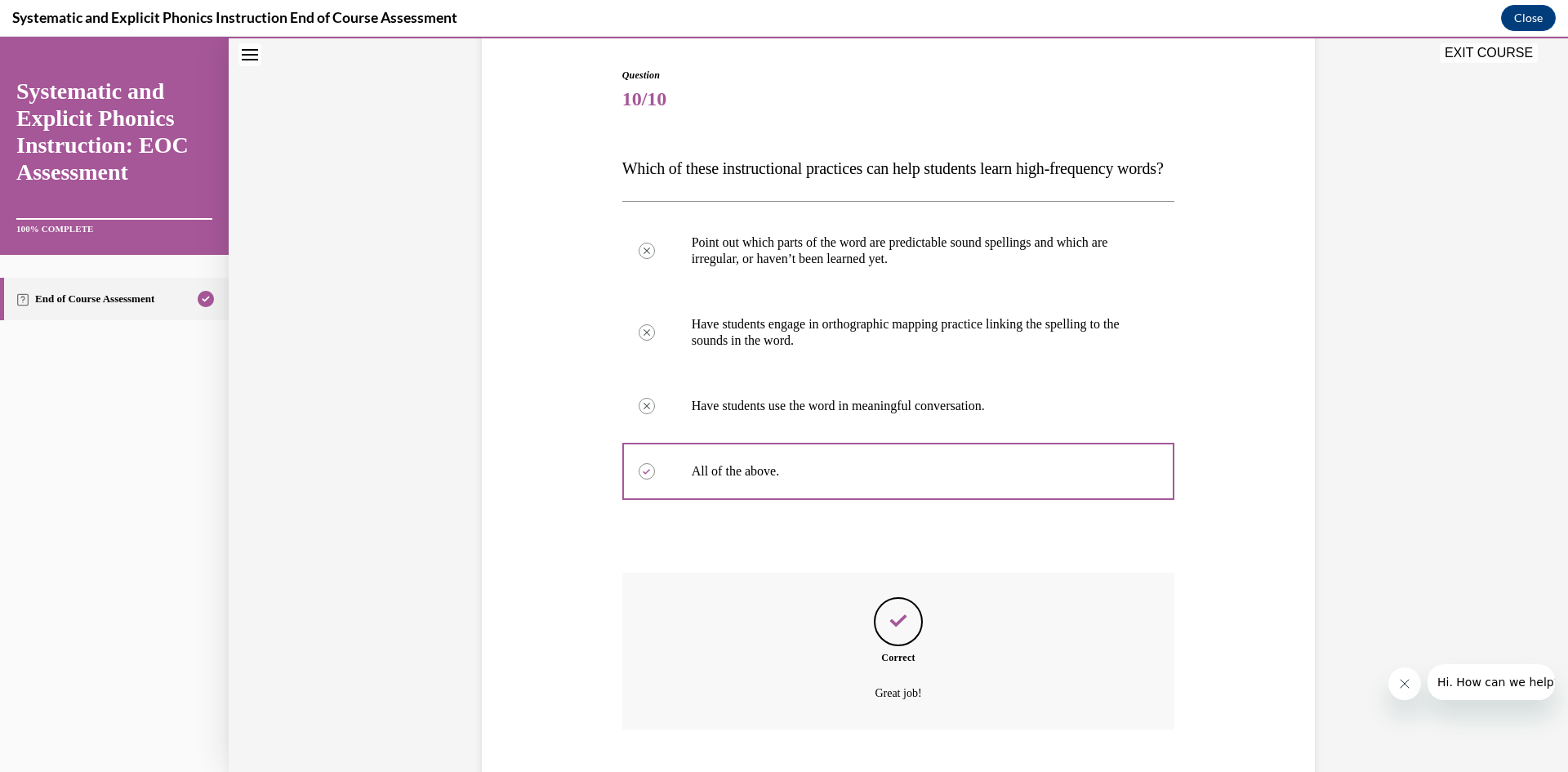
scroll to position [292, 0]
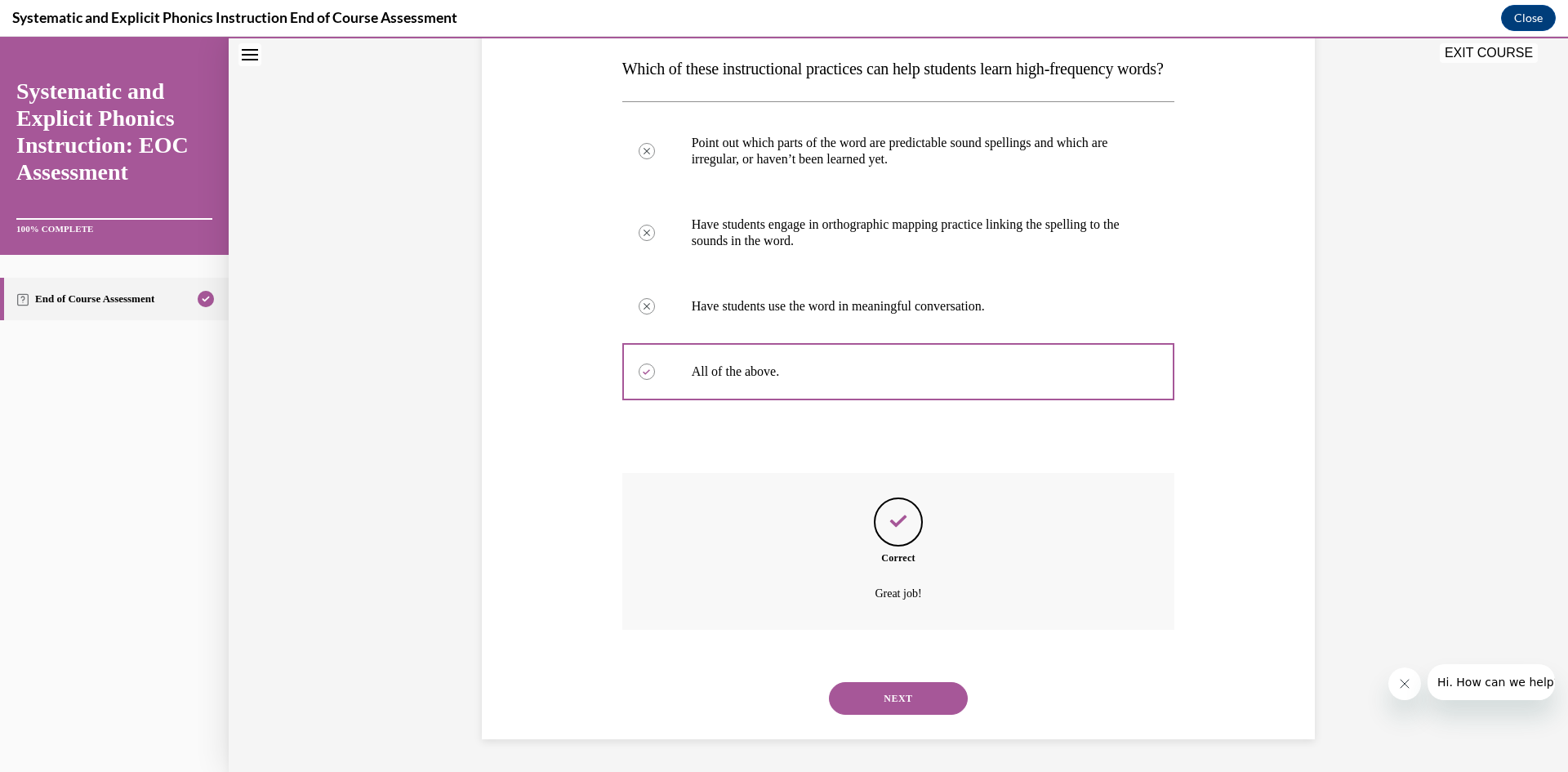
click at [904, 699] on button "NEXT" at bounding box center [899, 698] width 139 height 33
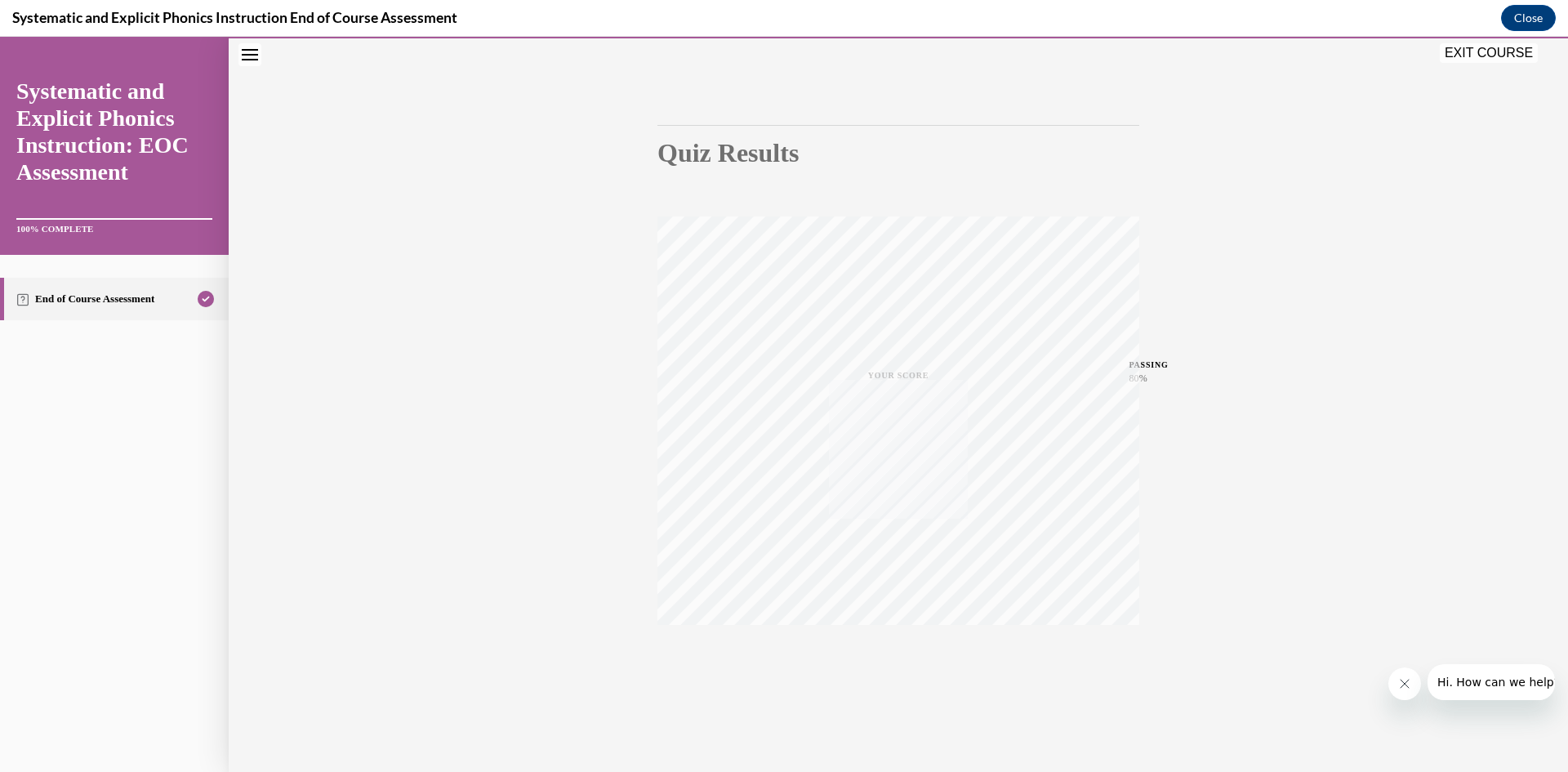
scroll to position [102, 0]
click at [1496, 51] on button "EXIT COURSE" at bounding box center [1488, 54] width 98 height 20
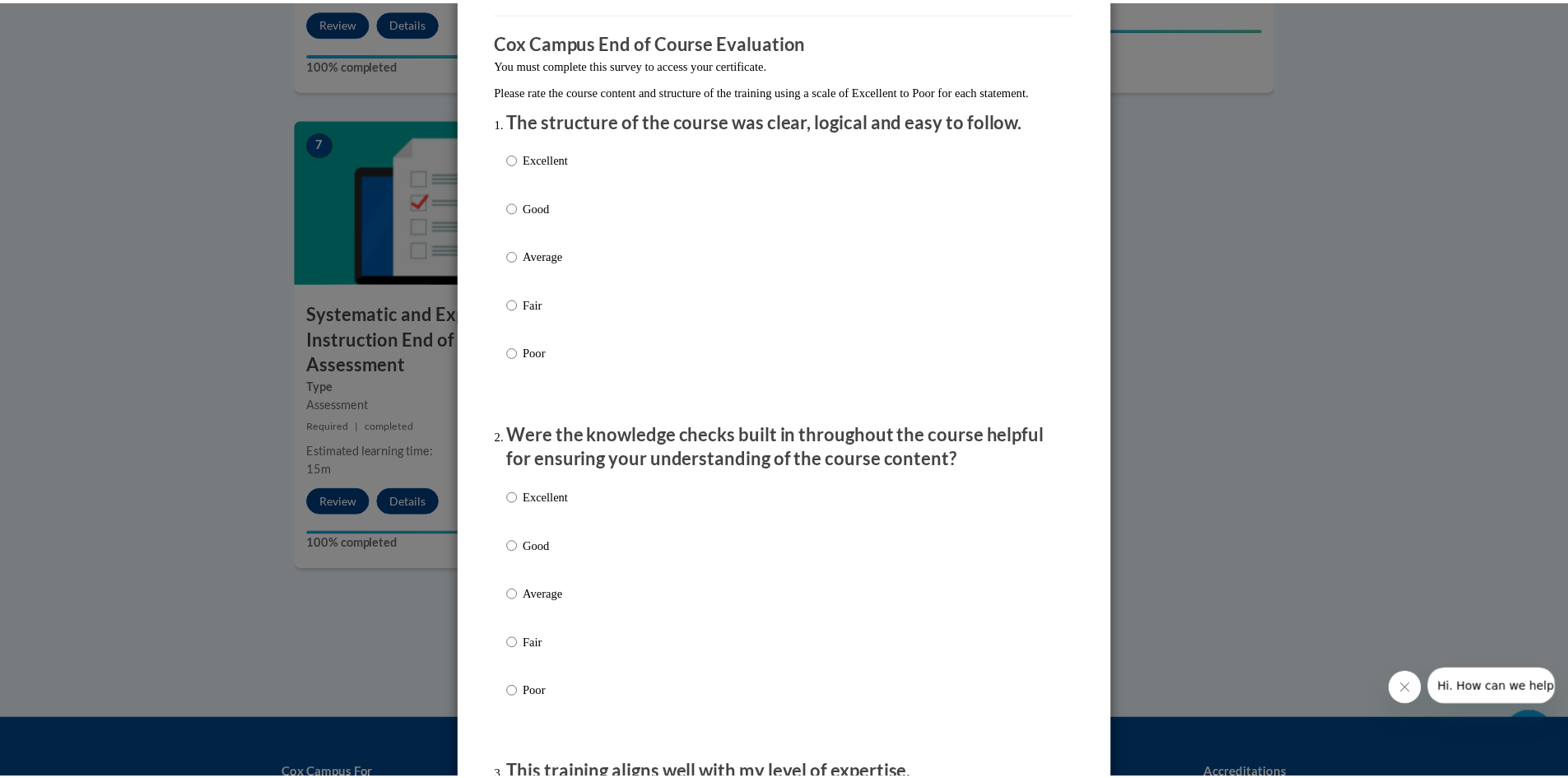
scroll to position [0, 0]
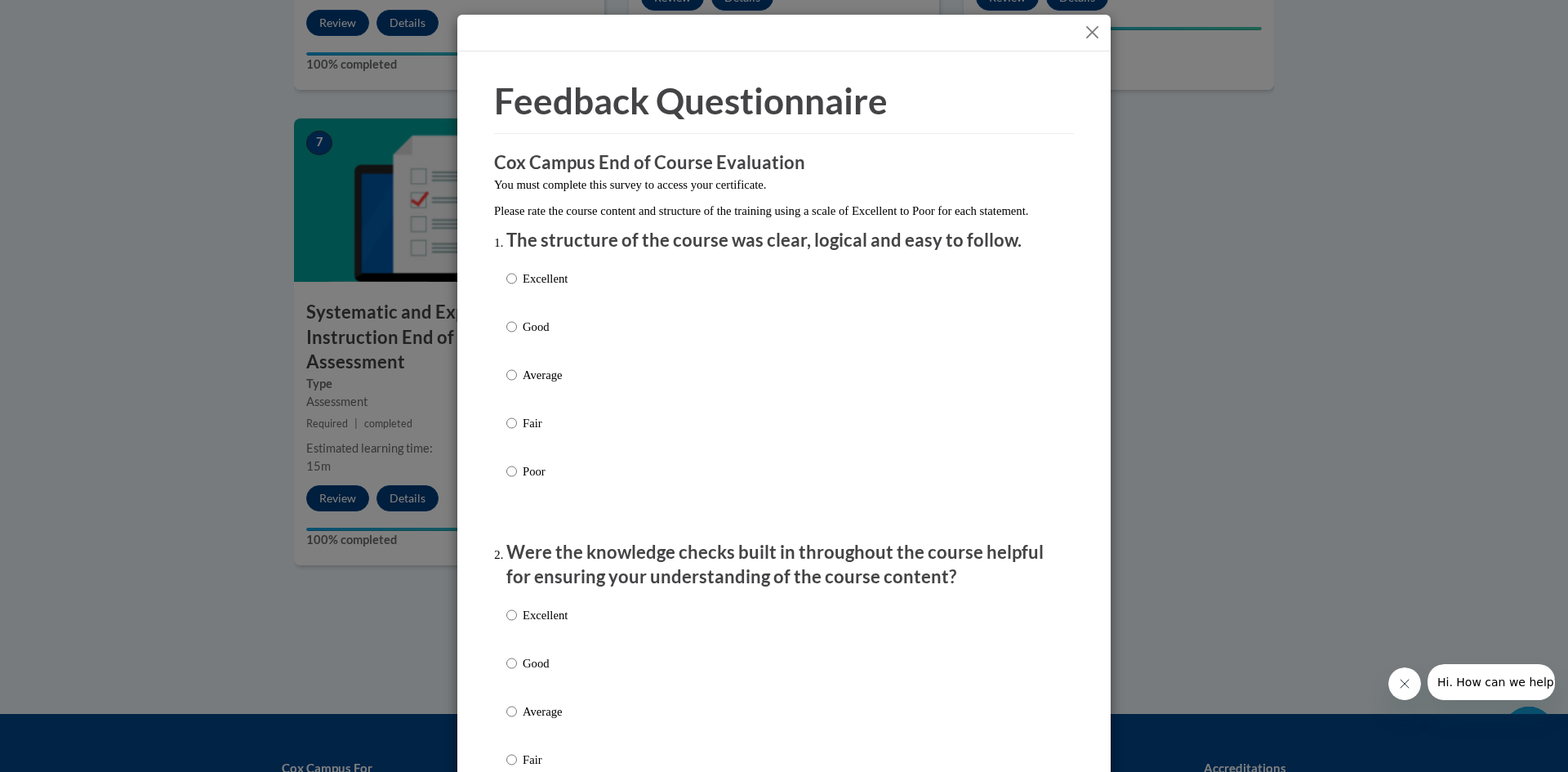
click at [1082, 34] on button "Close" at bounding box center [1092, 32] width 21 height 21
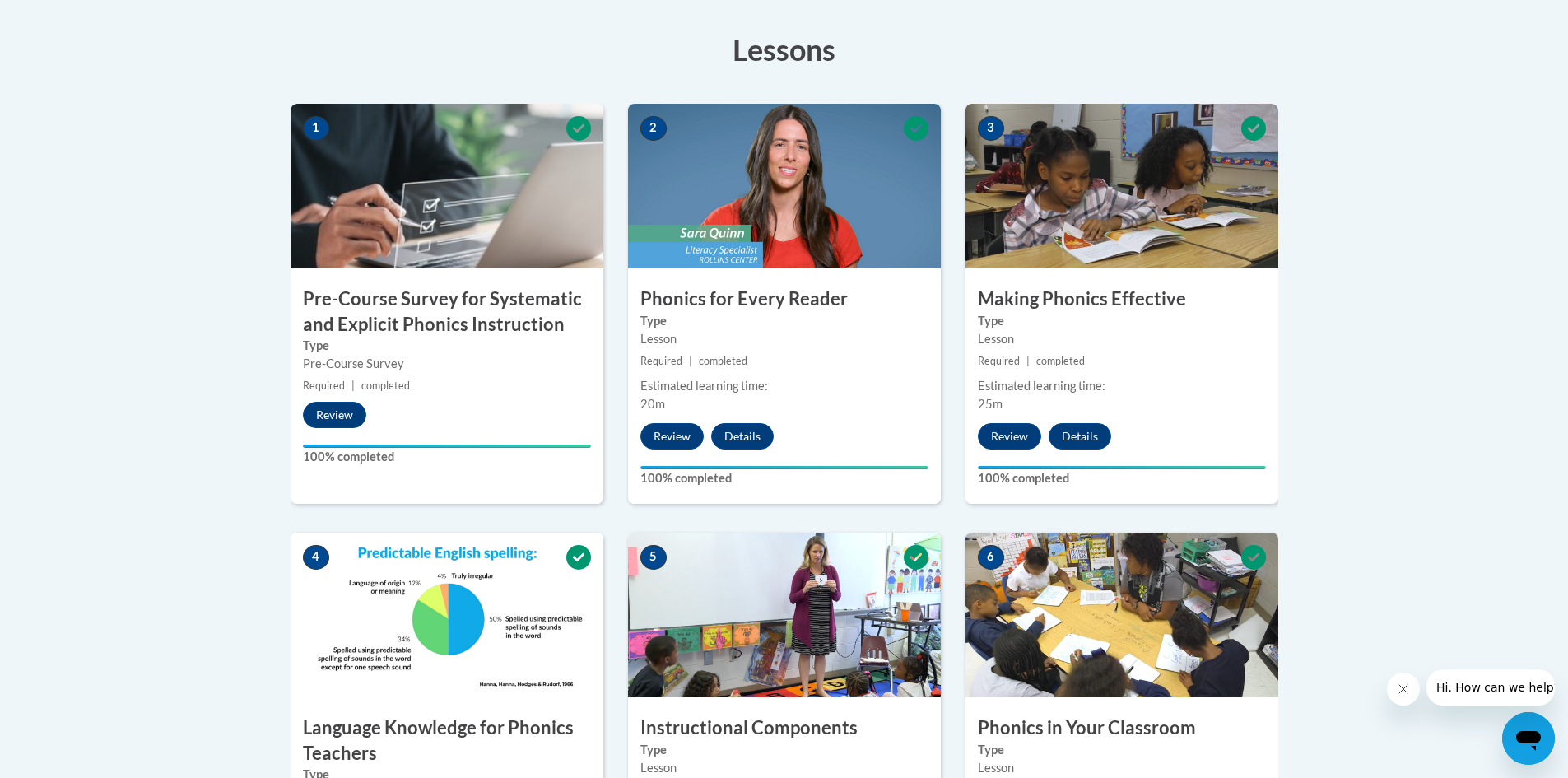
scroll to position [247, 0]
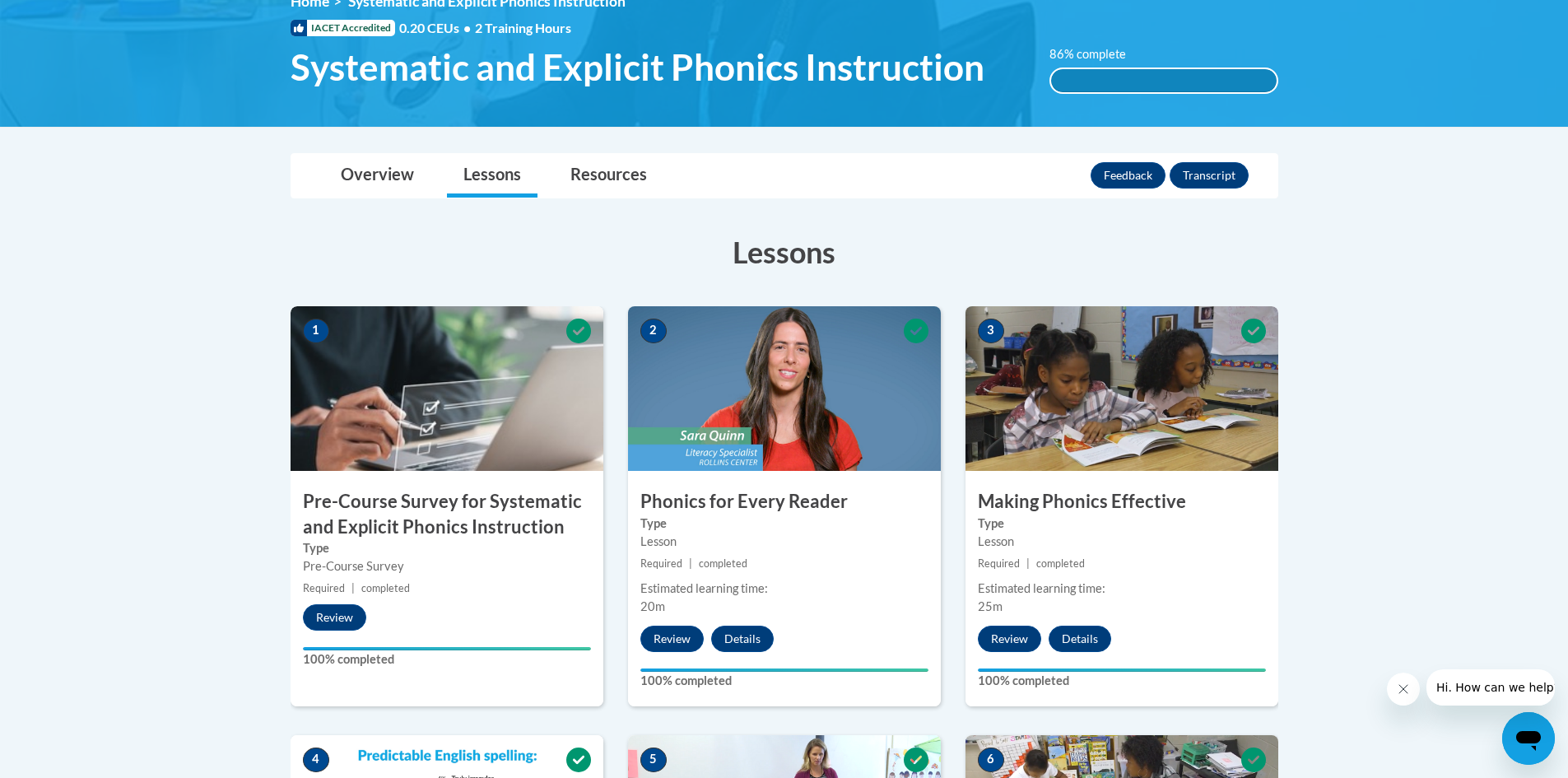
click at [1145, 78] on div "86% complete" at bounding box center [1164, 80] width 226 height 23
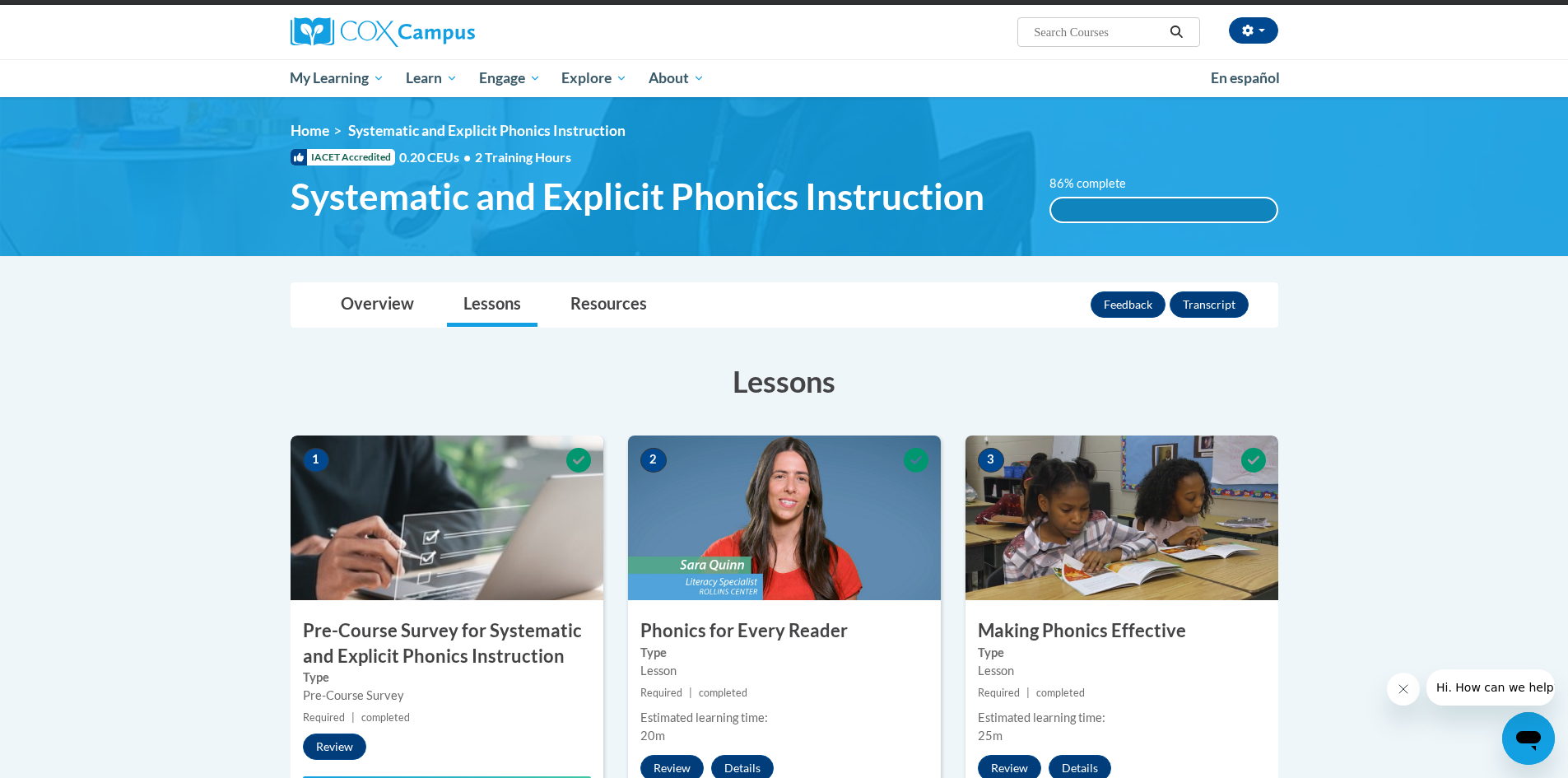
scroll to position [0, 0]
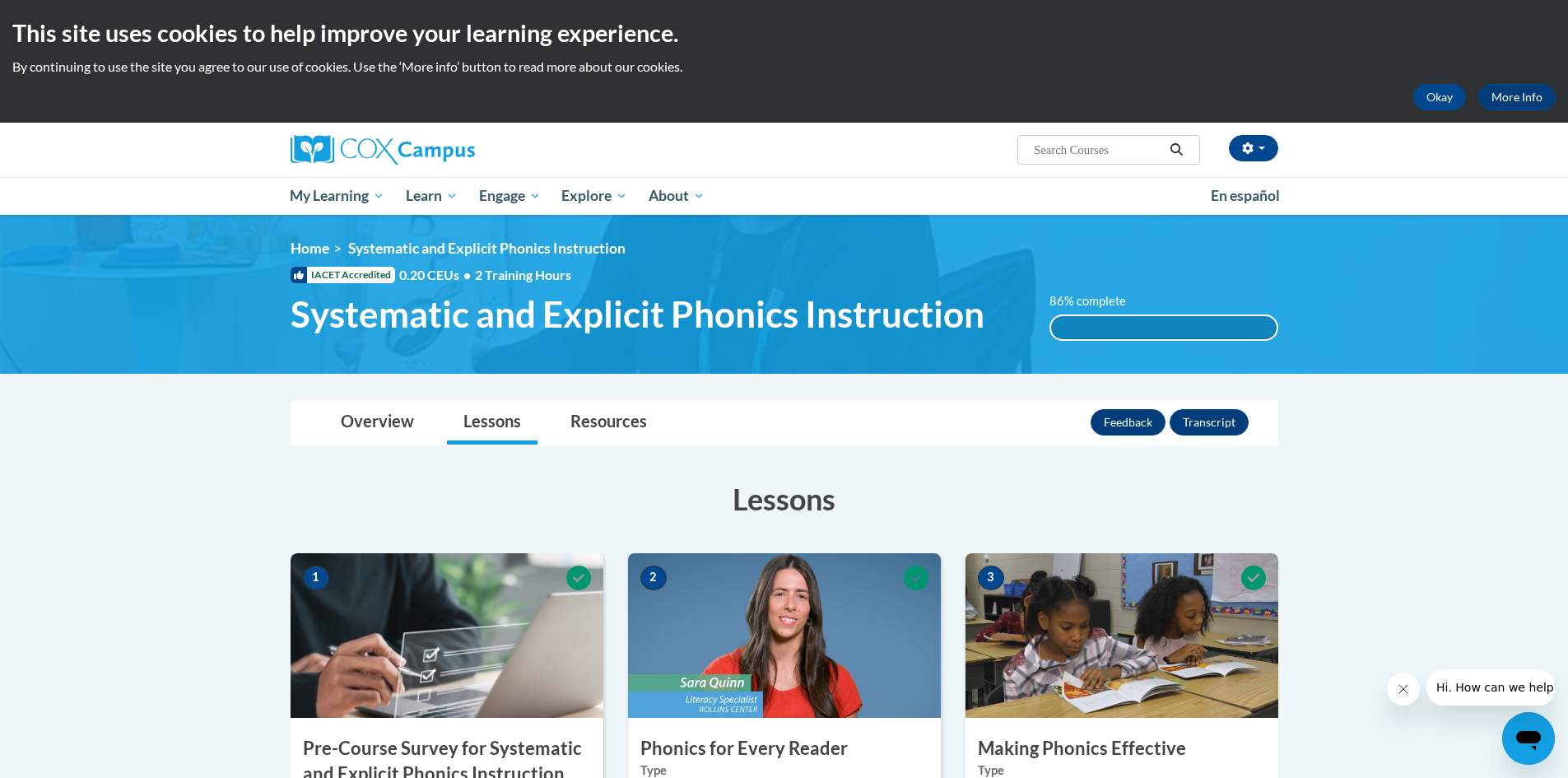
click at [1125, 149] on input "Search..." at bounding box center [1098, 150] width 132 height 20
type input "data instruction"
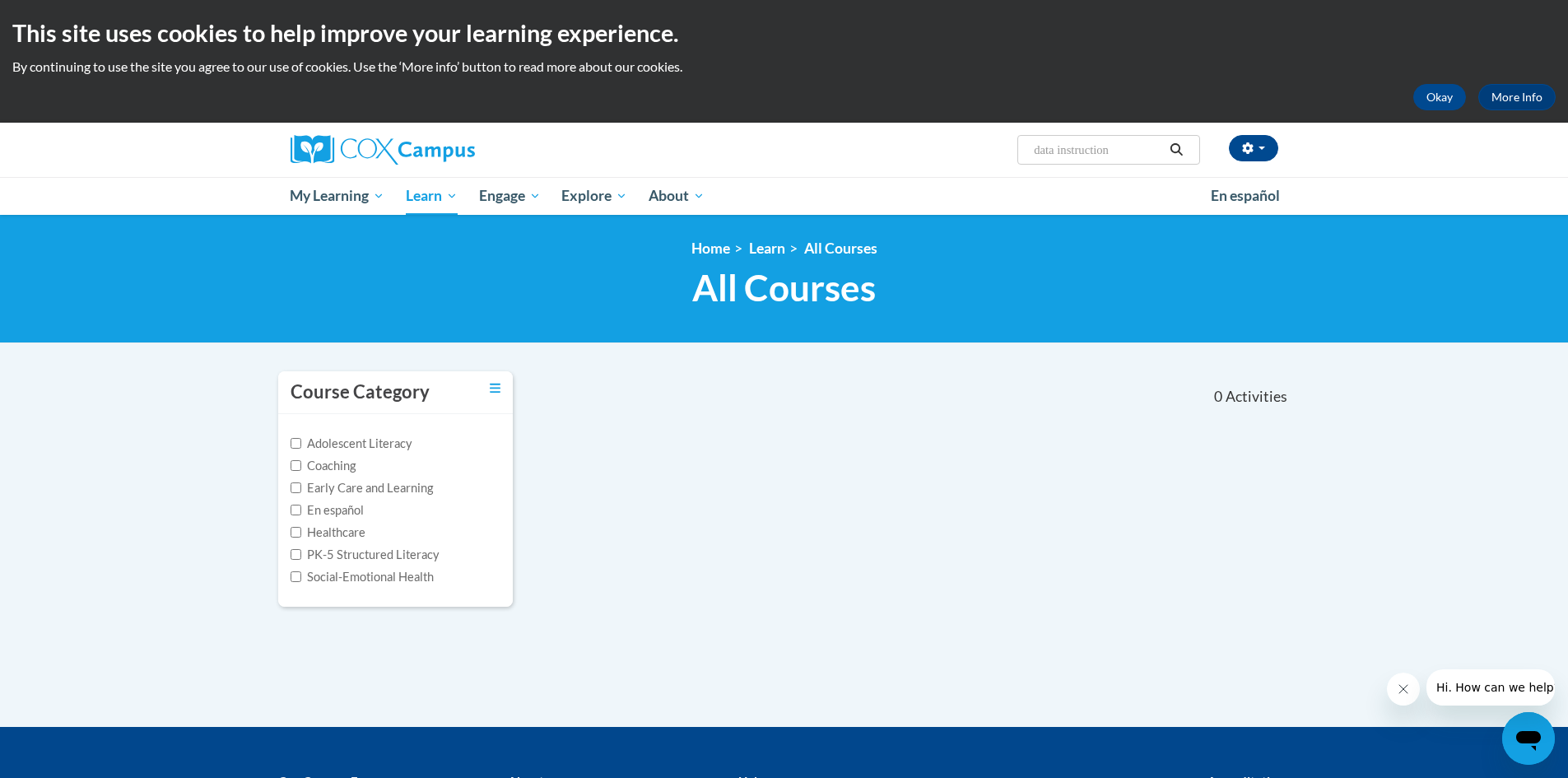
click at [1125, 151] on input "data instruction" at bounding box center [1098, 150] width 132 height 20
type input "data driven"
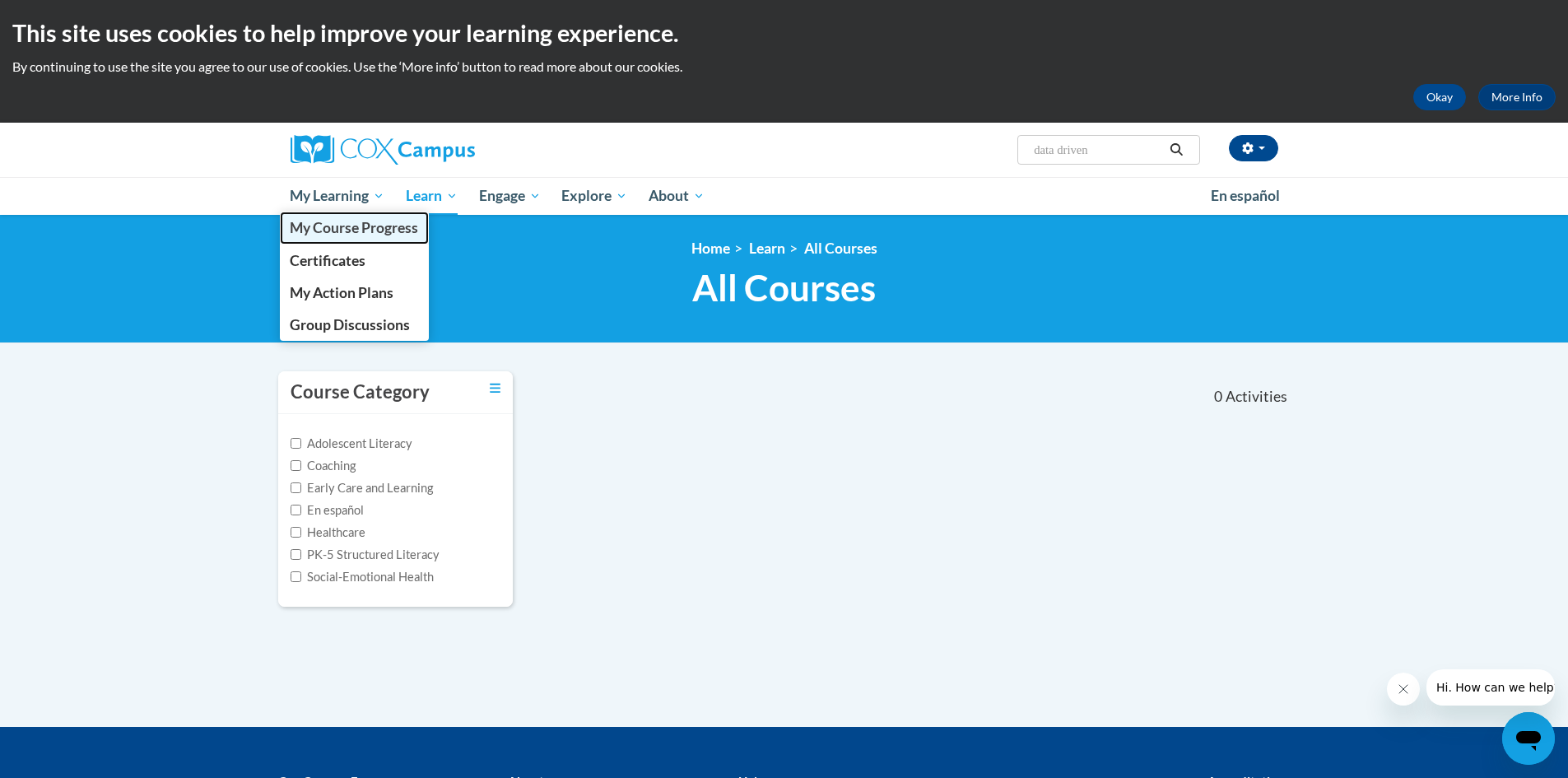
click at [338, 235] on span "My Course Progress" at bounding box center [354, 227] width 128 height 17
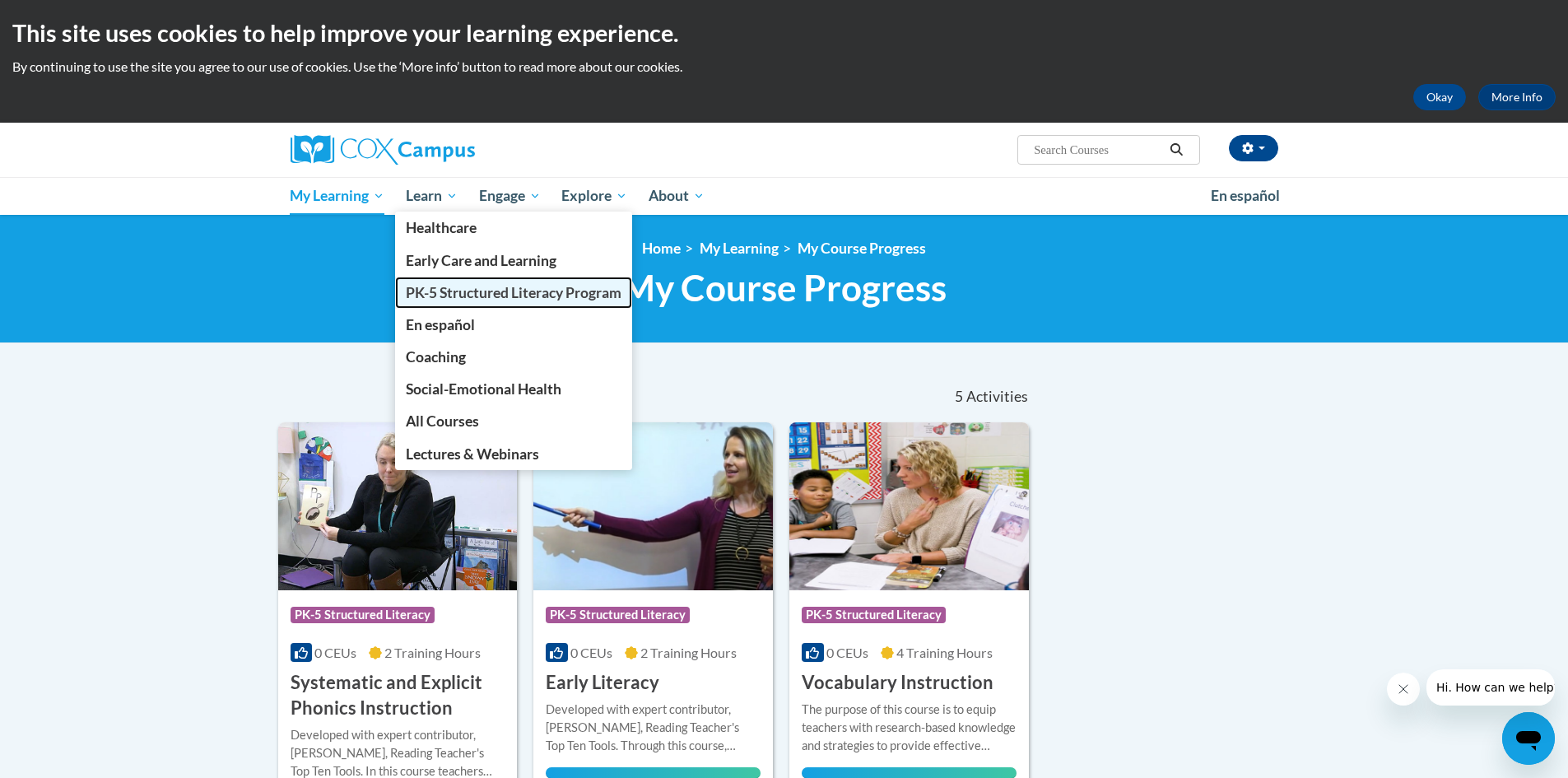
click at [509, 294] on span "PK-5 Structured Literacy Program" at bounding box center [514, 292] width 216 height 17
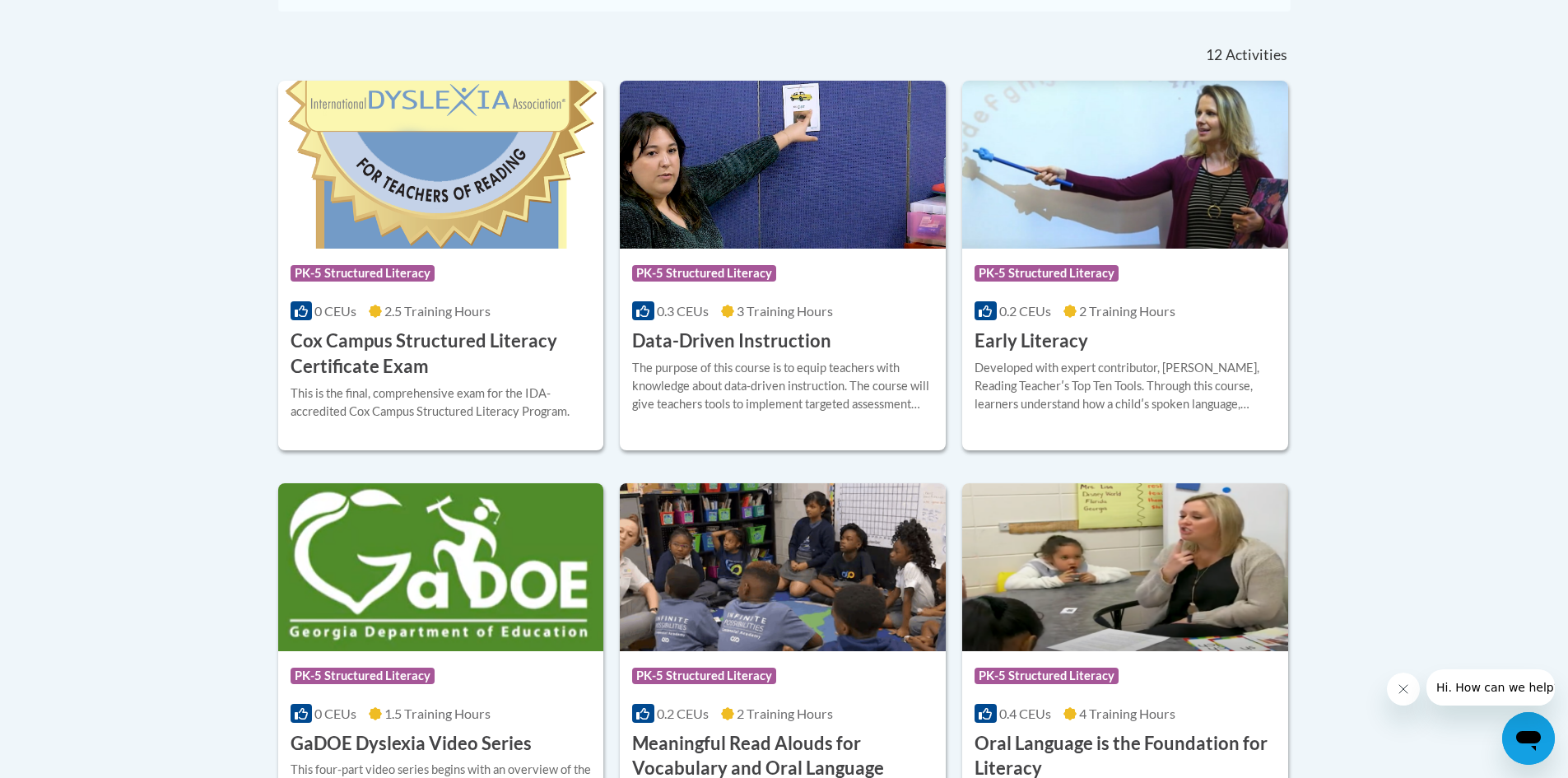
scroll to position [628, 0]
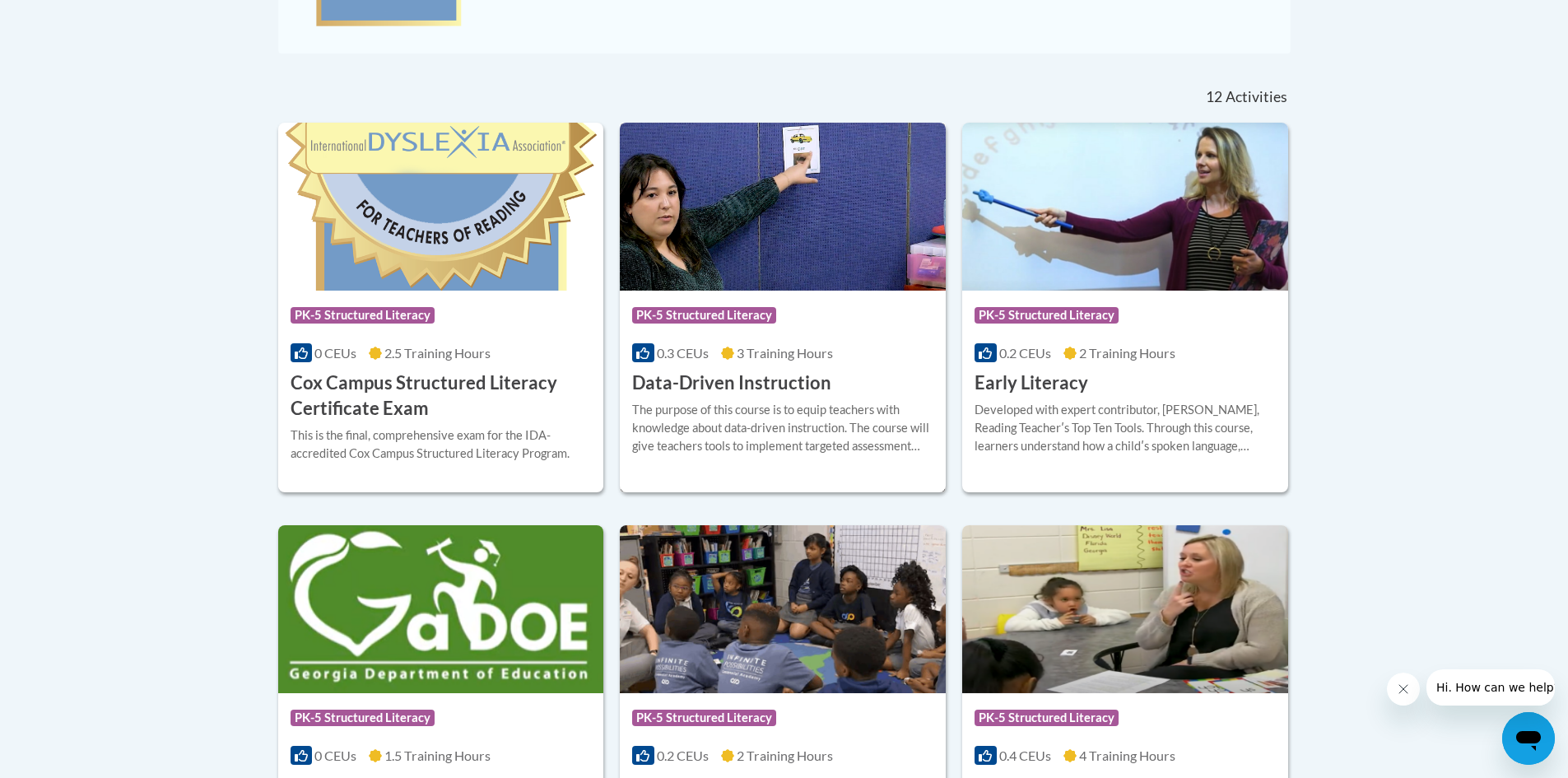
click at [794, 375] on h3 "Data-Driven Instruction" at bounding box center [731, 383] width 199 height 26
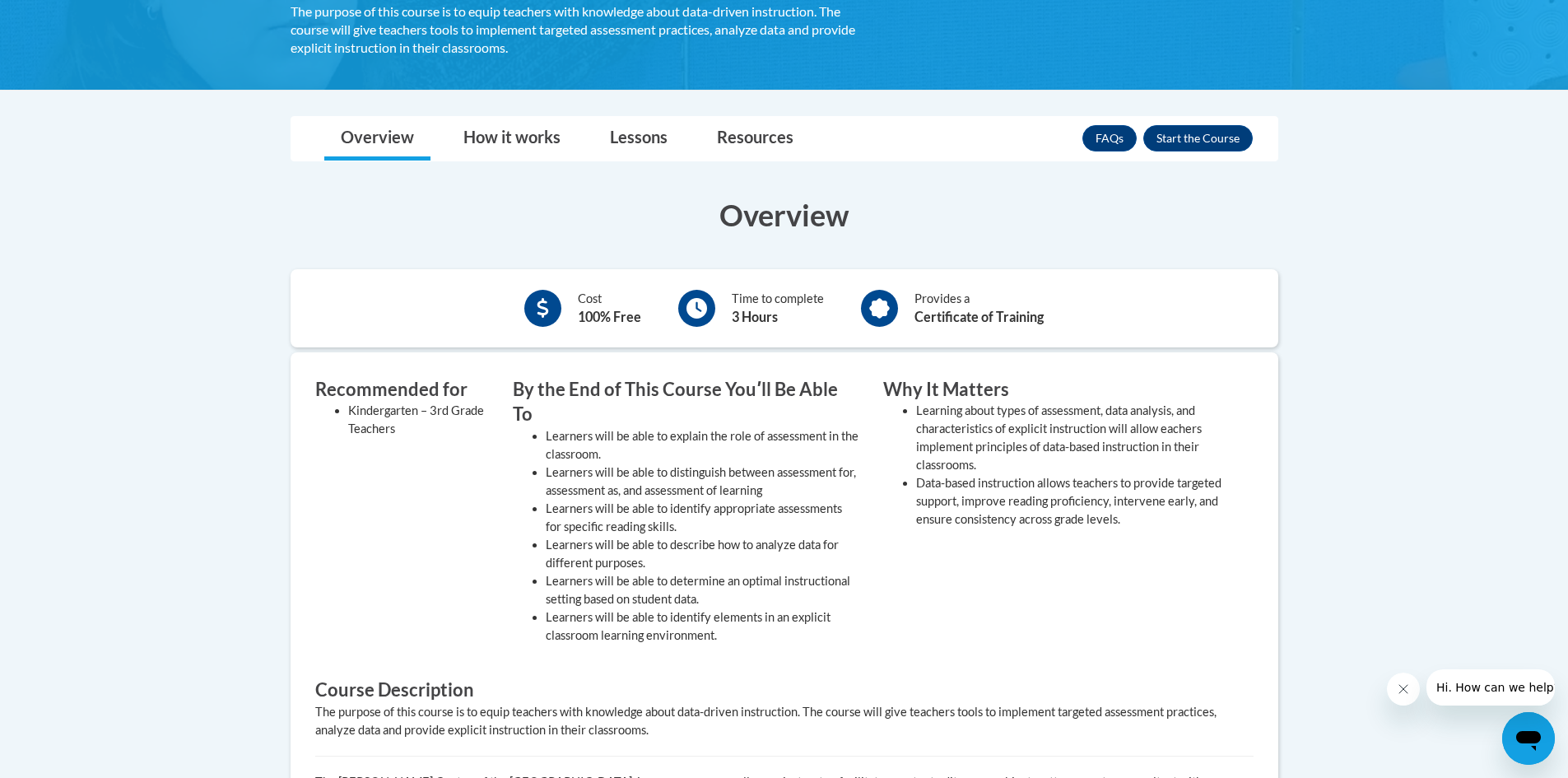
scroll to position [412, 0]
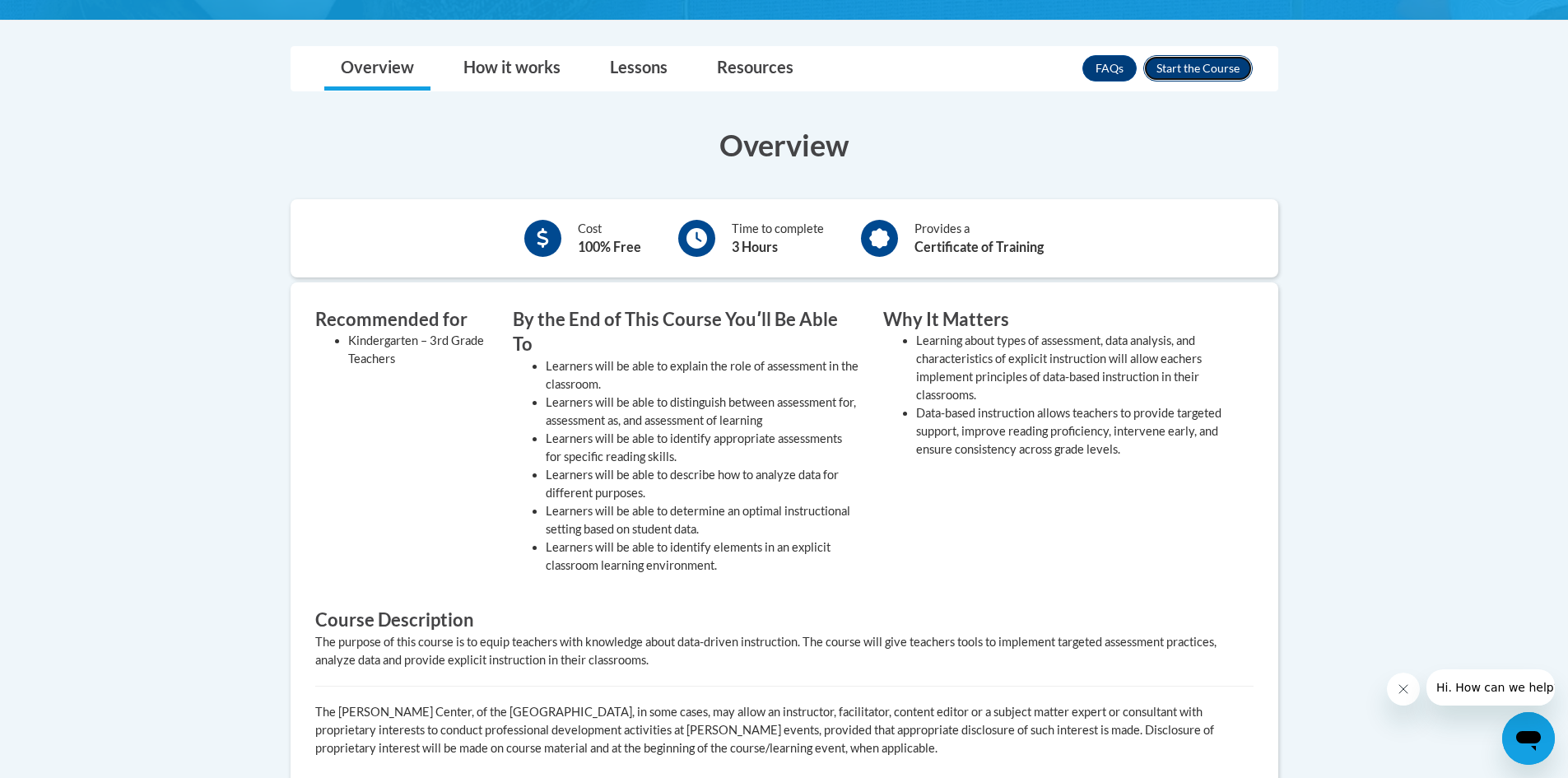
click at [1203, 58] on button "Enroll" at bounding box center [1197, 68] width 109 height 26
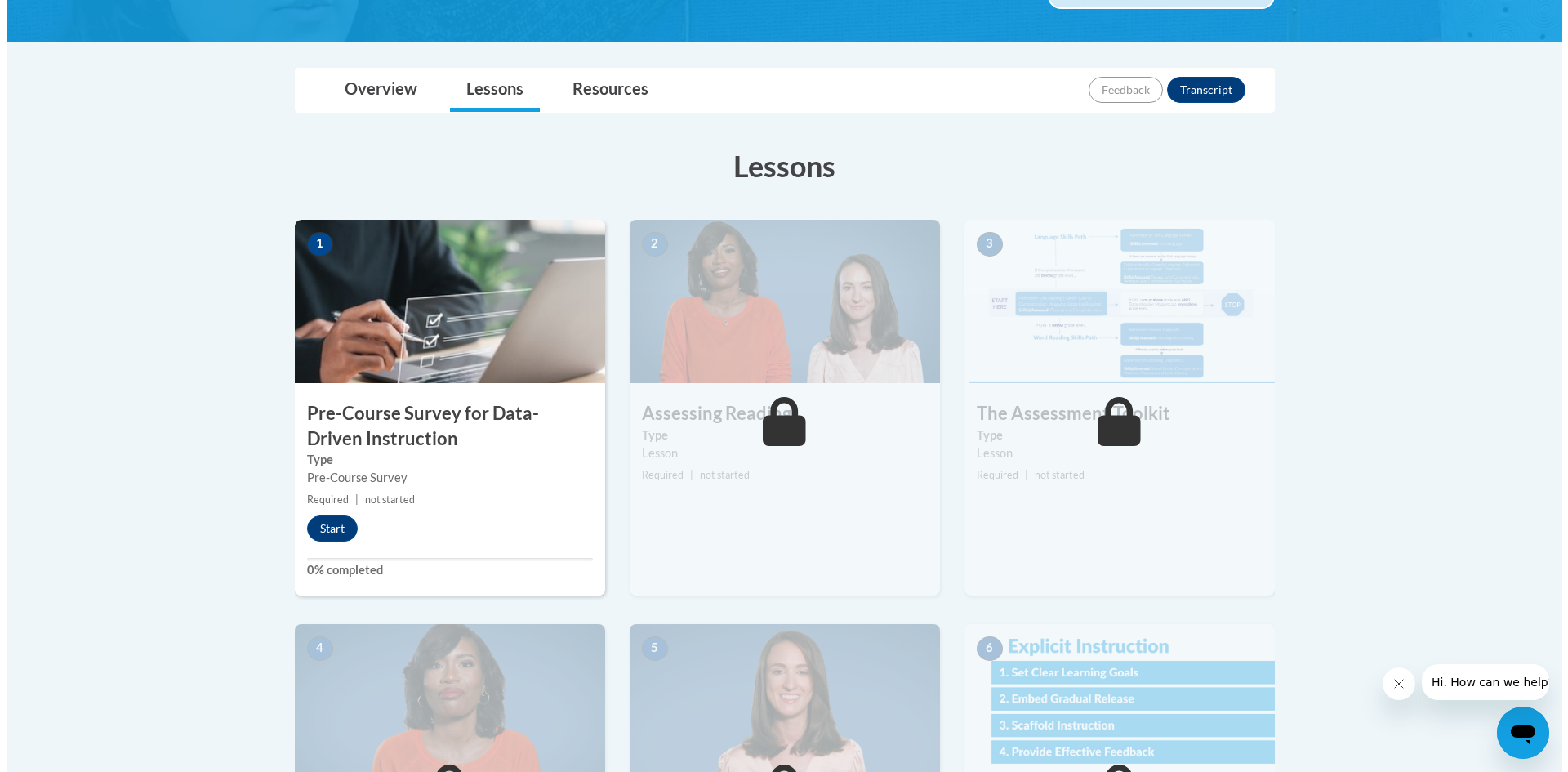
scroll to position [326, 0]
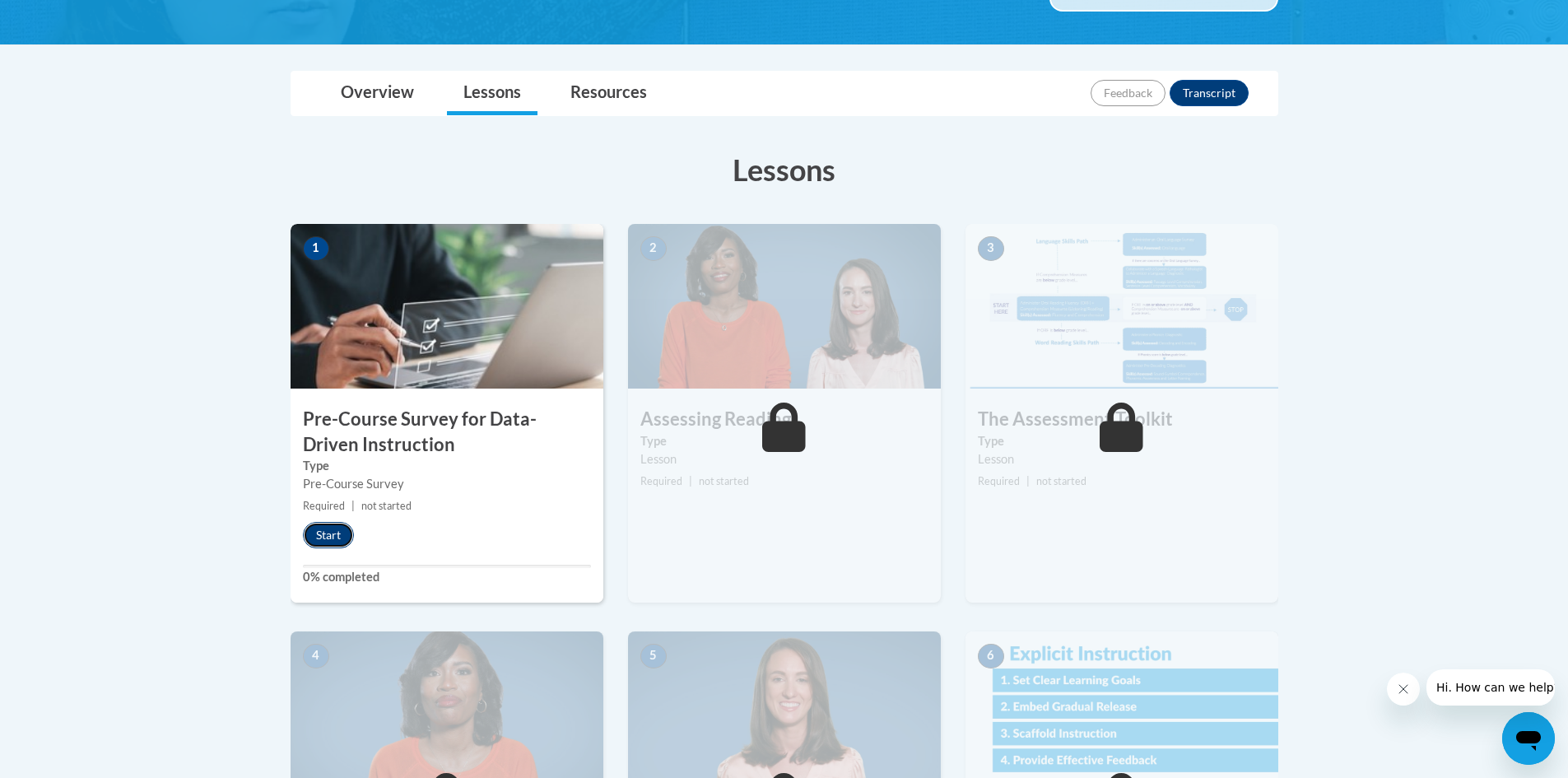
click at [338, 525] on button "Start" at bounding box center [328, 535] width 51 height 26
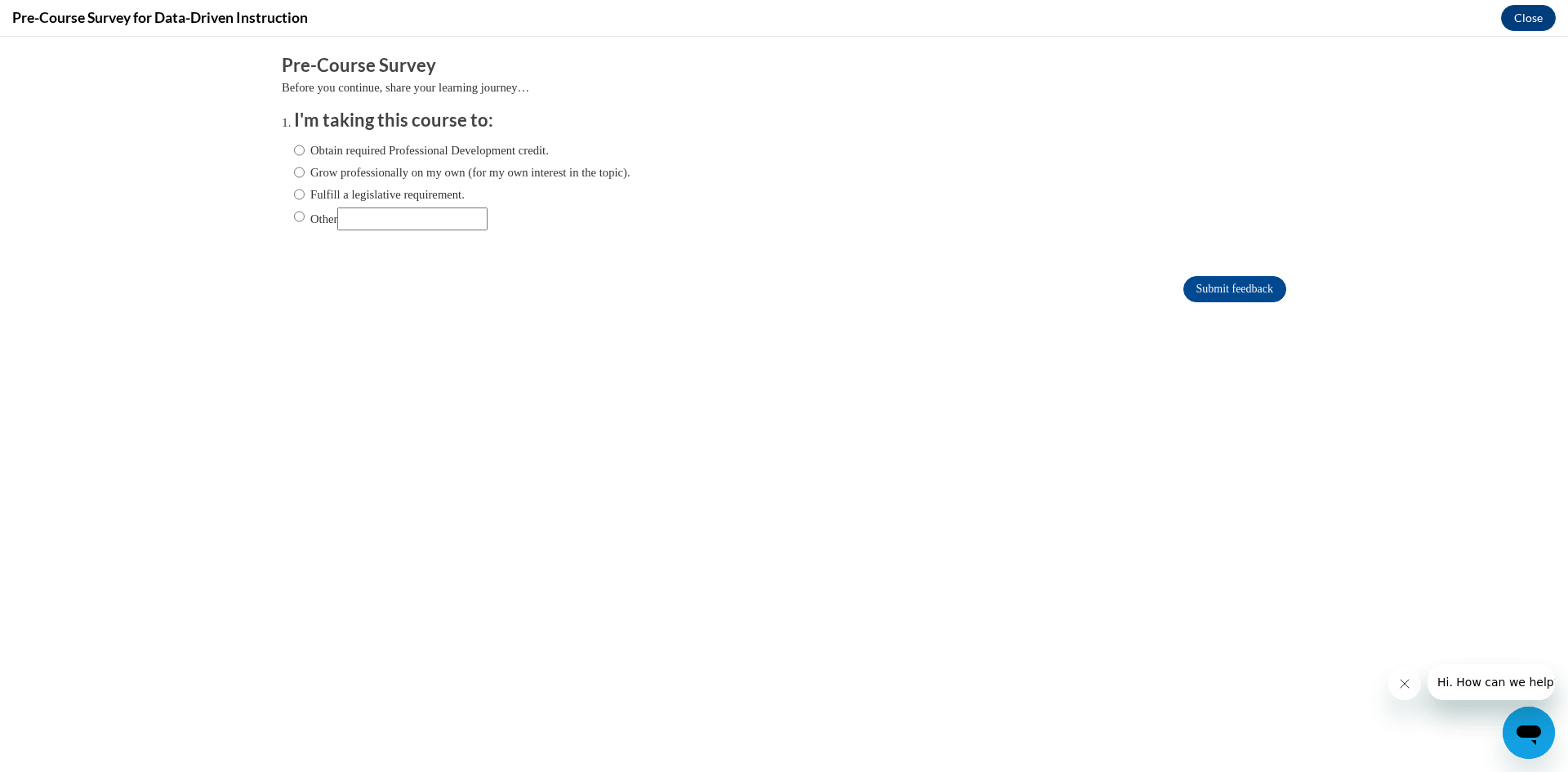
scroll to position [0, 0]
click at [294, 152] on input "Obtain required Professional Development credit." at bounding box center [299, 150] width 11 height 18
radio input "true"
click at [1226, 281] on input "Submit feedback" at bounding box center [1235, 289] width 103 height 26
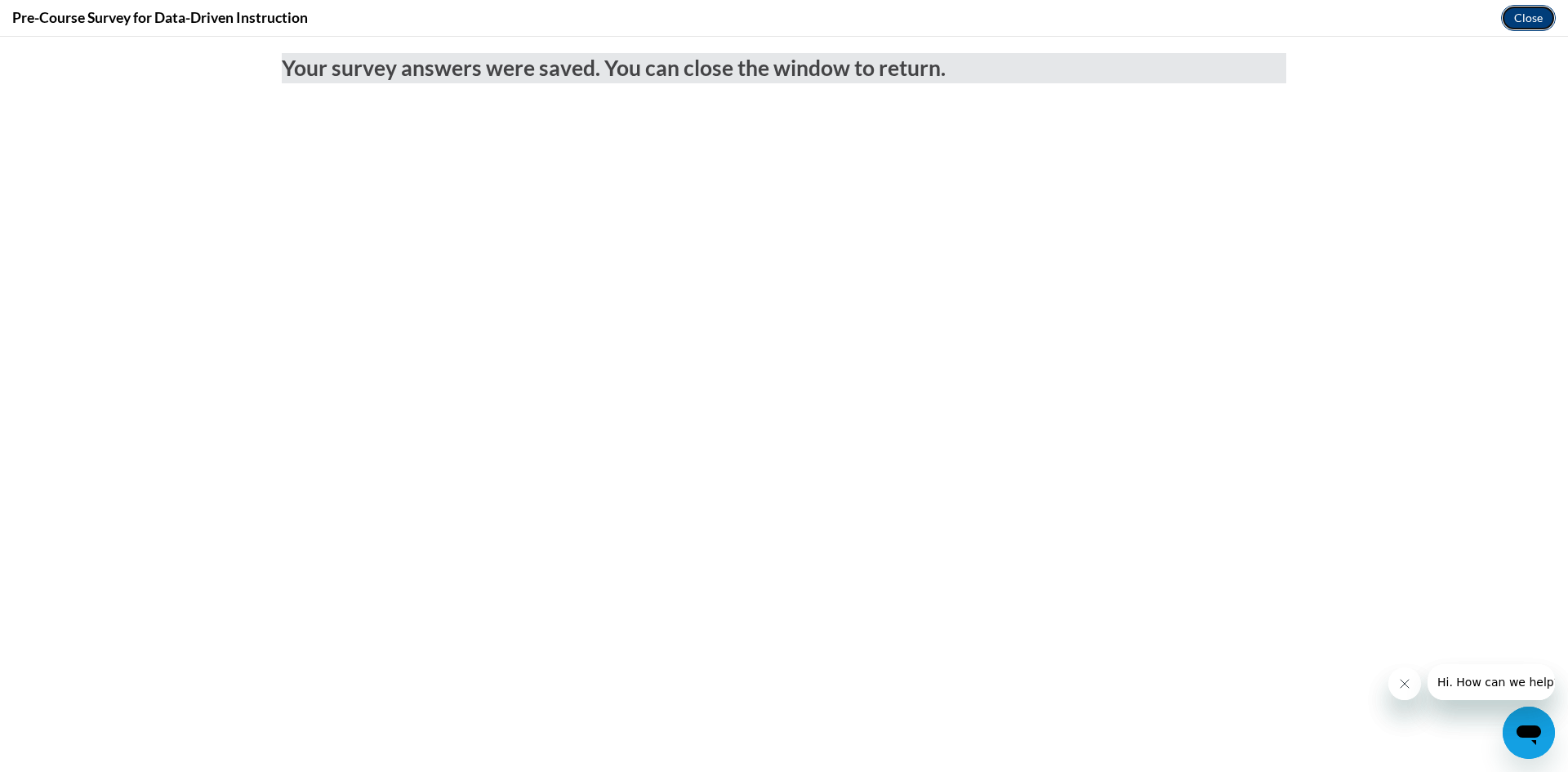
click at [1539, 15] on button "Close" at bounding box center [1527, 18] width 55 height 26
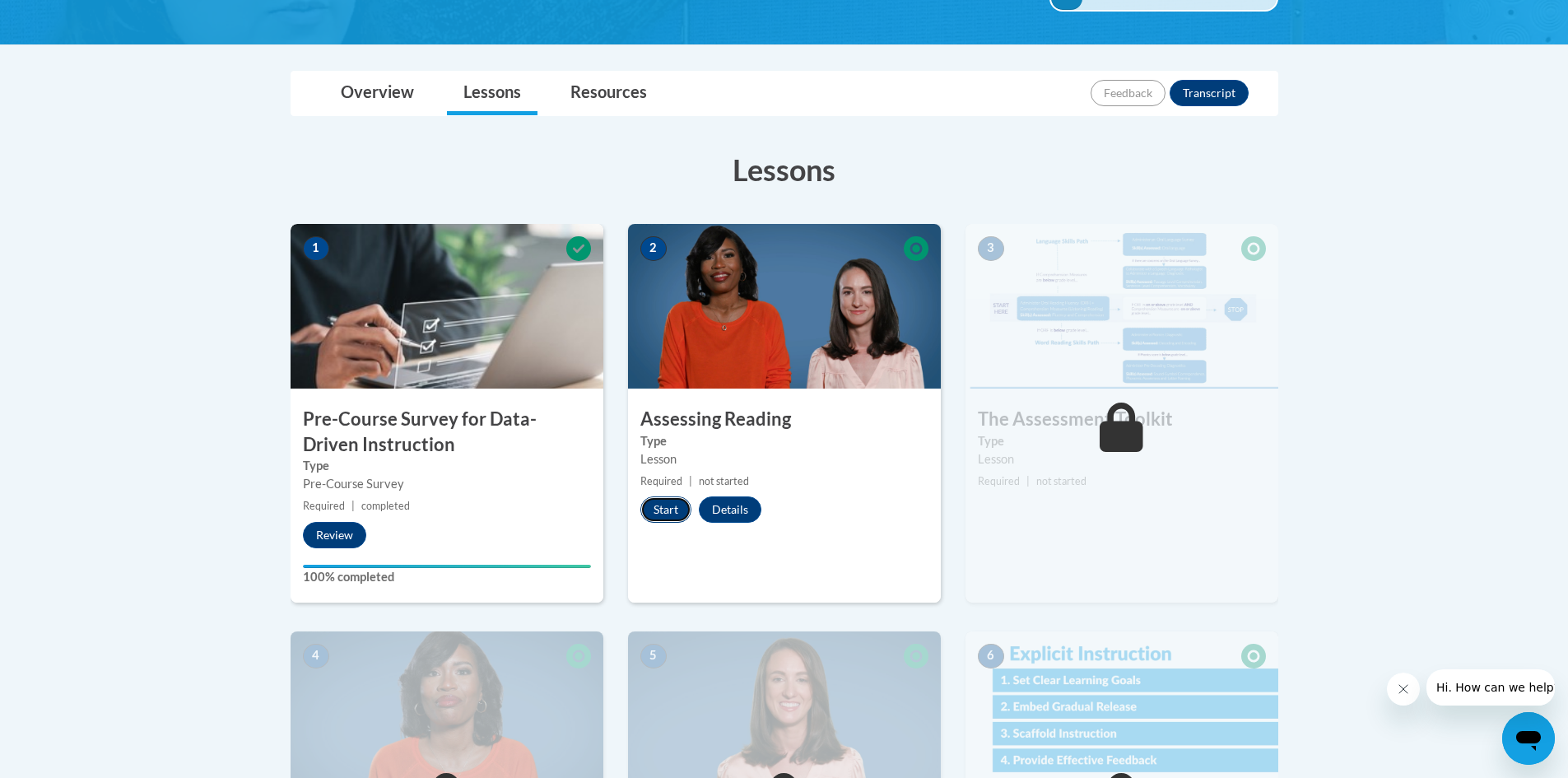
click at [659, 504] on button "Start" at bounding box center [665, 509] width 51 height 26
